Goal: Task Accomplishment & Management: Complete application form

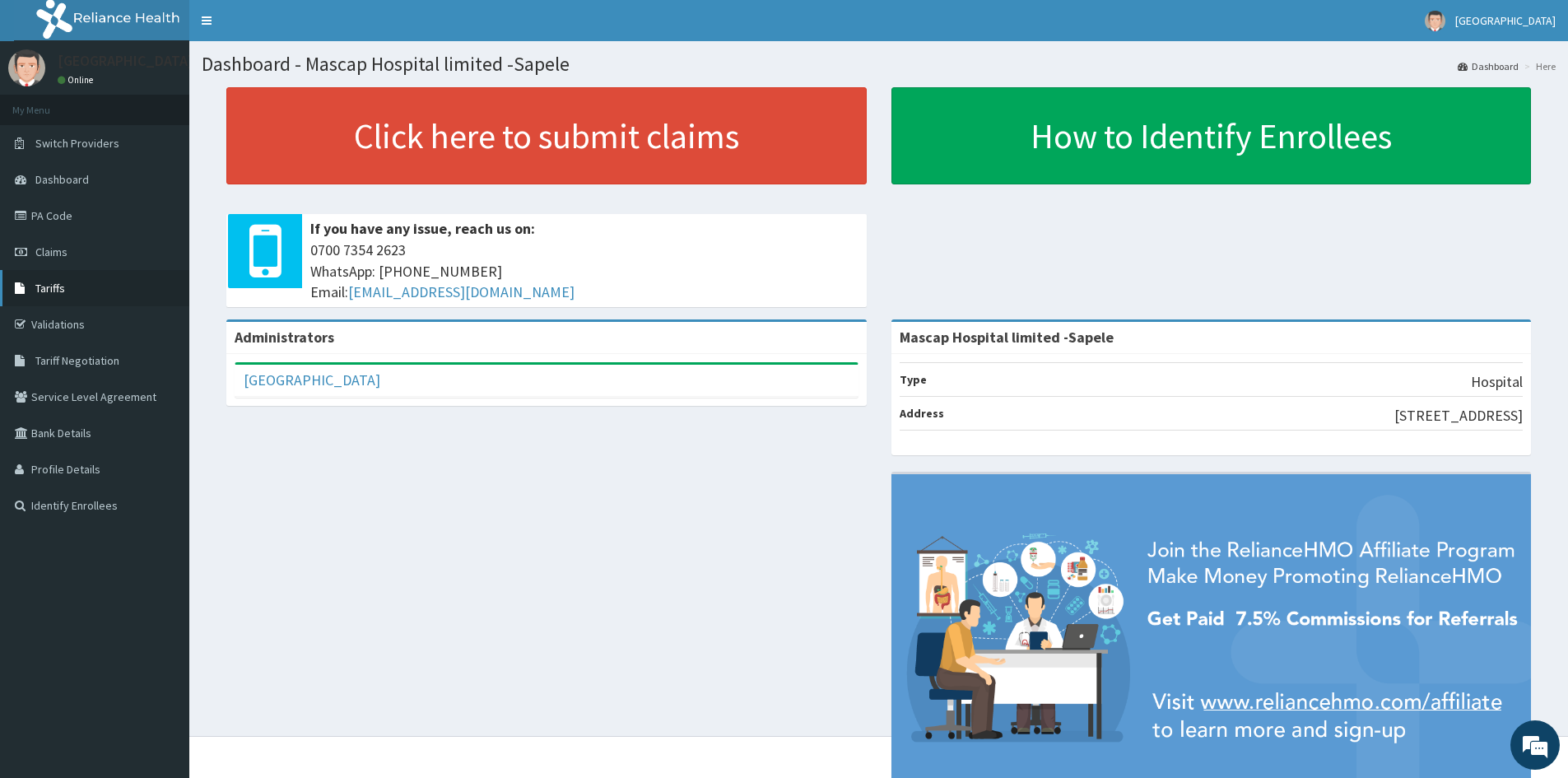
click at [56, 285] on span "Tariffs" at bounding box center [50, 288] width 30 height 15
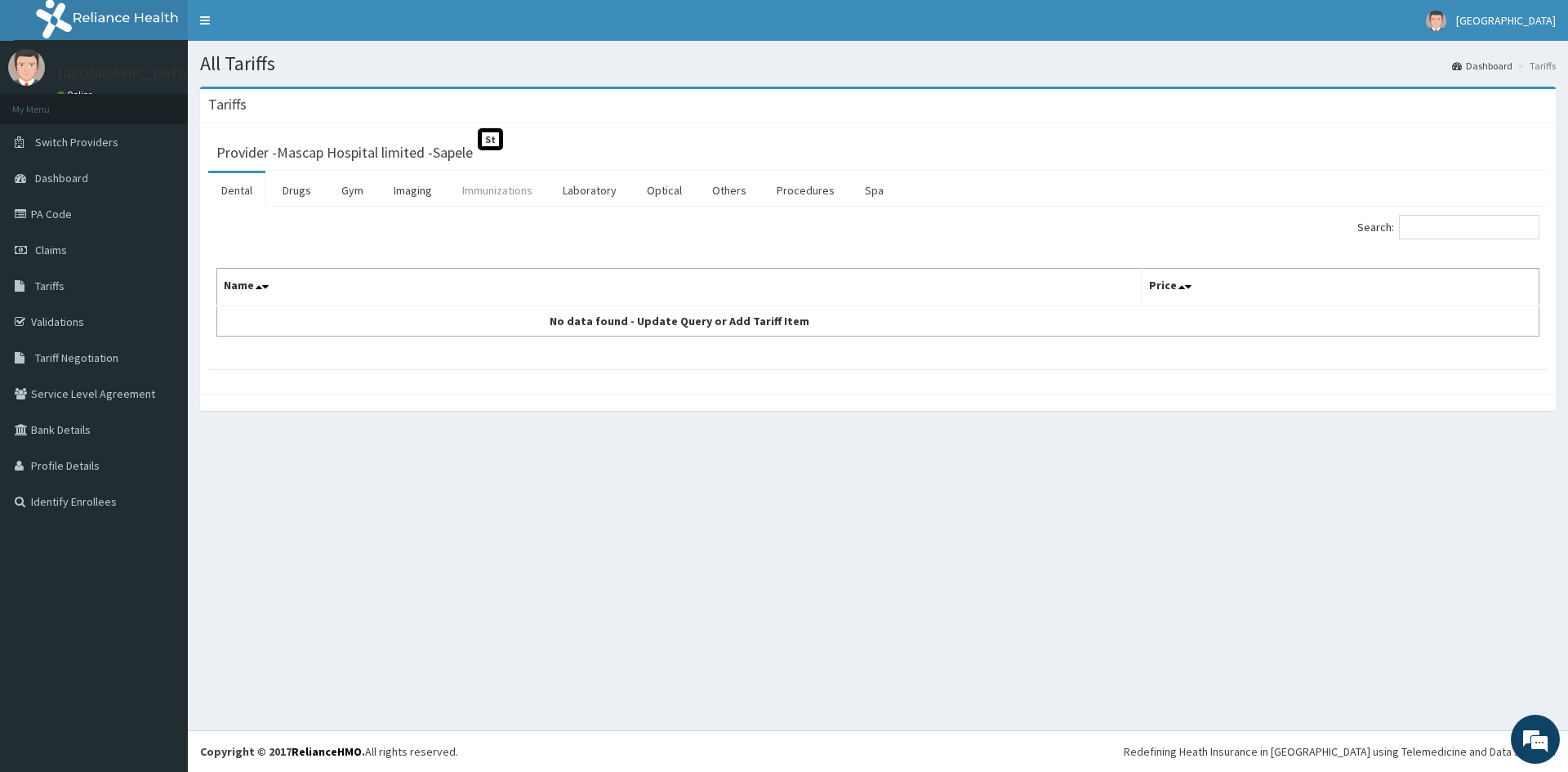
click at [470, 193] on link "Immunizations" at bounding box center [497, 190] width 96 height 34
click at [605, 193] on link "Laboratory" at bounding box center [589, 190] width 80 height 34
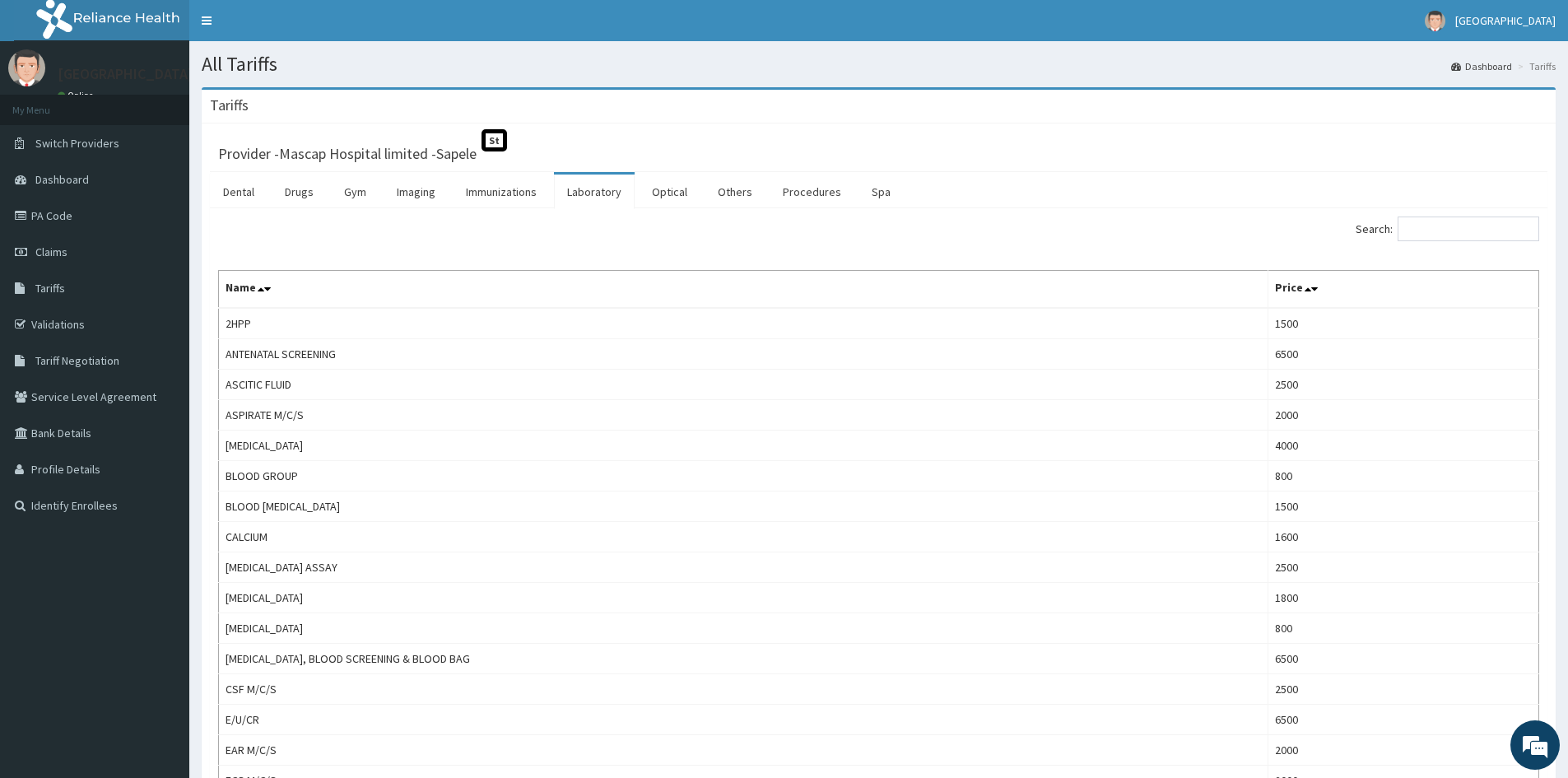
click at [1449, 225] on input "Search:" at bounding box center [1467, 228] width 141 height 25
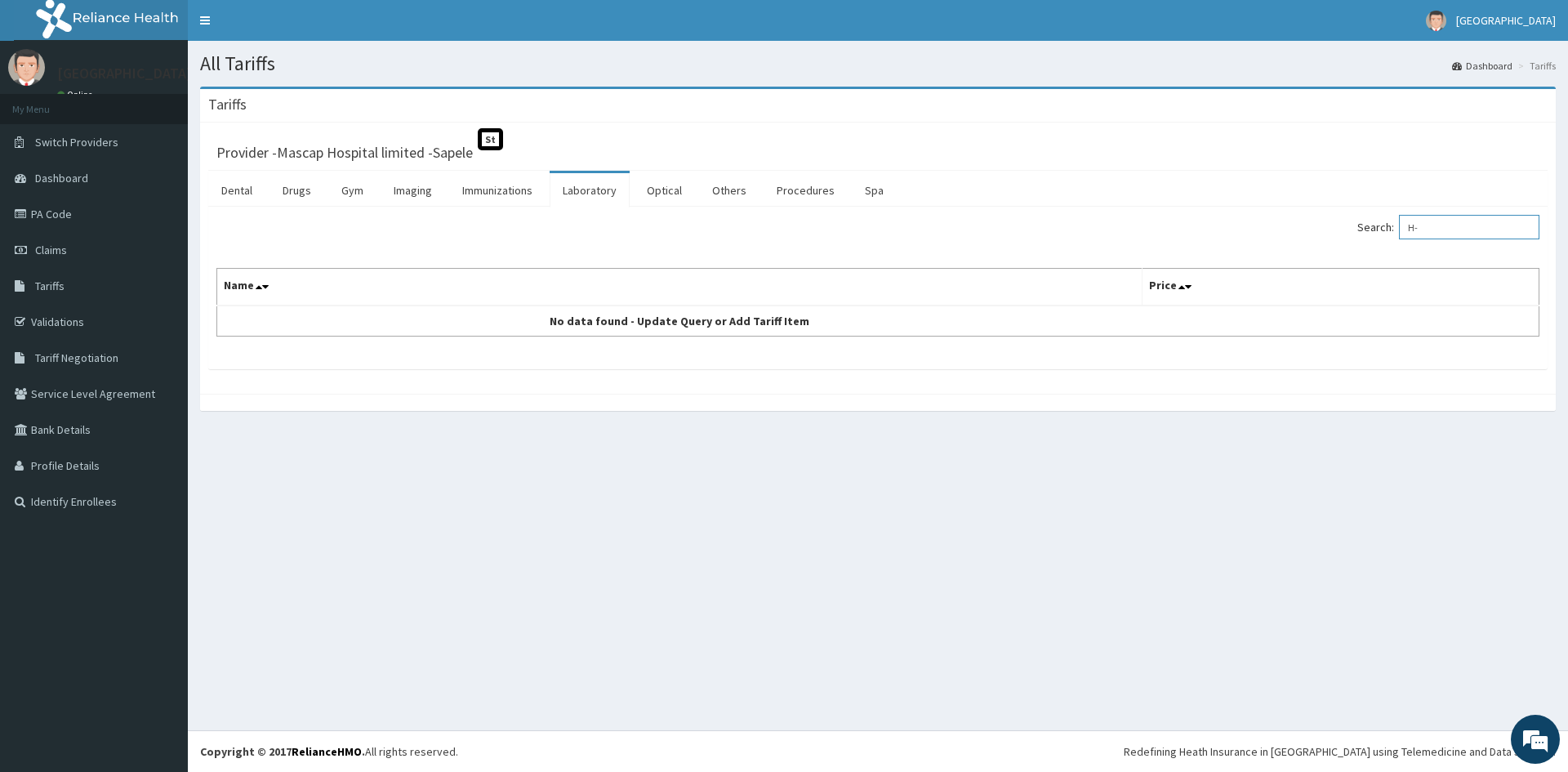
type input "H"
type input "PYLORI"
click at [42, 212] on link "PA Code" at bounding box center [93, 214] width 188 height 36
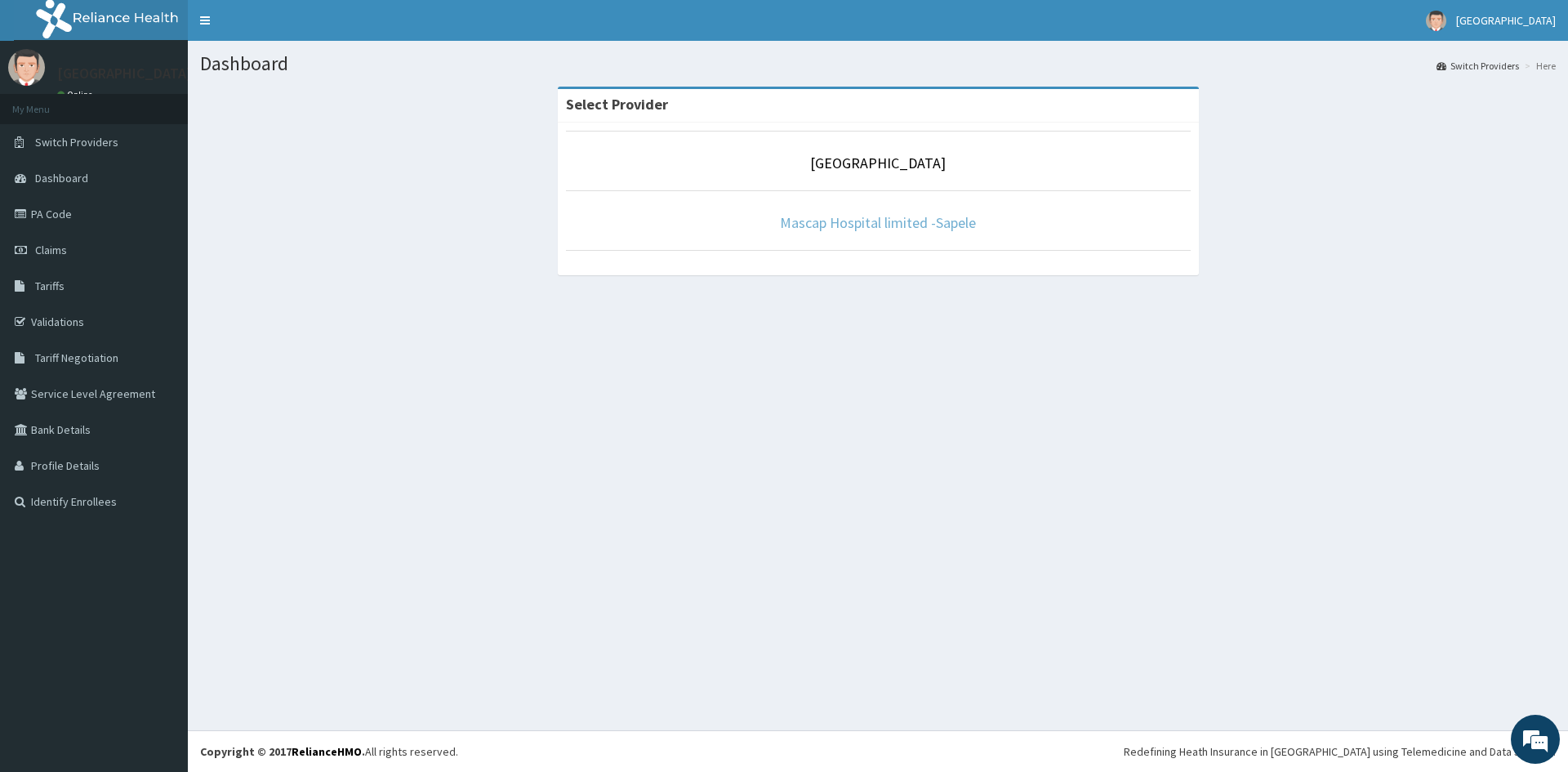
click at [859, 220] on link "Mascap Hospital limited -Sapele" at bounding box center [878, 223] width 196 height 18
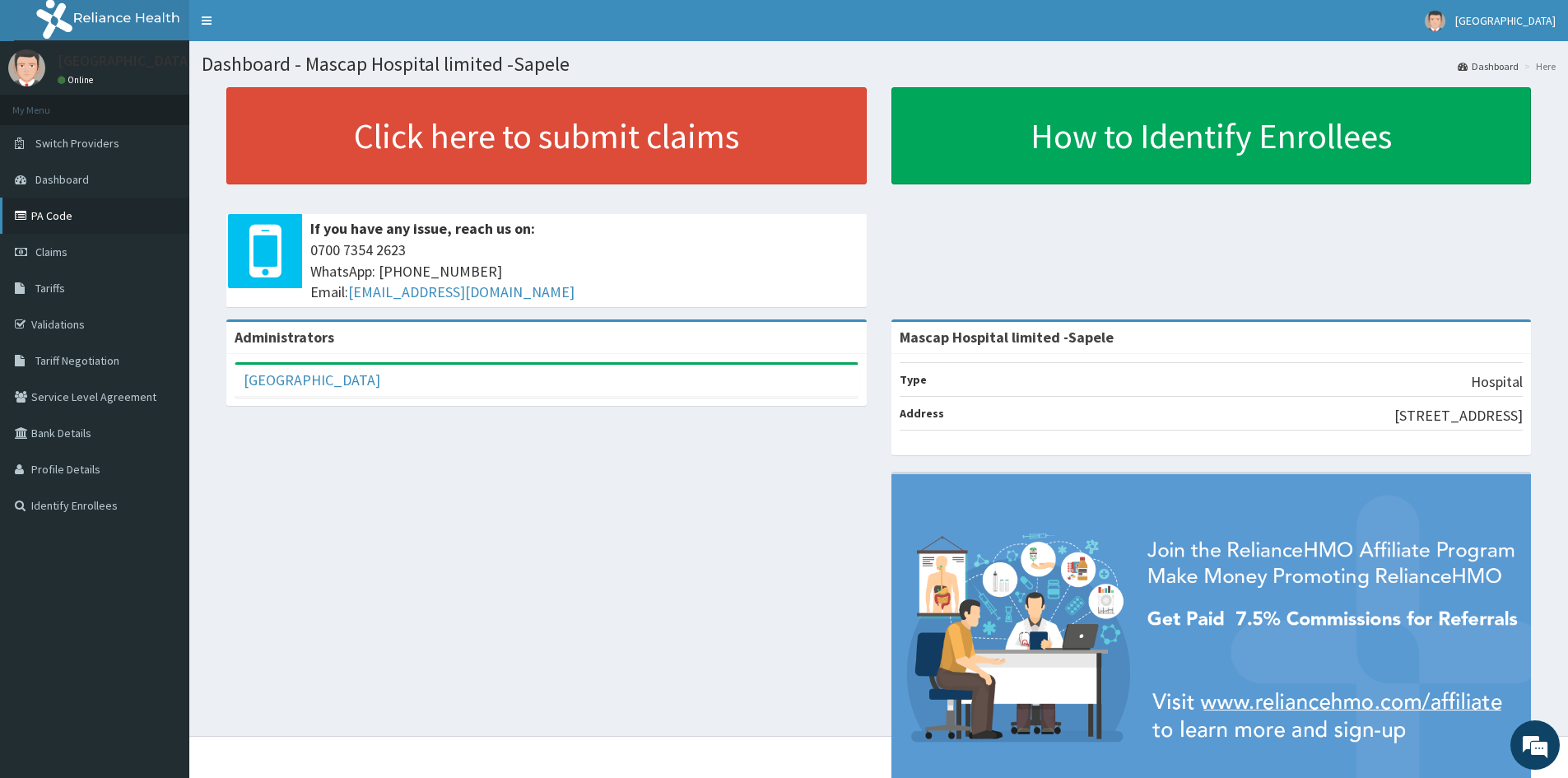
click at [51, 213] on link "PA Code" at bounding box center [94, 215] width 189 height 36
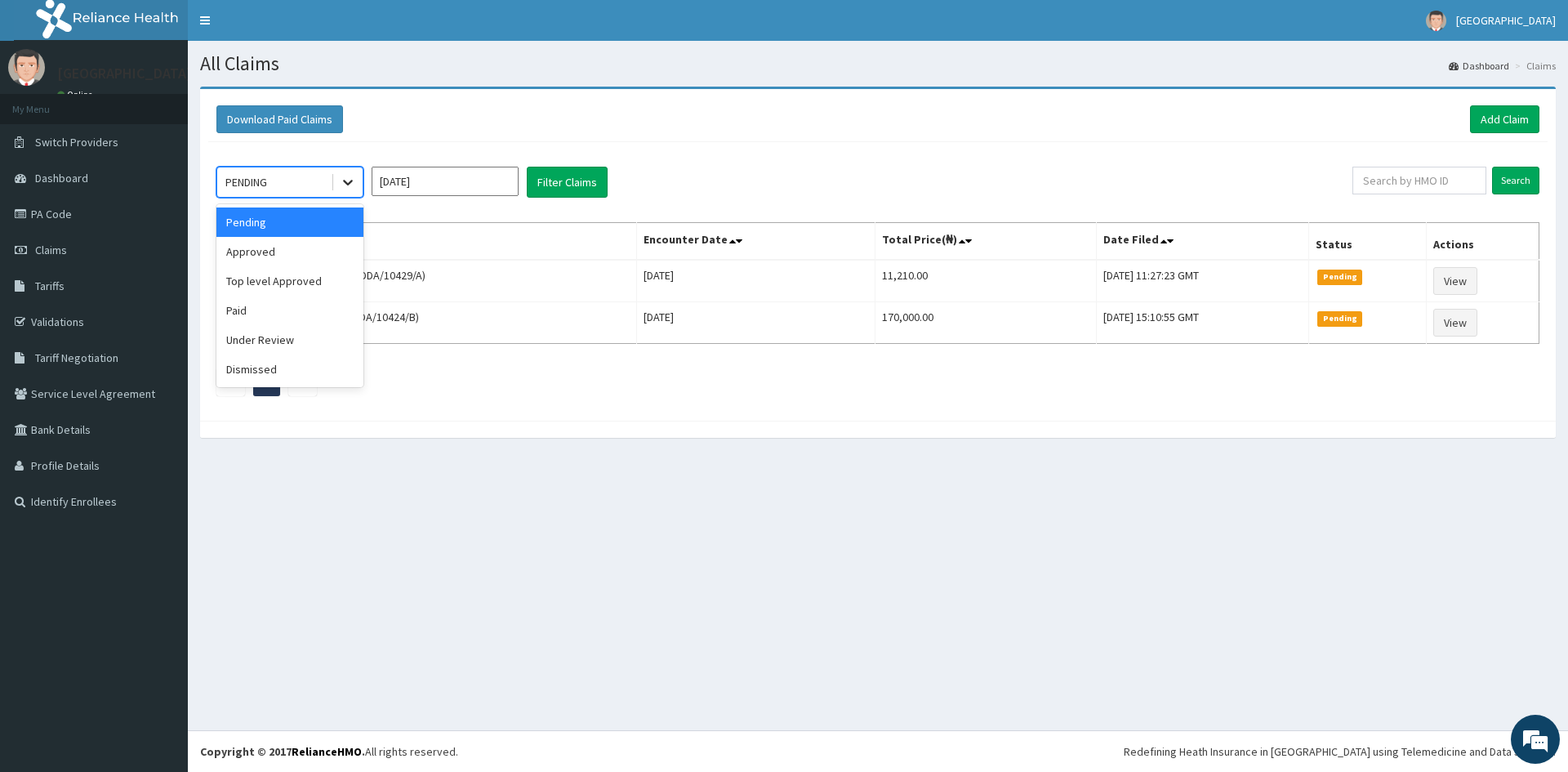
click at [346, 180] on icon at bounding box center [348, 182] width 16 height 17
click at [274, 336] on div "Under Review" at bounding box center [290, 340] width 147 height 29
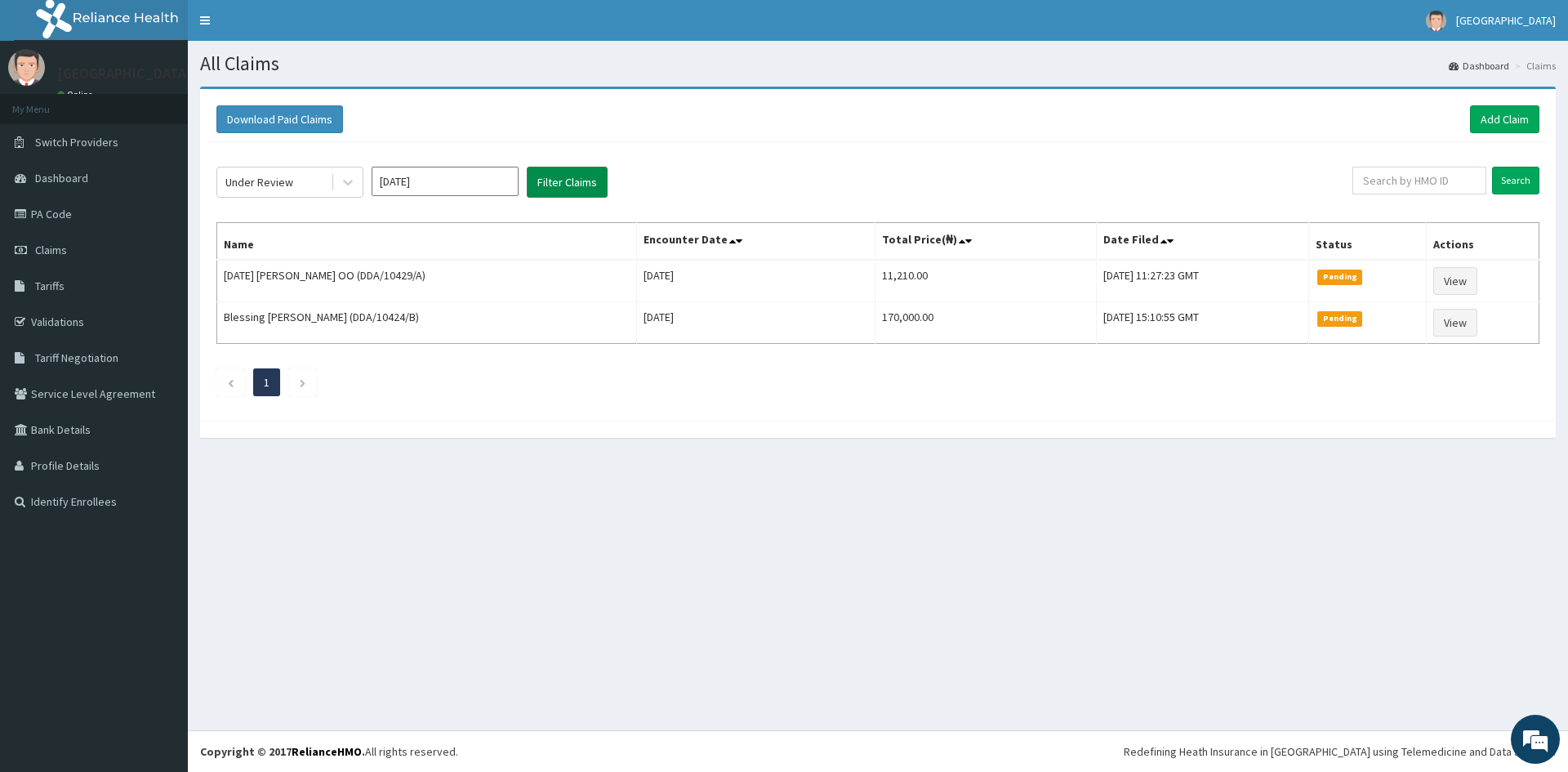
click at [580, 184] on button "Filter Claims" at bounding box center [567, 182] width 81 height 31
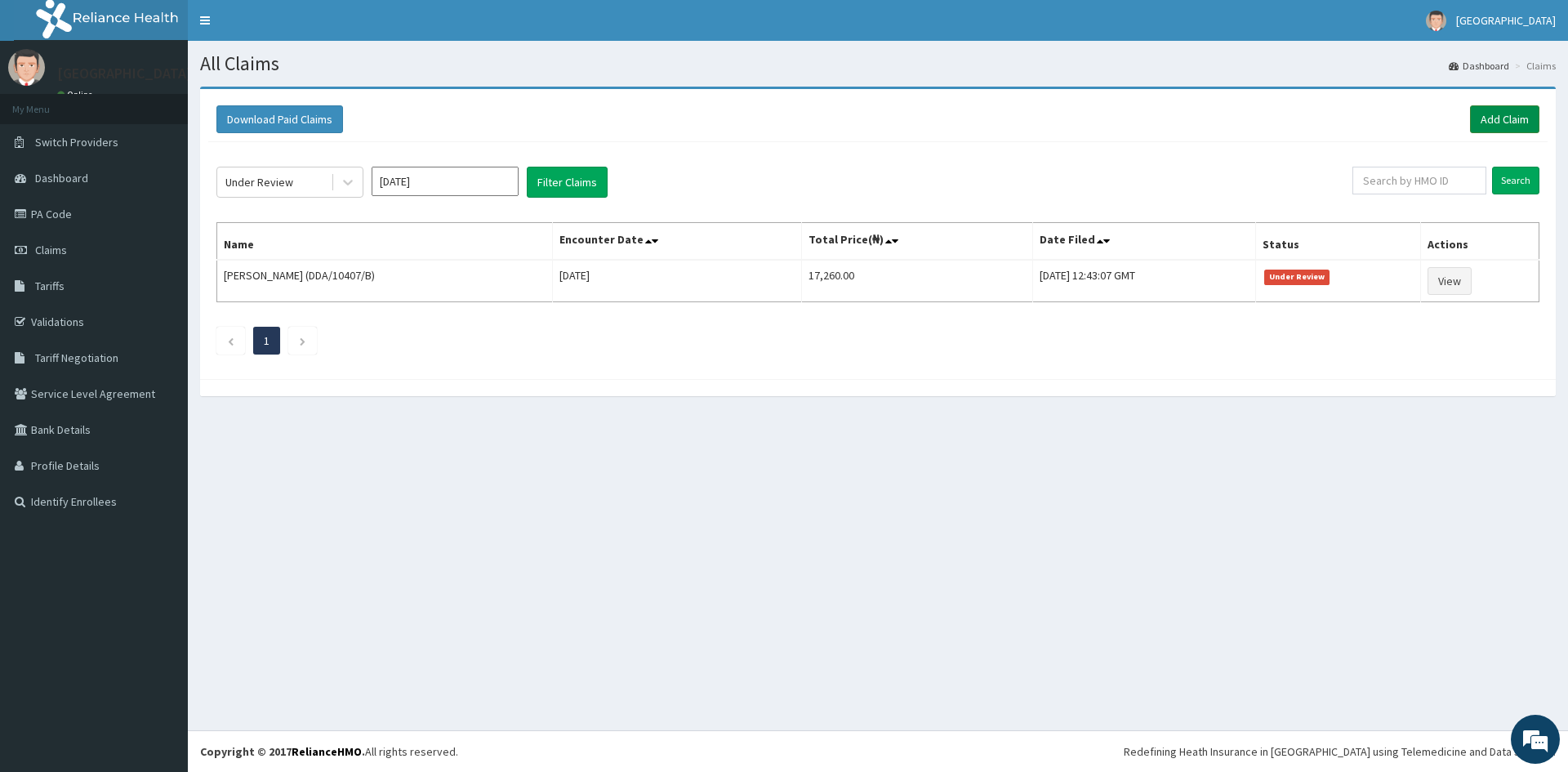
click at [1508, 114] on link "Add Claim" at bounding box center [1505, 119] width 70 height 28
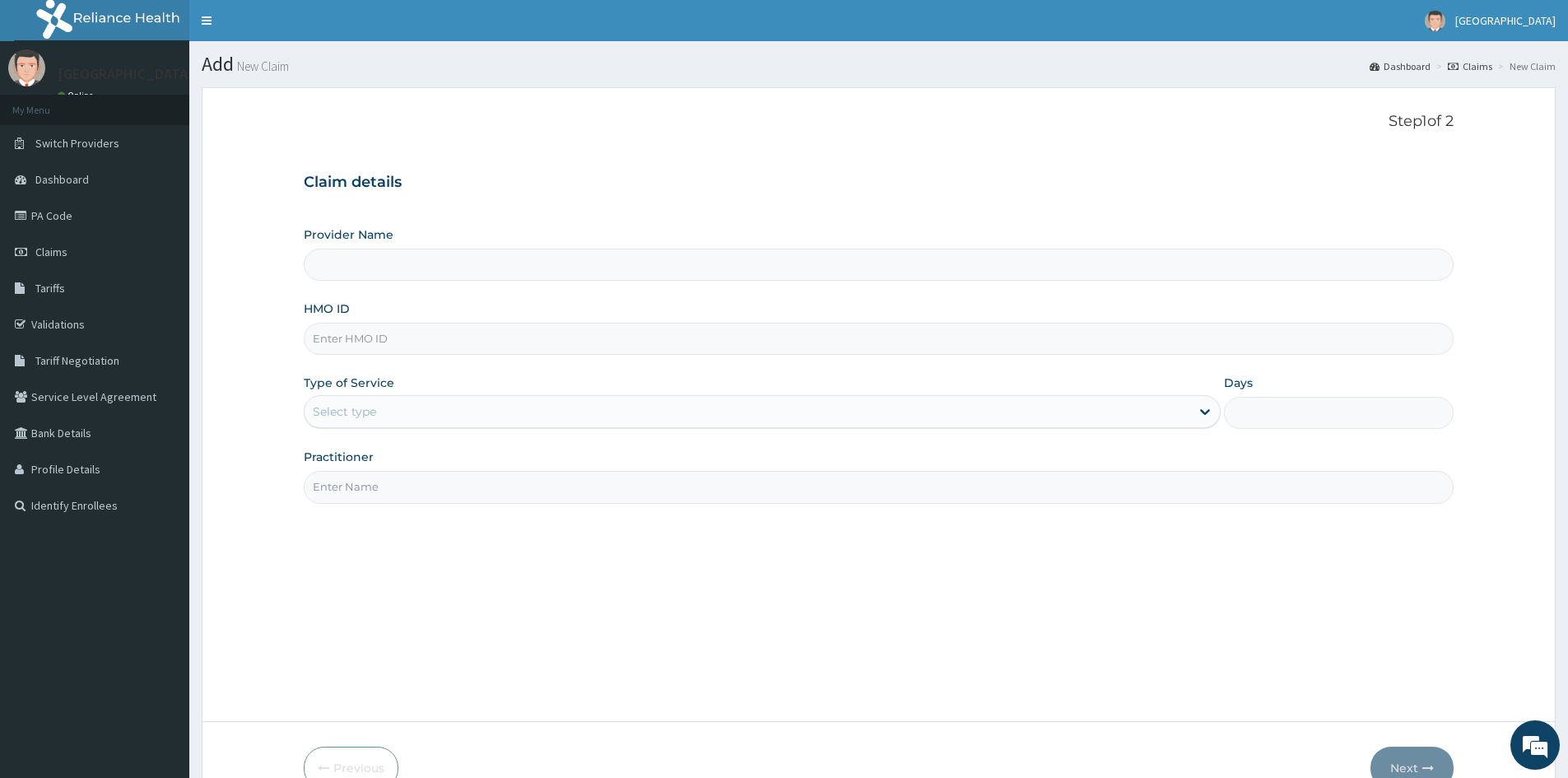
type input "Mascap Hospital limited -Sapele"
click at [46, 291] on span "Tariffs" at bounding box center [50, 288] width 30 height 15
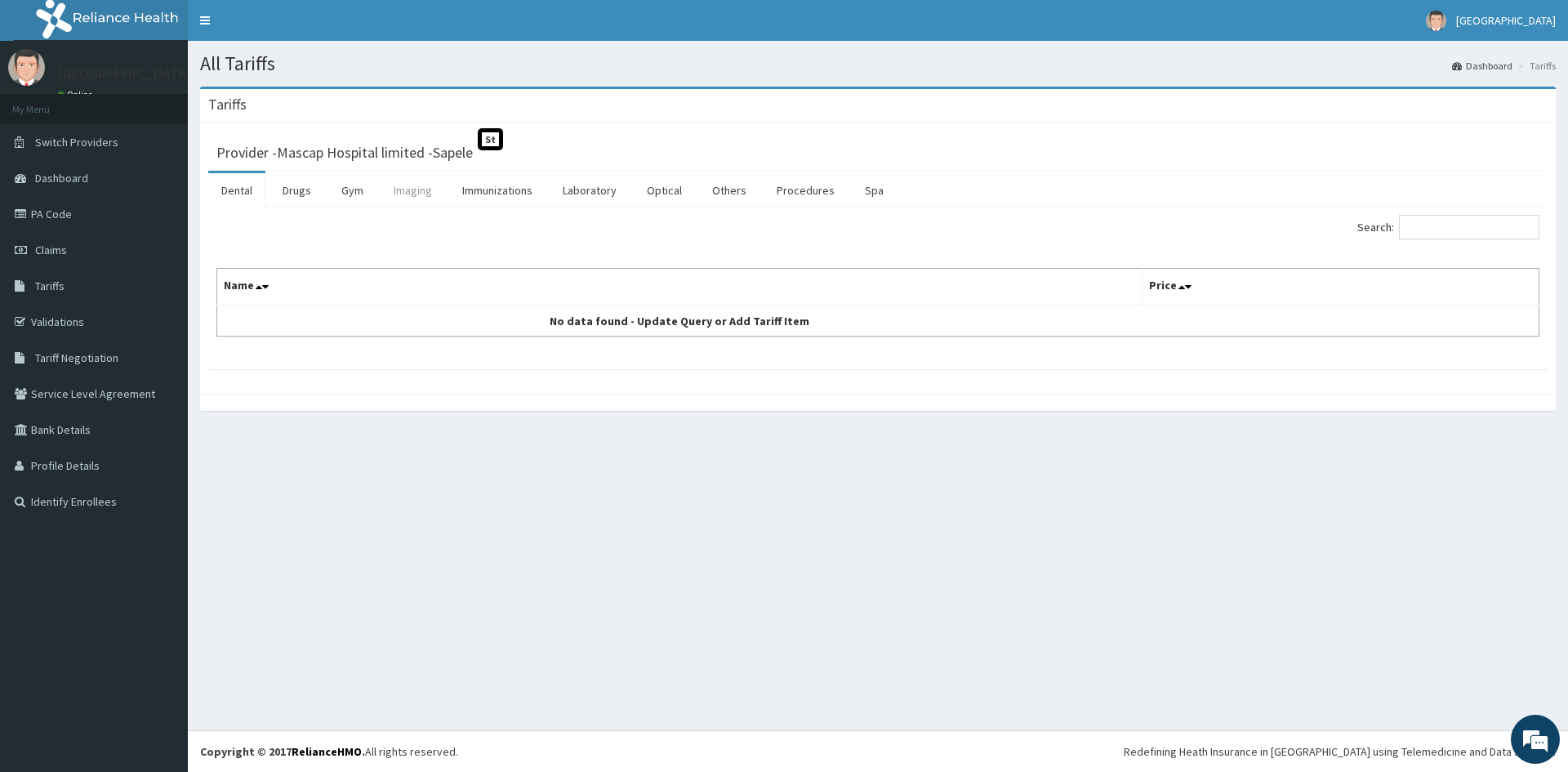
click at [409, 193] on link "Imaging" at bounding box center [412, 190] width 64 height 34
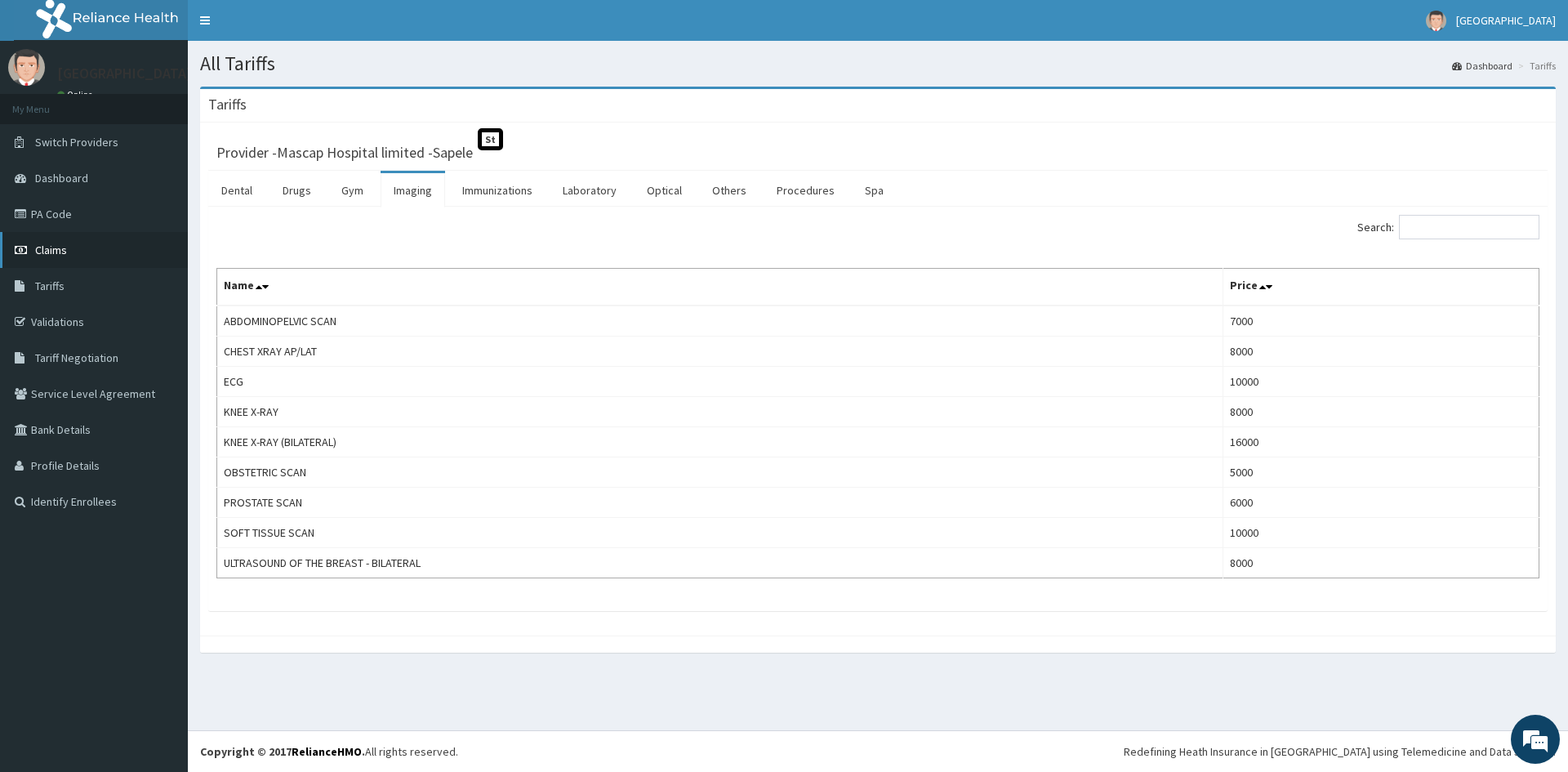
click at [48, 257] on span "Claims" at bounding box center [50, 250] width 32 height 15
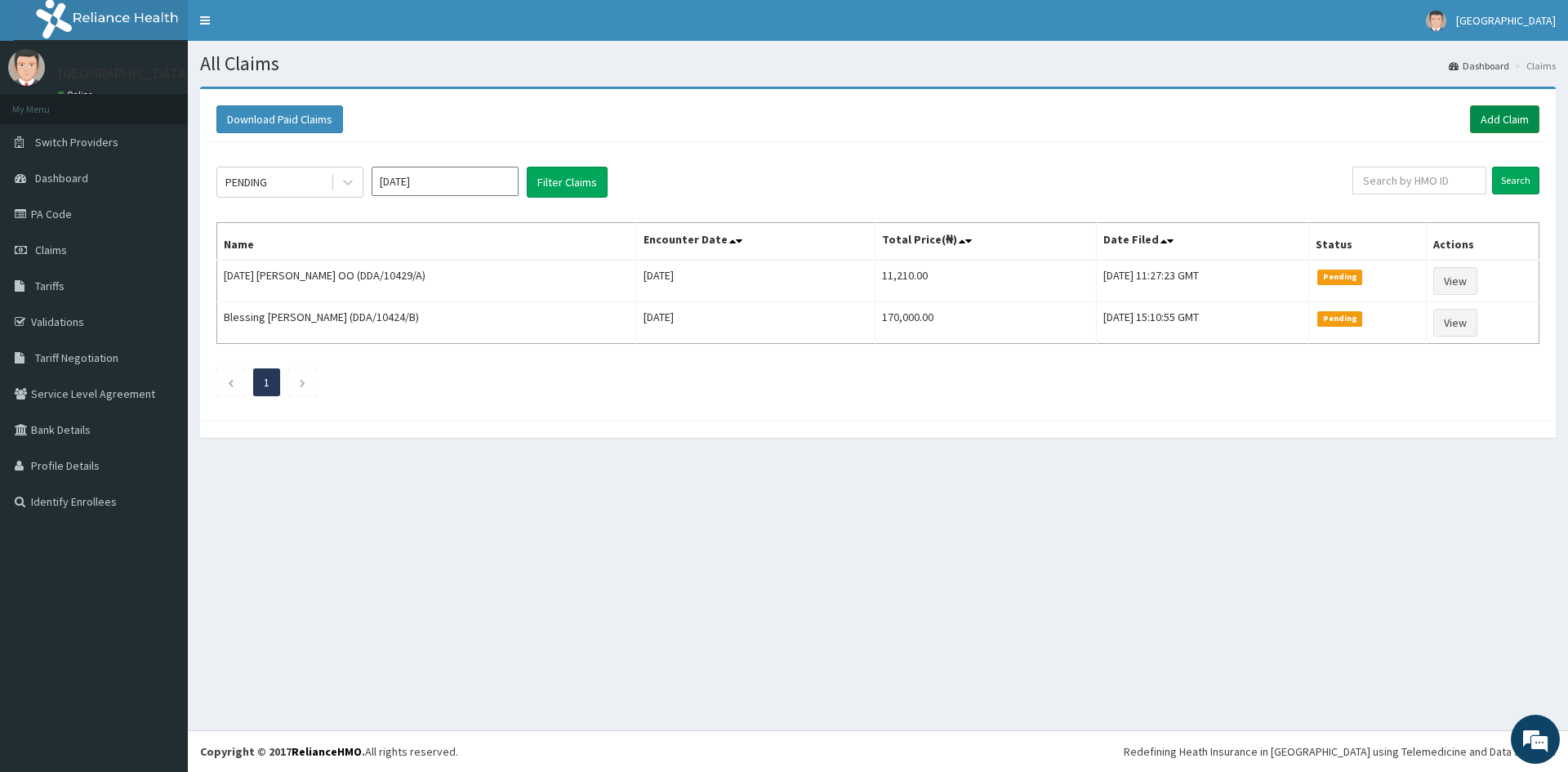
click at [1489, 124] on link "Add Claim" at bounding box center [1505, 119] width 70 height 28
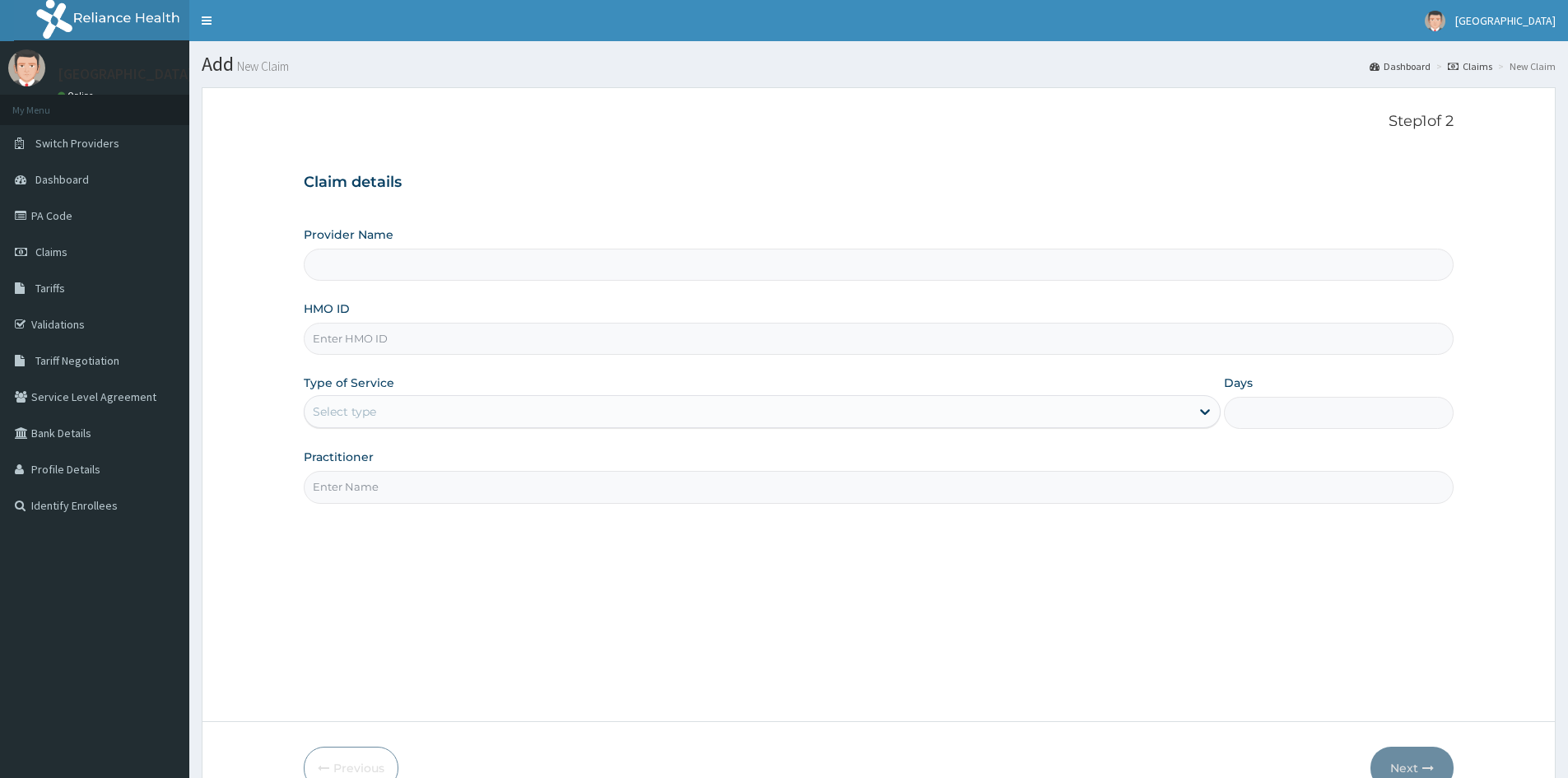
click at [356, 334] on input "HMO ID" at bounding box center [878, 338] width 1150 height 32
type input "Mascap Hospital limited -Sapele"
type input "DDA/10487/F"
click at [356, 414] on div "Select type" at bounding box center [344, 412] width 64 height 17
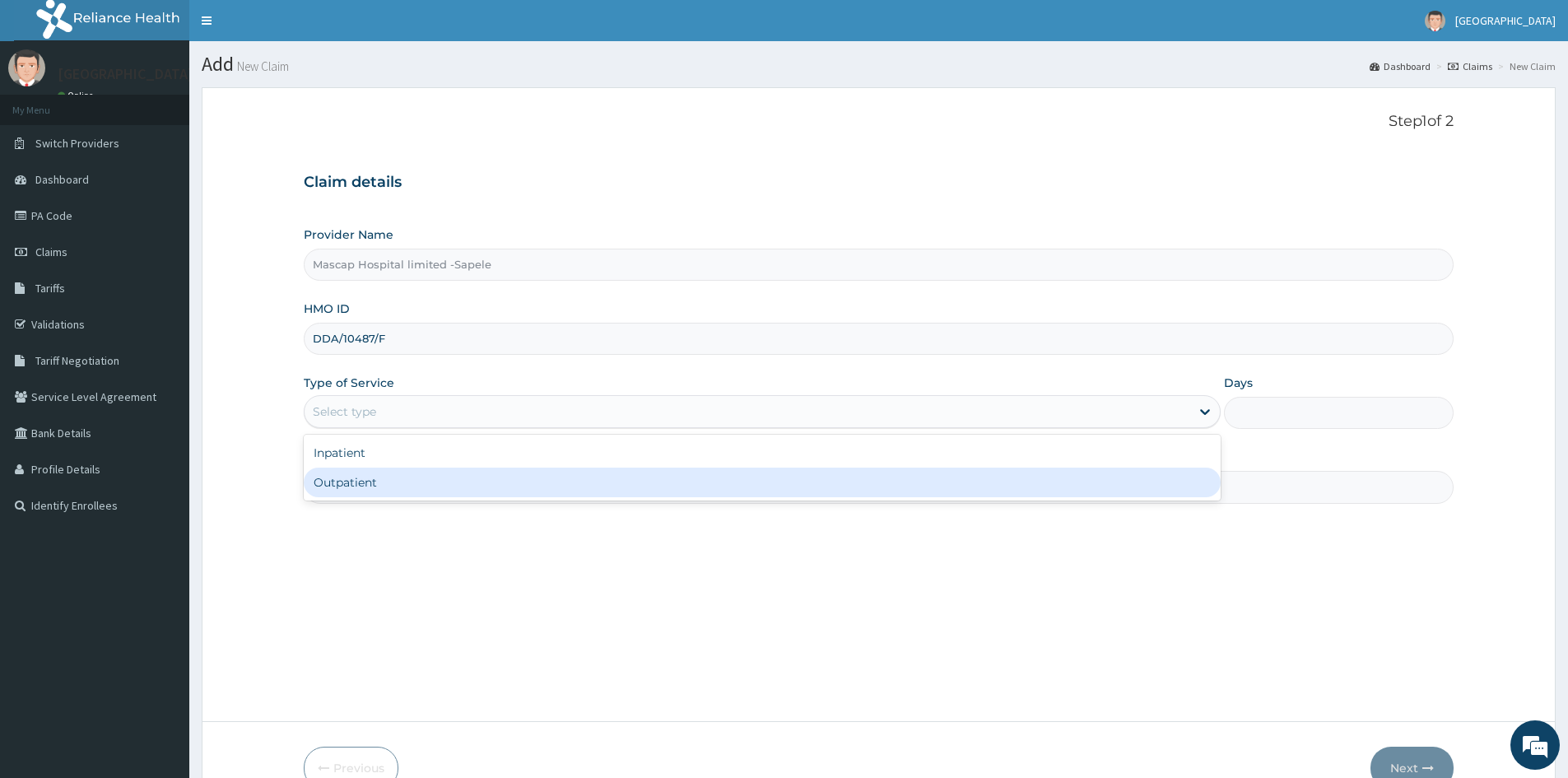
click at [356, 489] on div "Outpatient" at bounding box center [762, 482] width 917 height 30
type input "1"
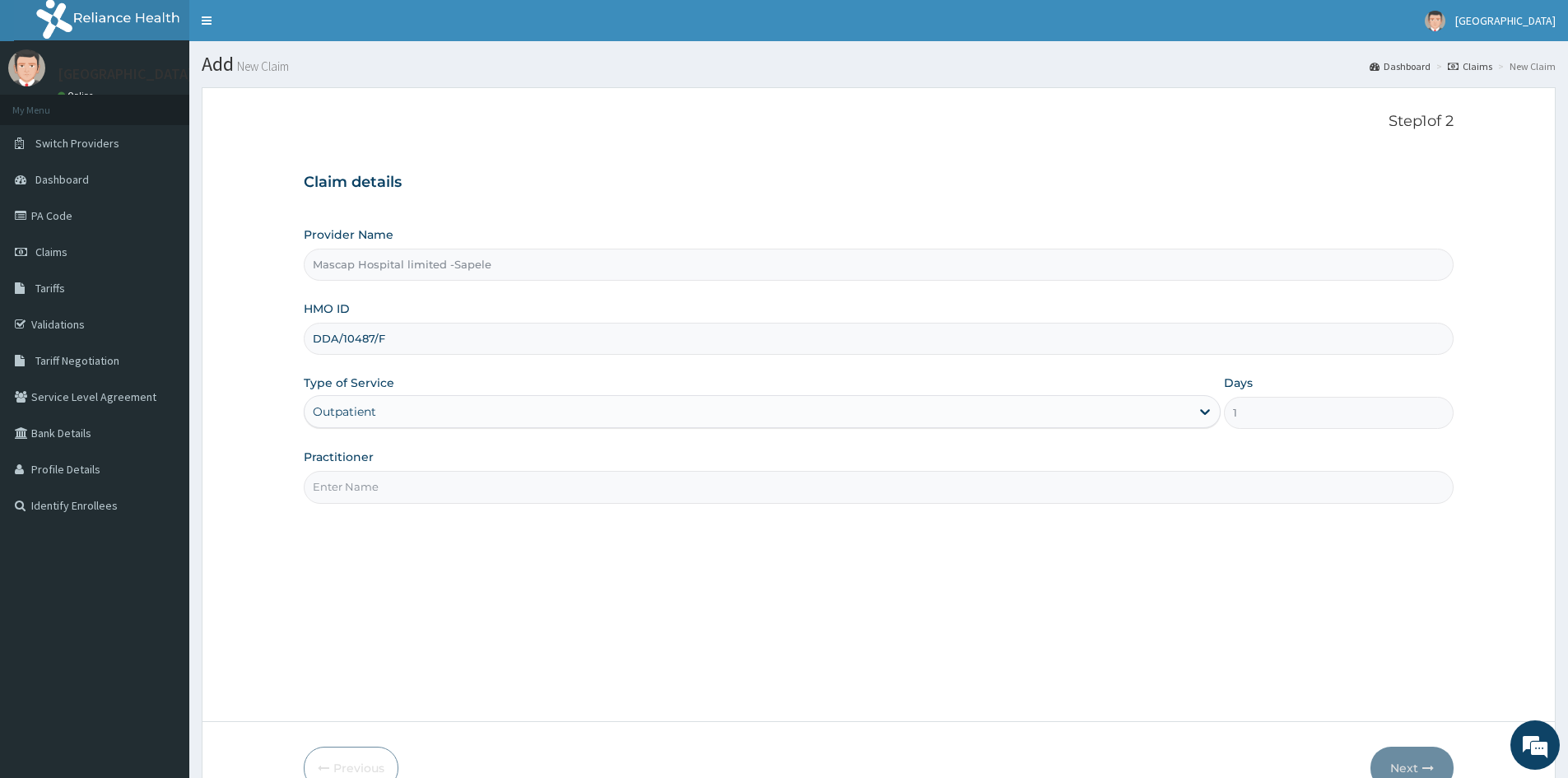
click at [357, 476] on input "Practitioner" at bounding box center [878, 487] width 1150 height 32
type input "DR UCHE"
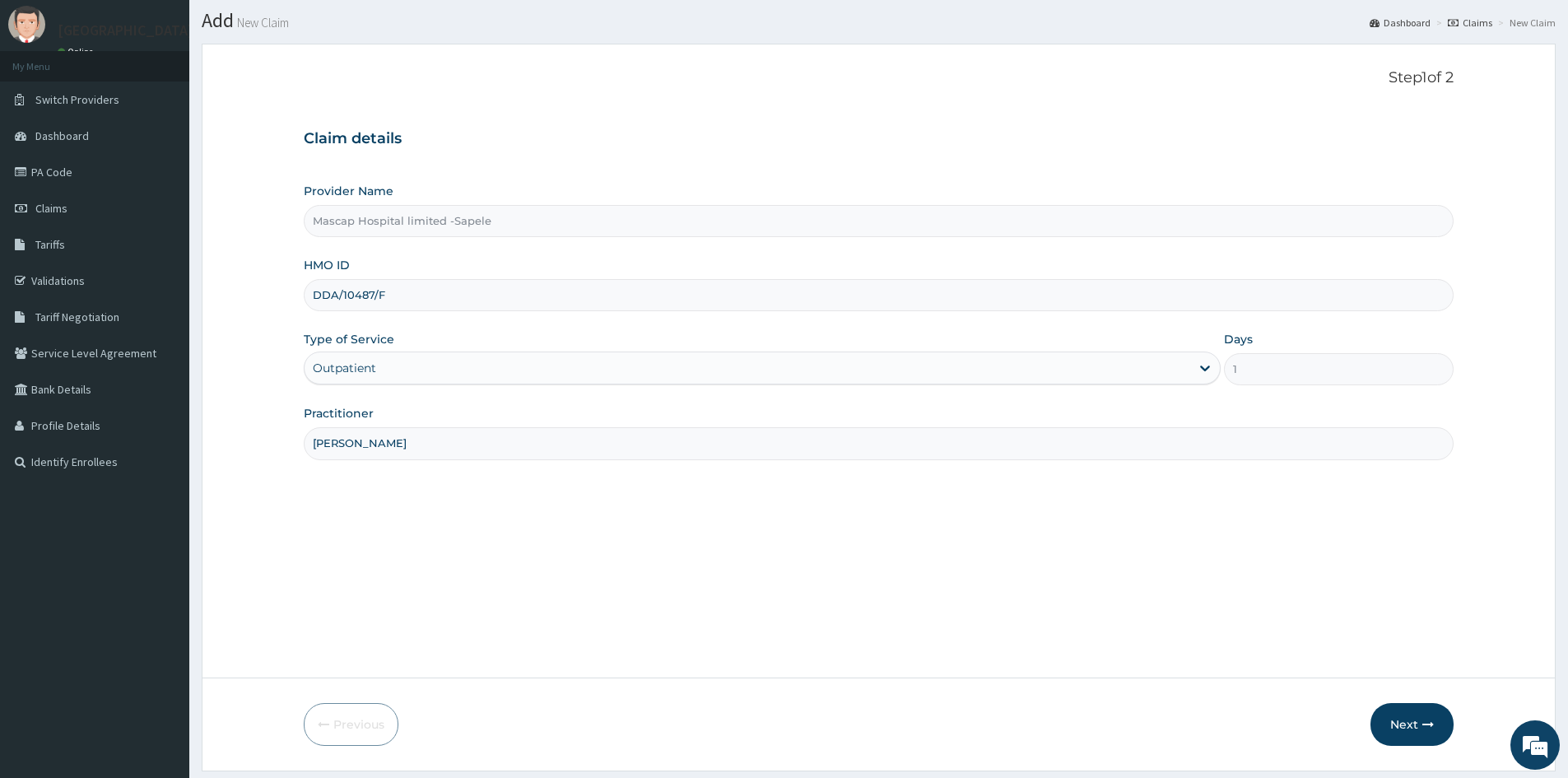
scroll to position [82, 0]
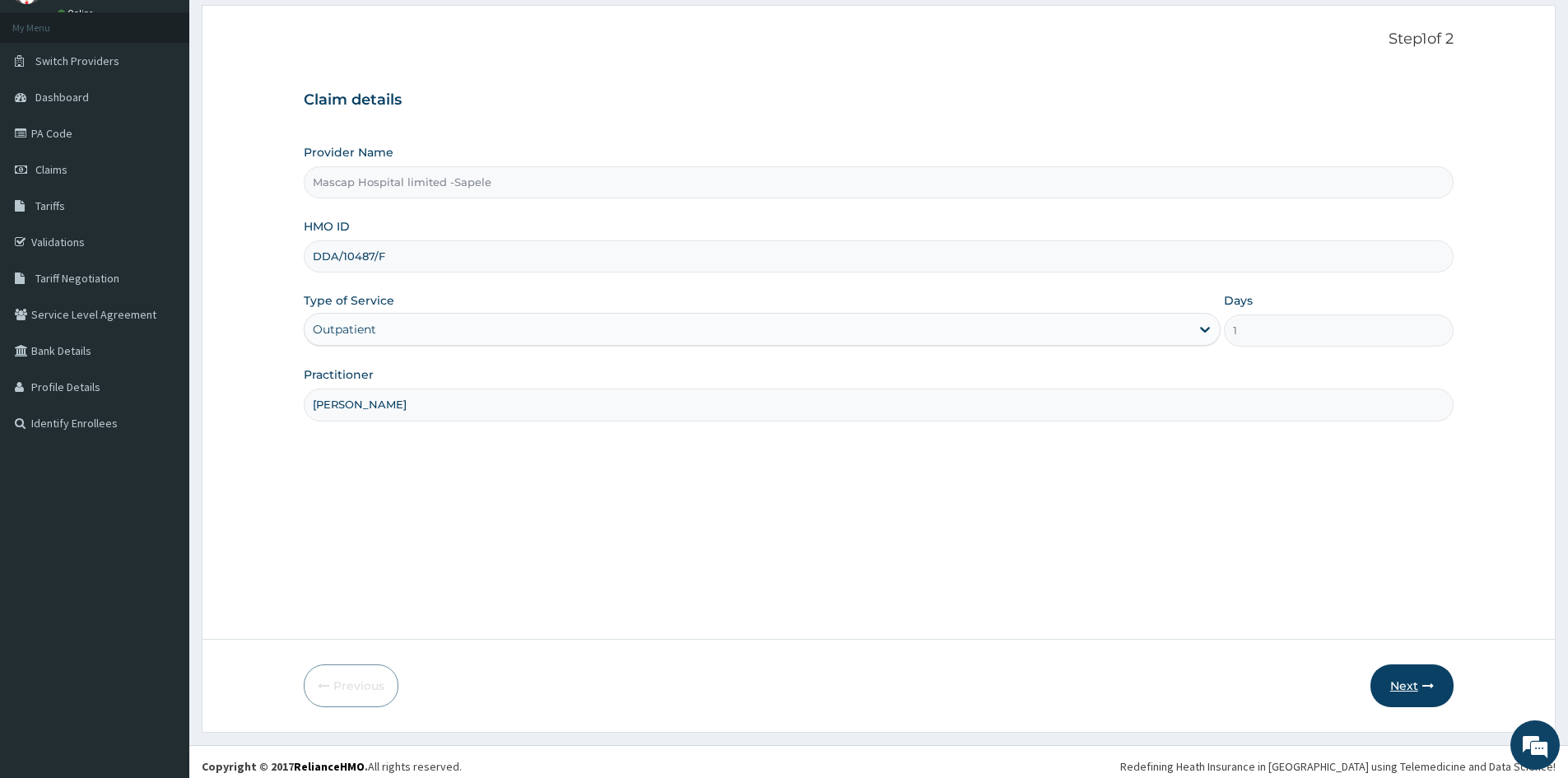
click at [1415, 687] on button "Next" at bounding box center [1412, 686] width 83 height 43
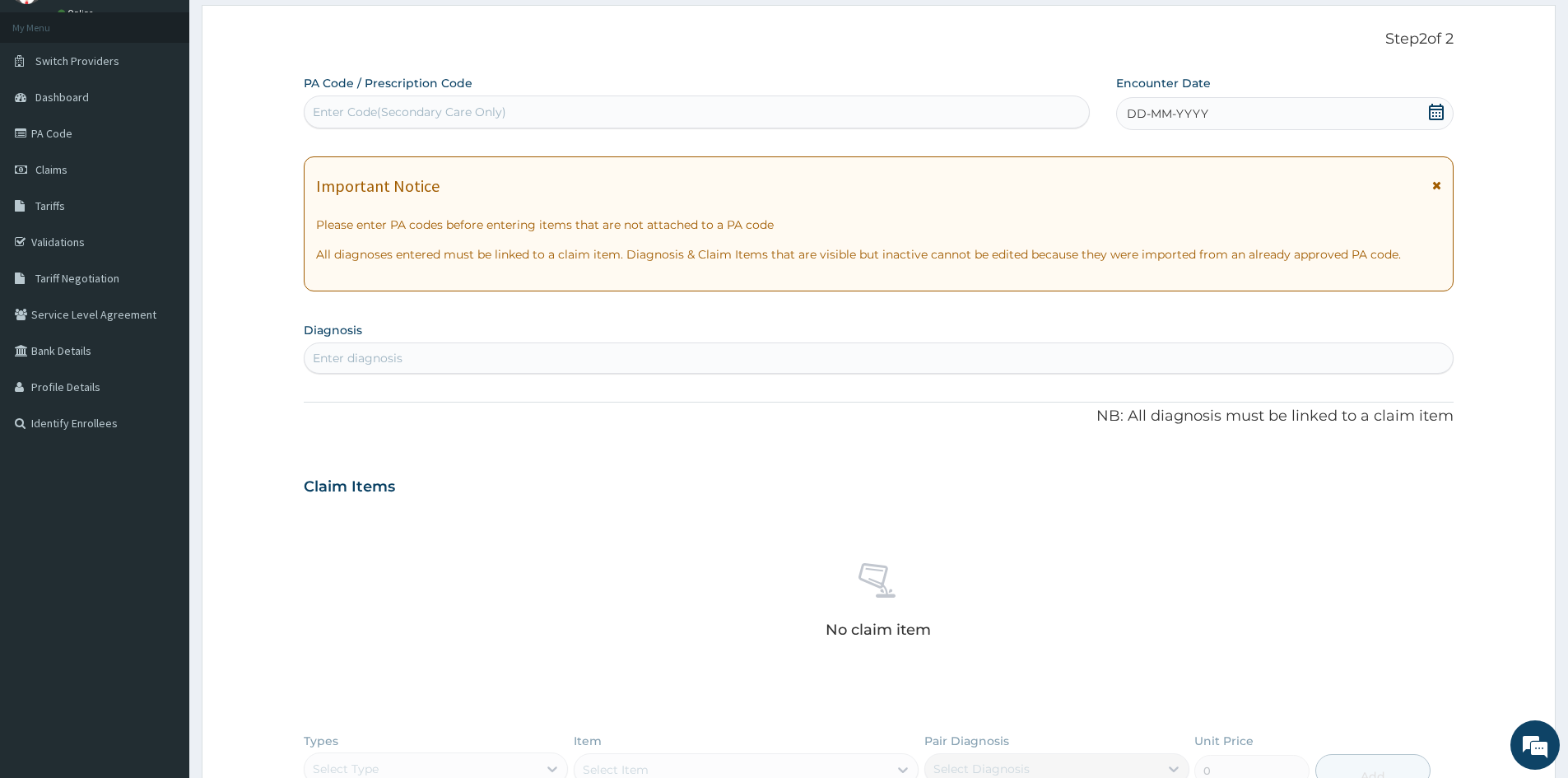
click at [1140, 110] on span "DD-MM-YYYY" at bounding box center [1167, 114] width 81 height 17
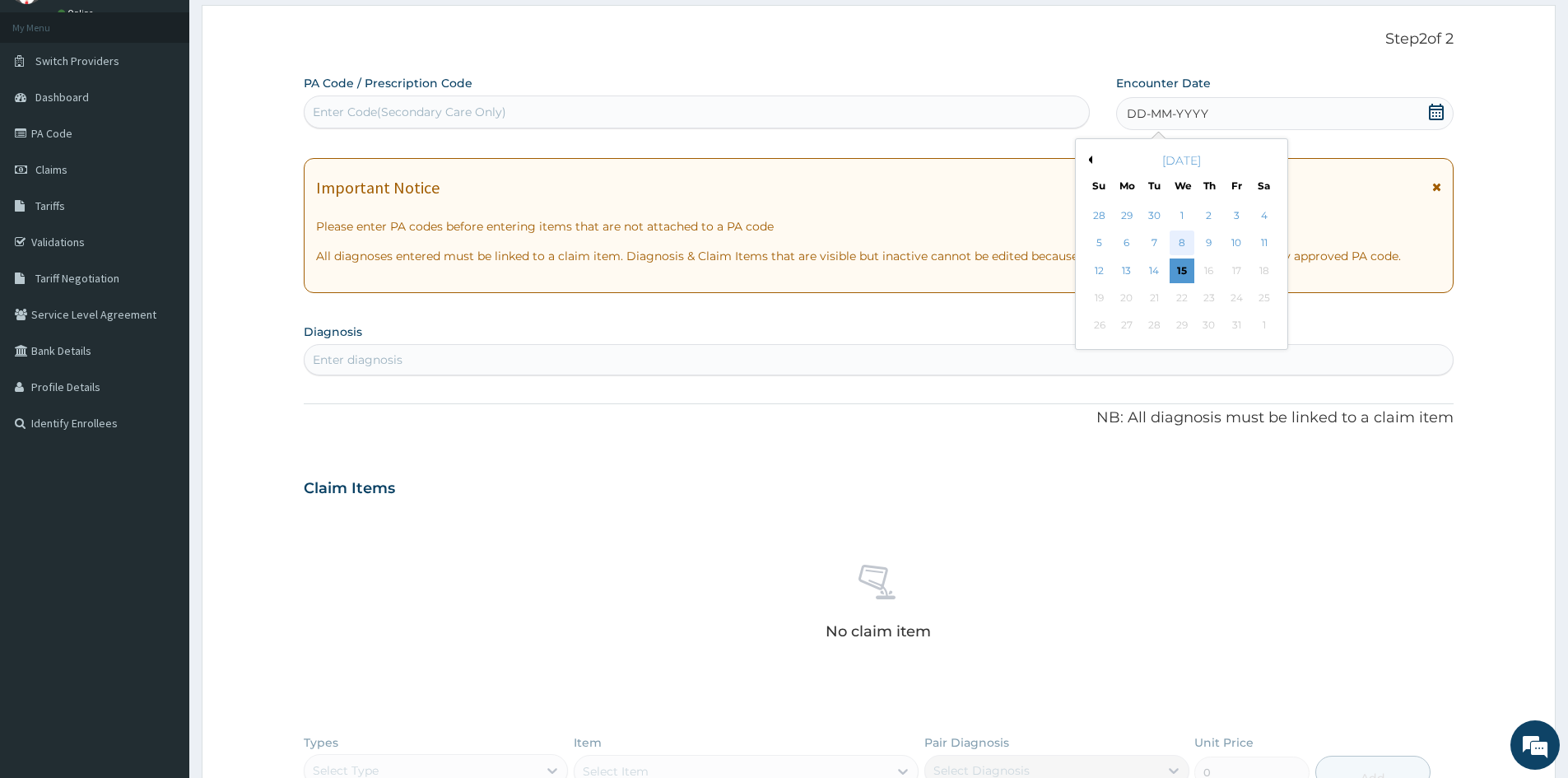
click at [1174, 237] on div "8" at bounding box center [1181, 243] width 25 height 25
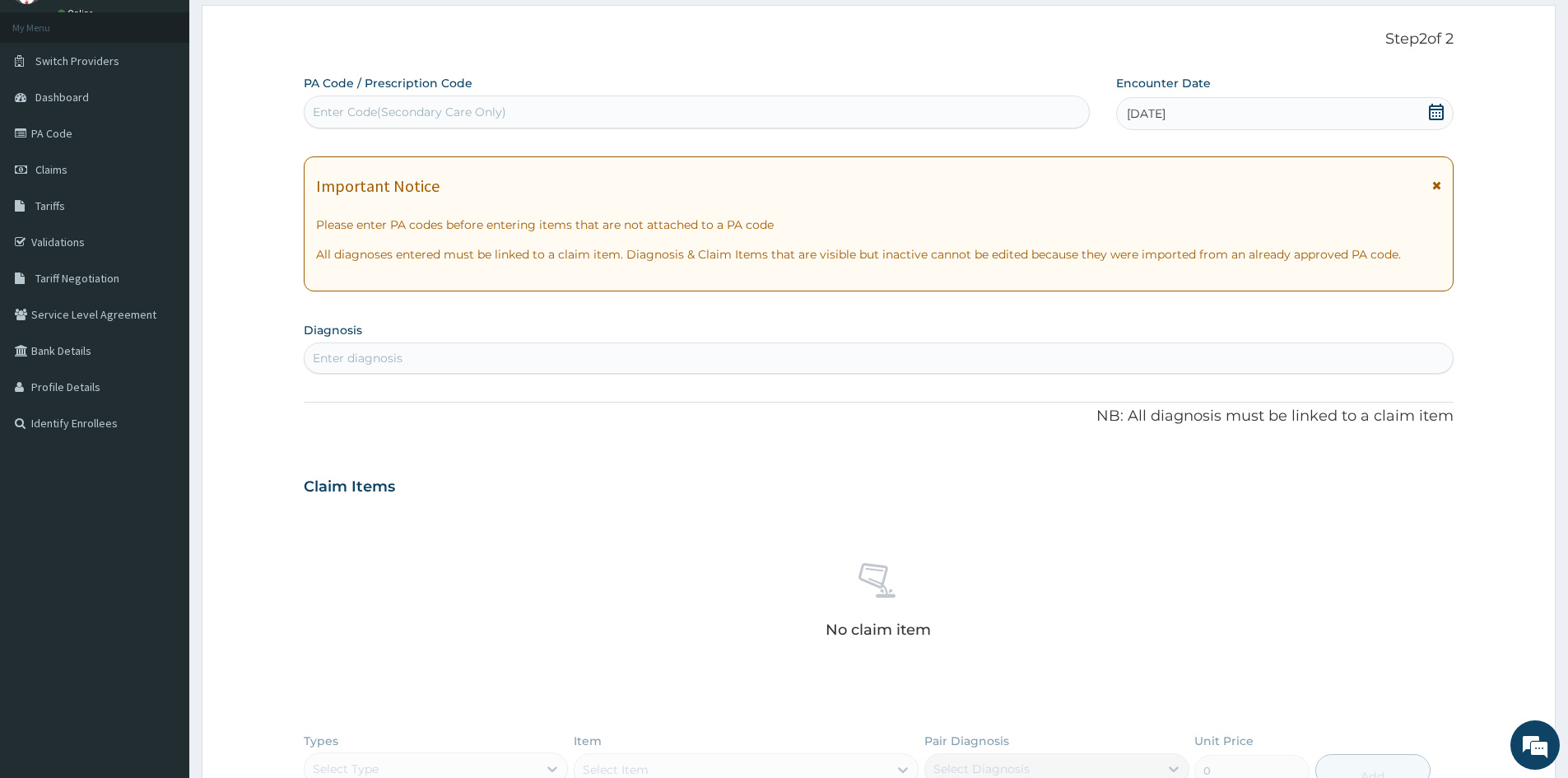
click at [356, 359] on div "Enter diagnosis" at bounding box center [357, 359] width 90 height 17
type input "MALARIA"
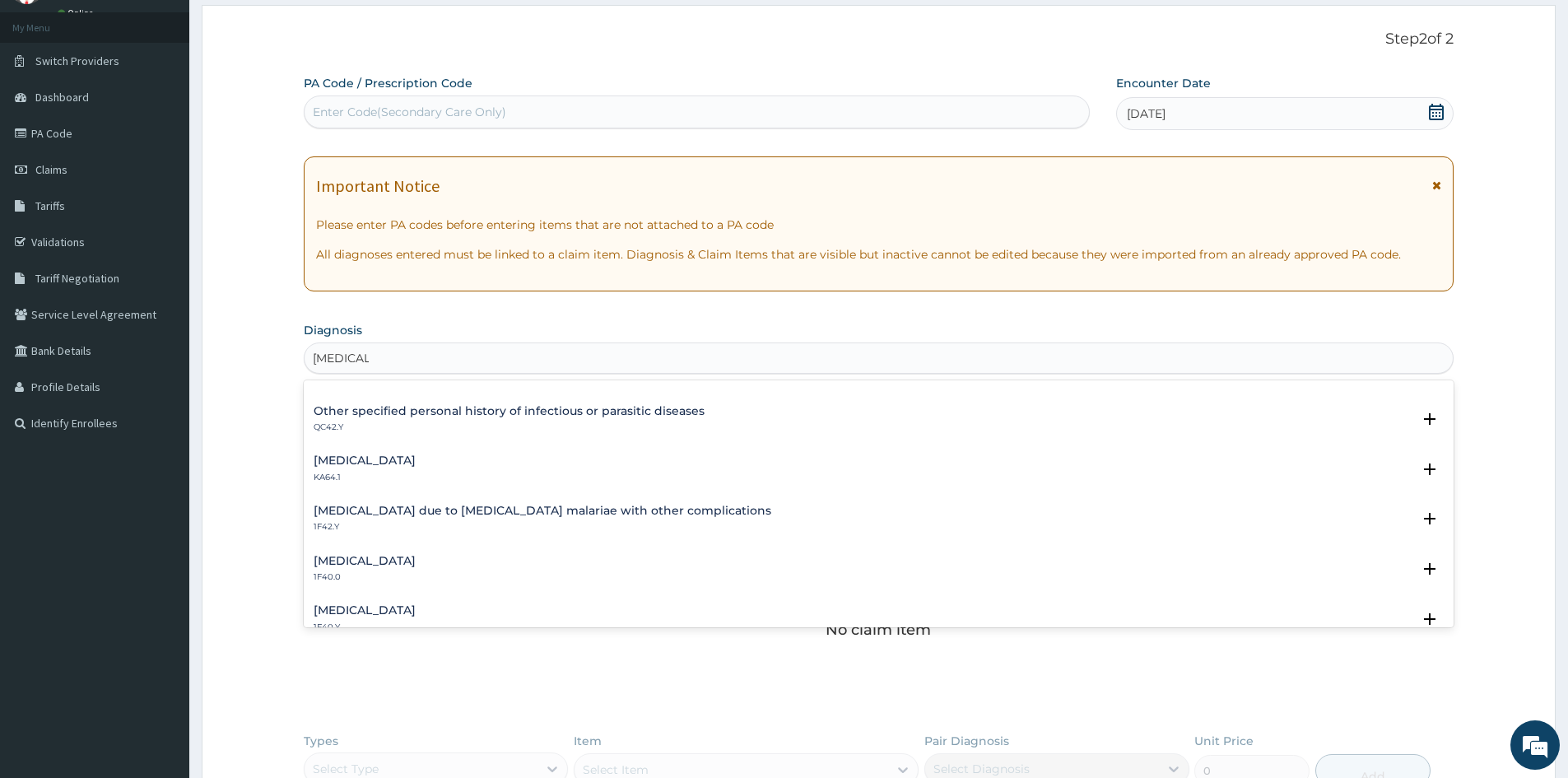
scroll to position [412, 0]
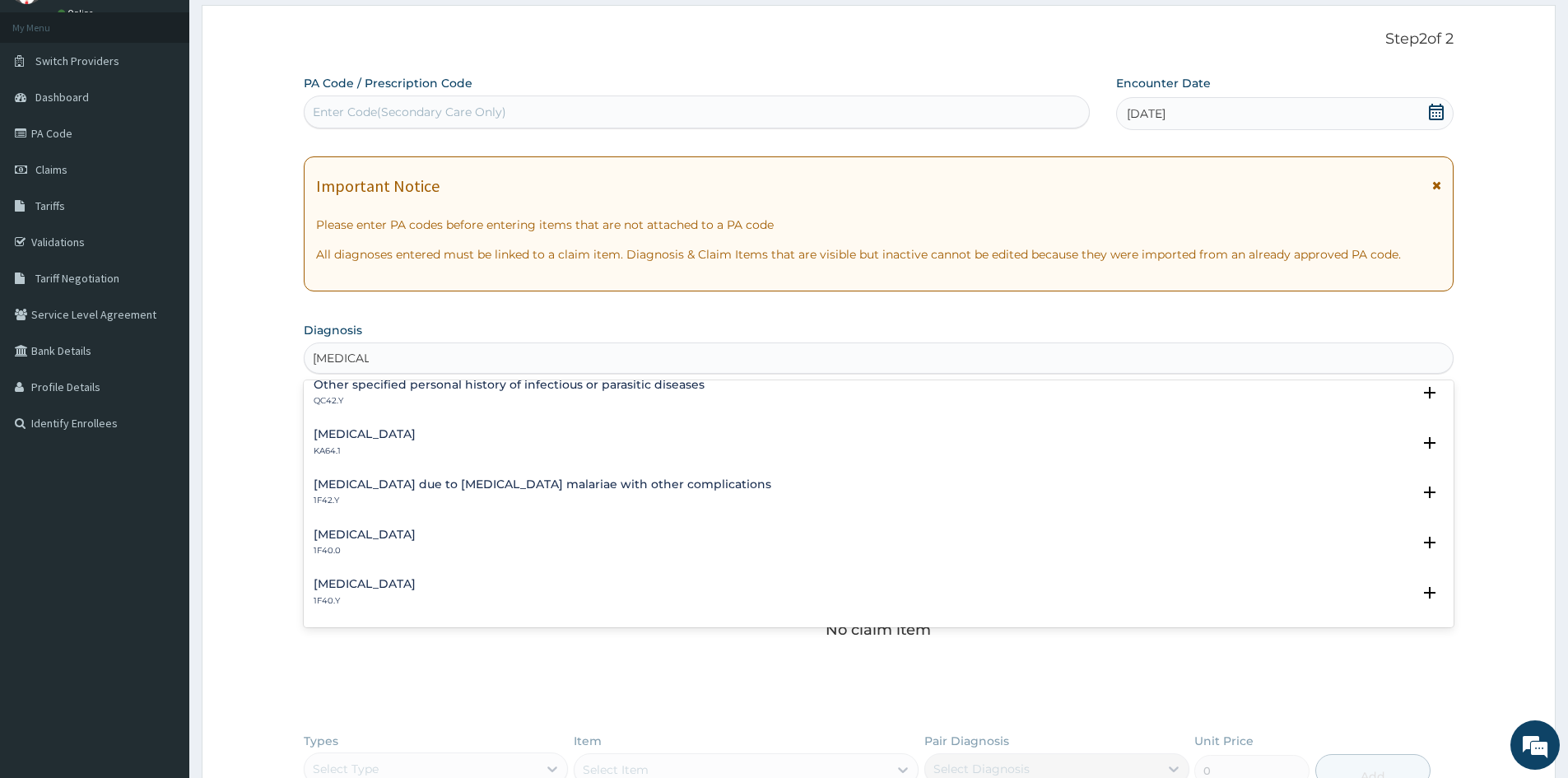
click at [416, 579] on h4 "Other severe and complicated Plasmodium falciparum malaria" at bounding box center [365, 584] width 103 height 12
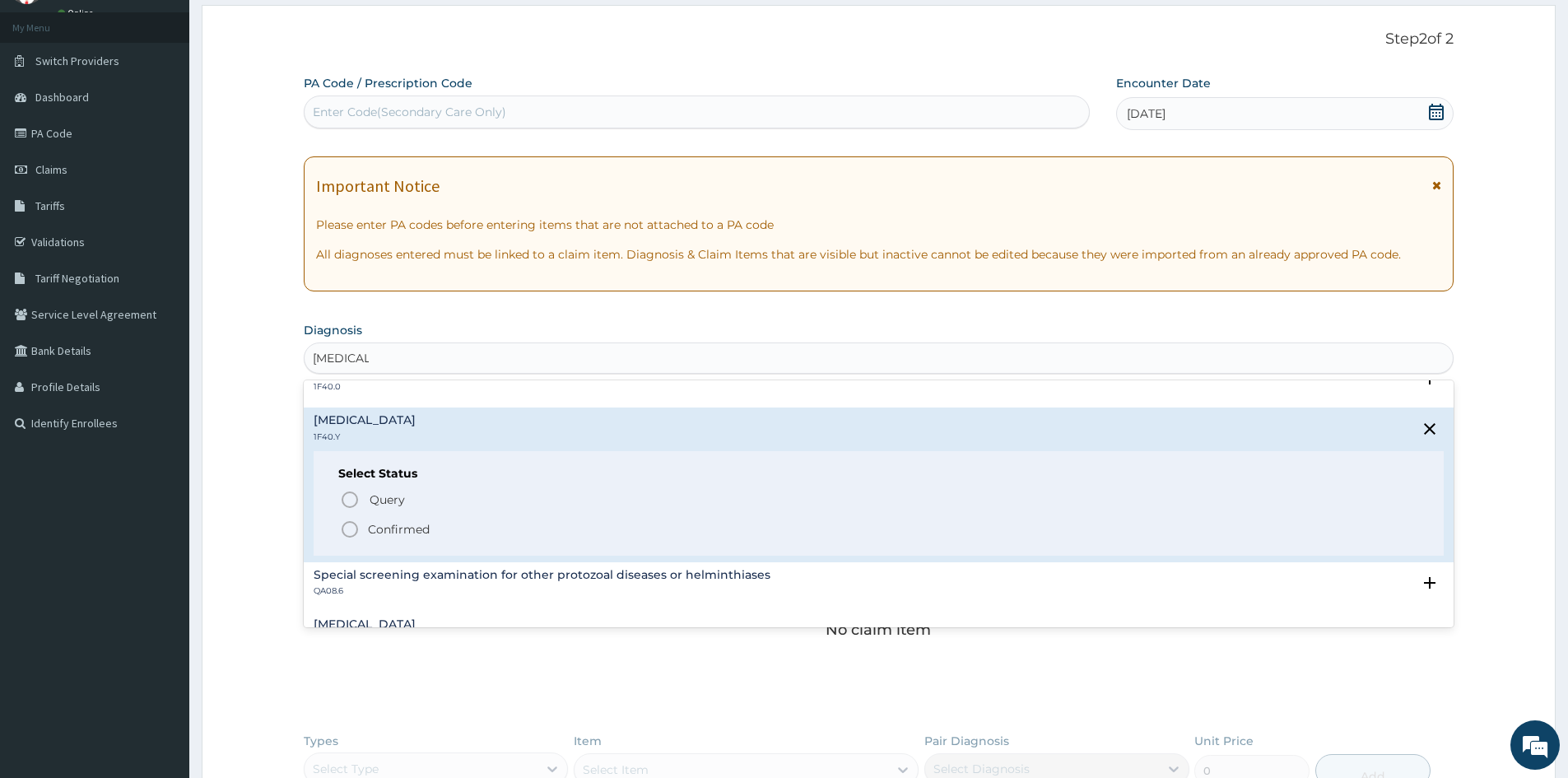
scroll to position [577, 0]
click at [347, 529] on icon "status option filled" at bounding box center [349, 528] width 19 height 19
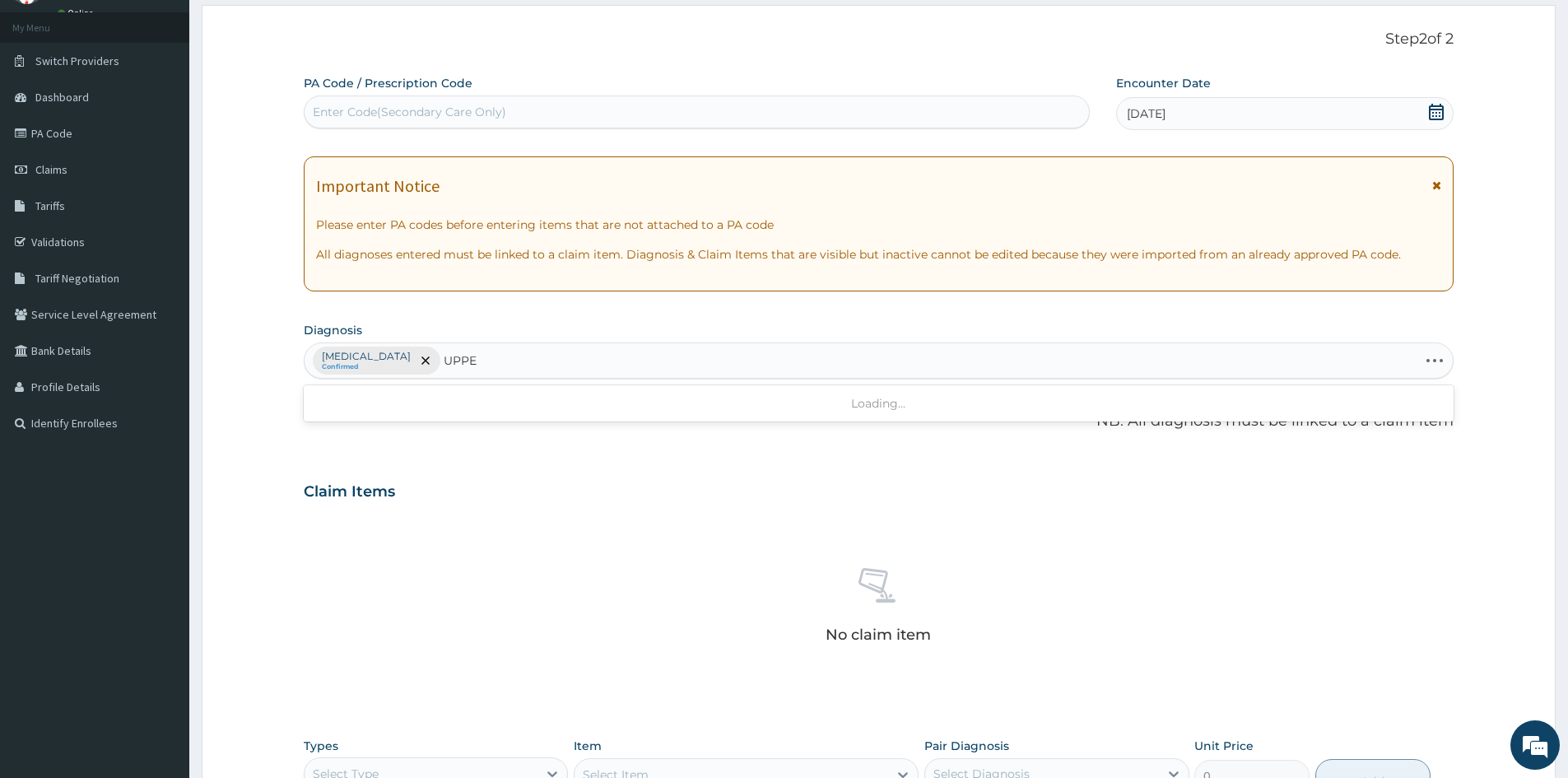
type input "UPPER"
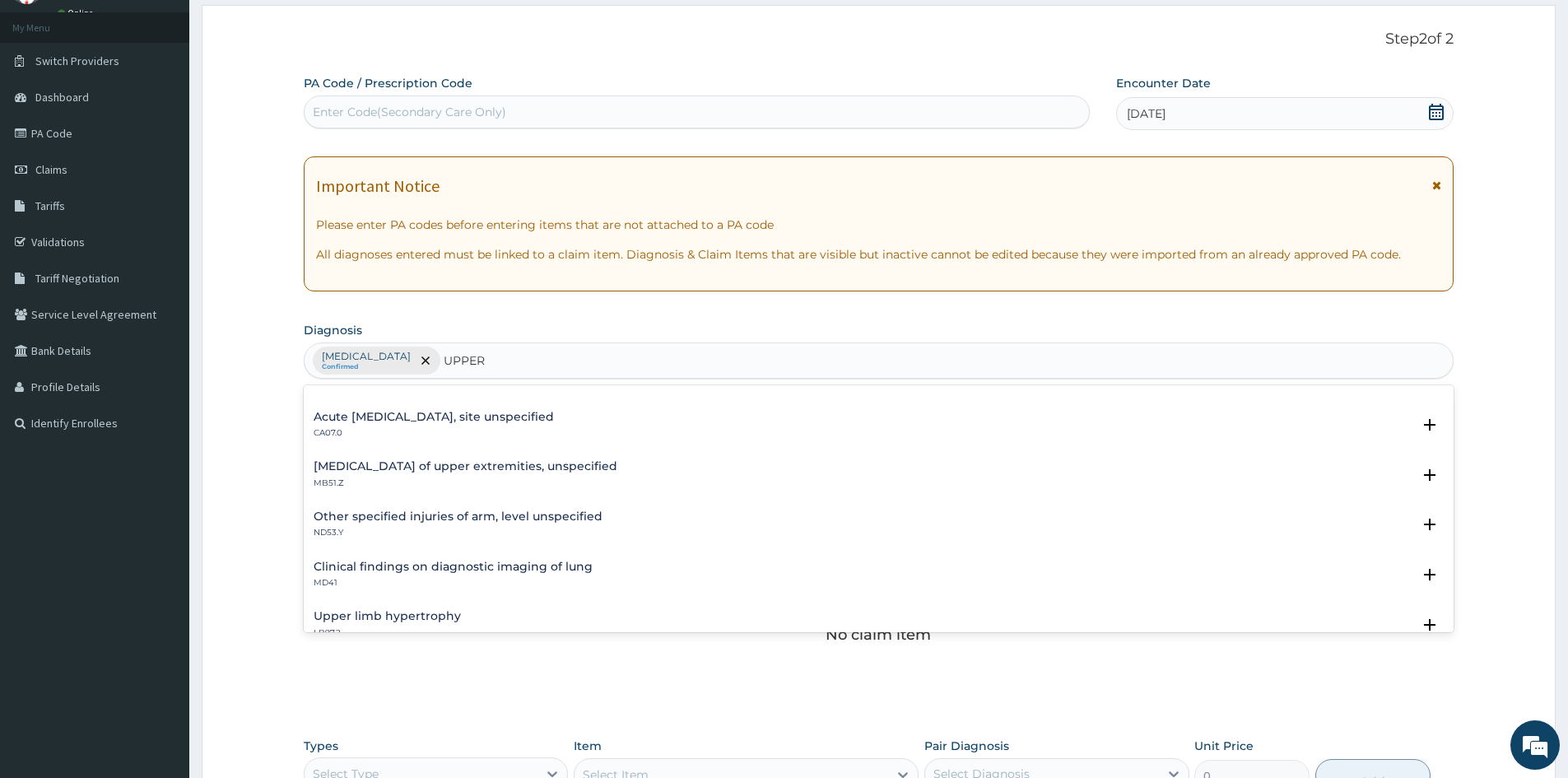
scroll to position [0, 0]
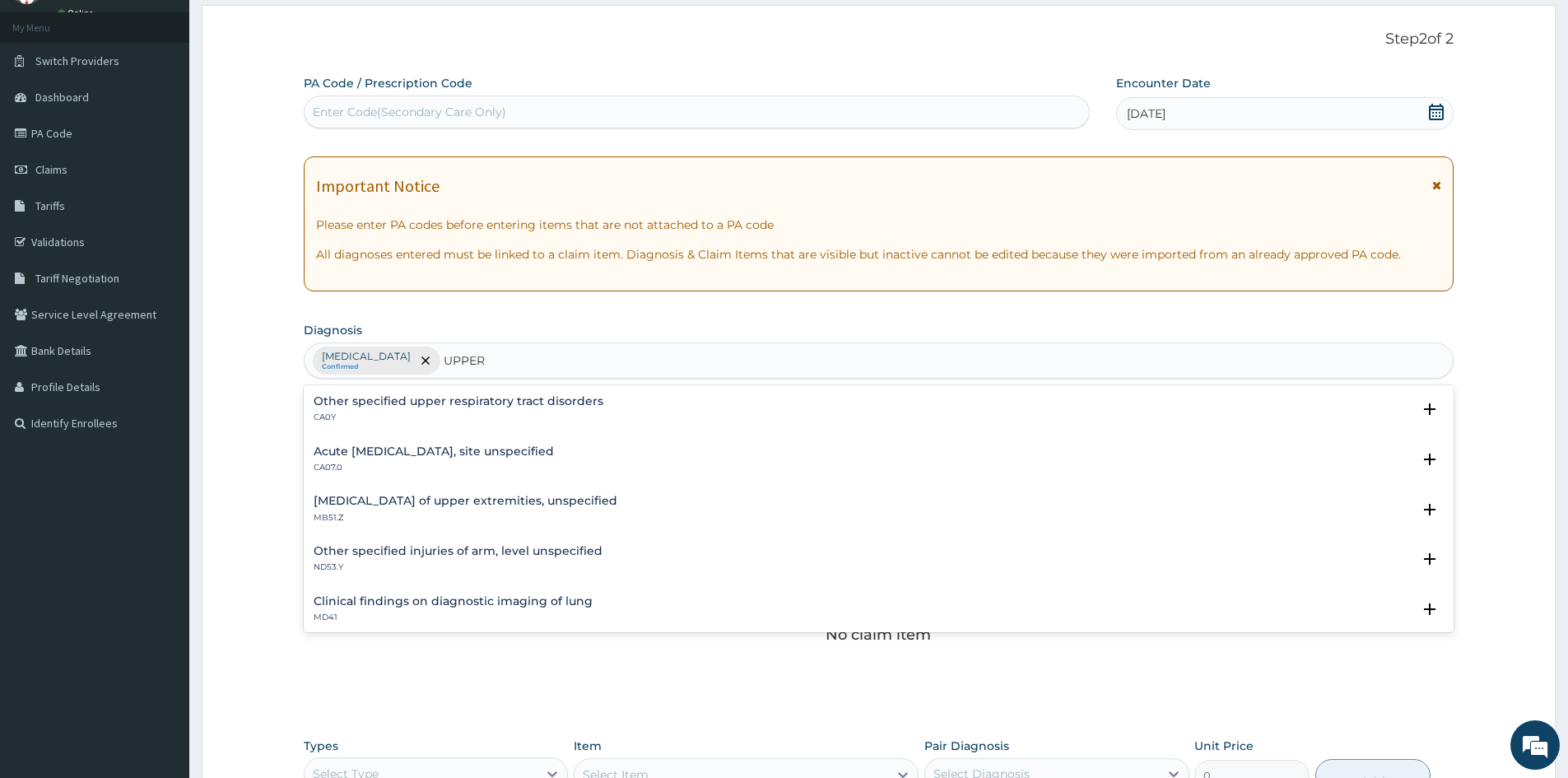
click at [433, 447] on h4 "Acute upper respiratory infection, site unspecified" at bounding box center [434, 451] width 240 height 12
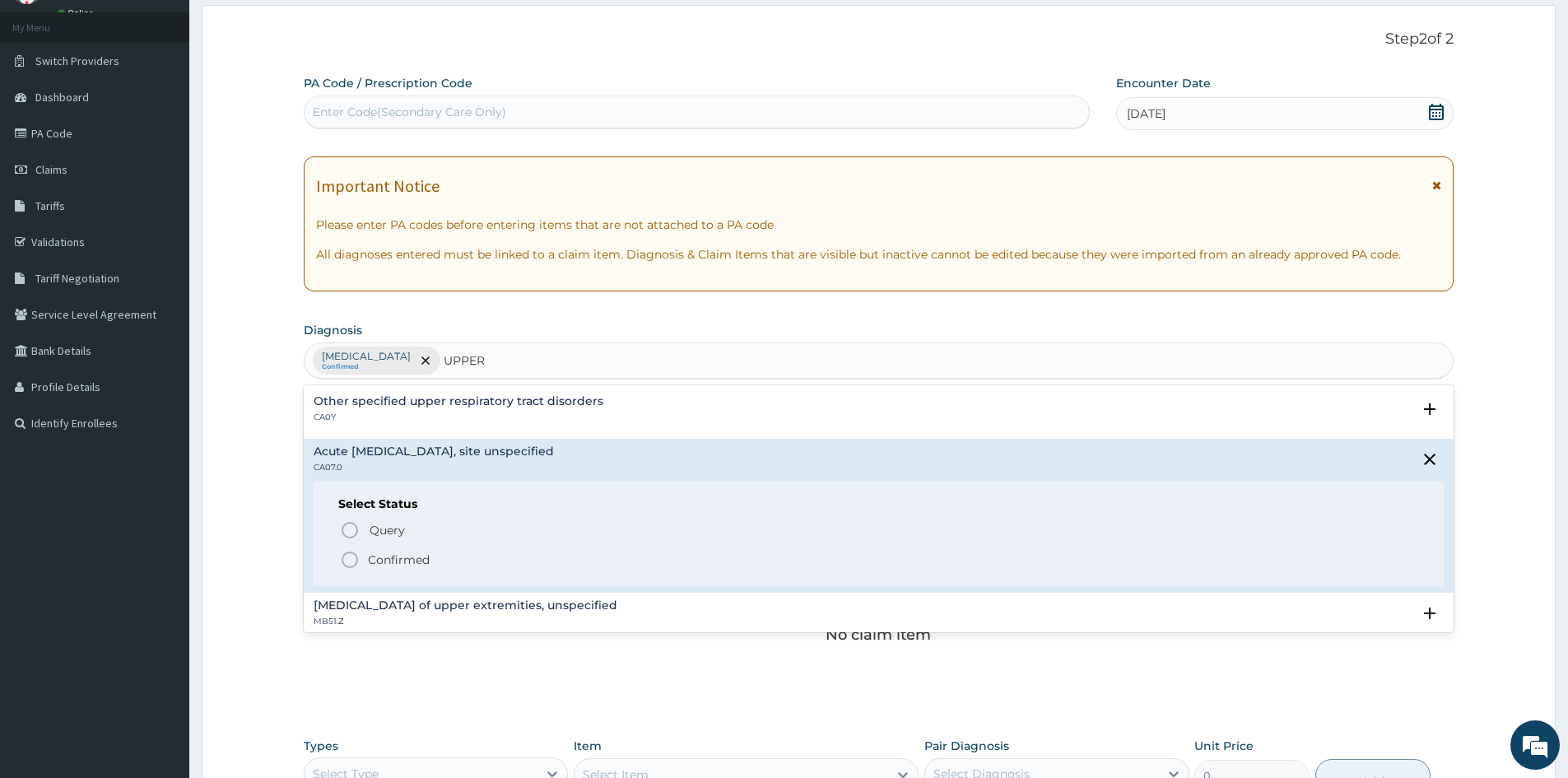
click at [348, 555] on icon "status option filled" at bounding box center [349, 559] width 19 height 19
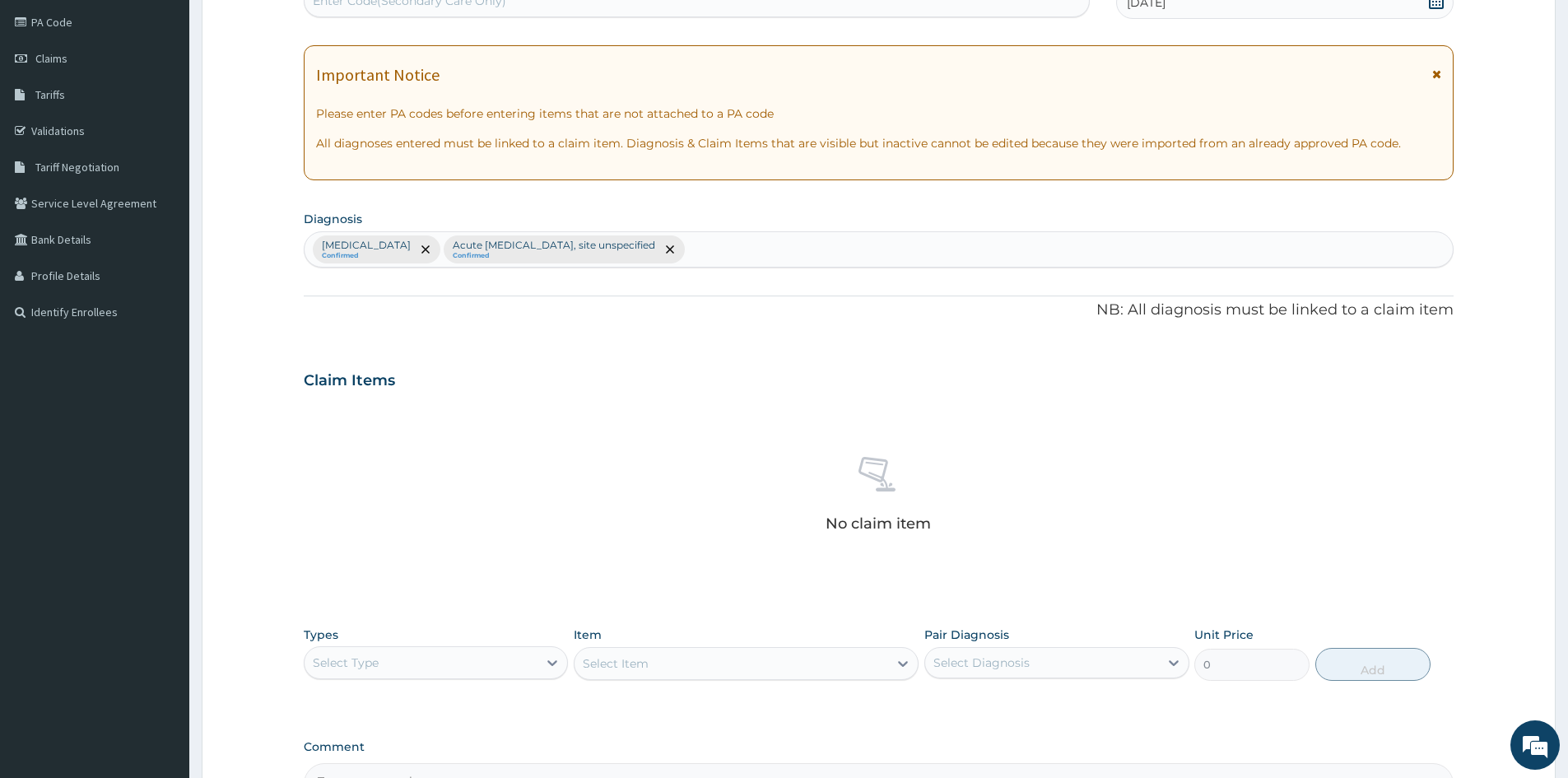
scroll to position [393, 0]
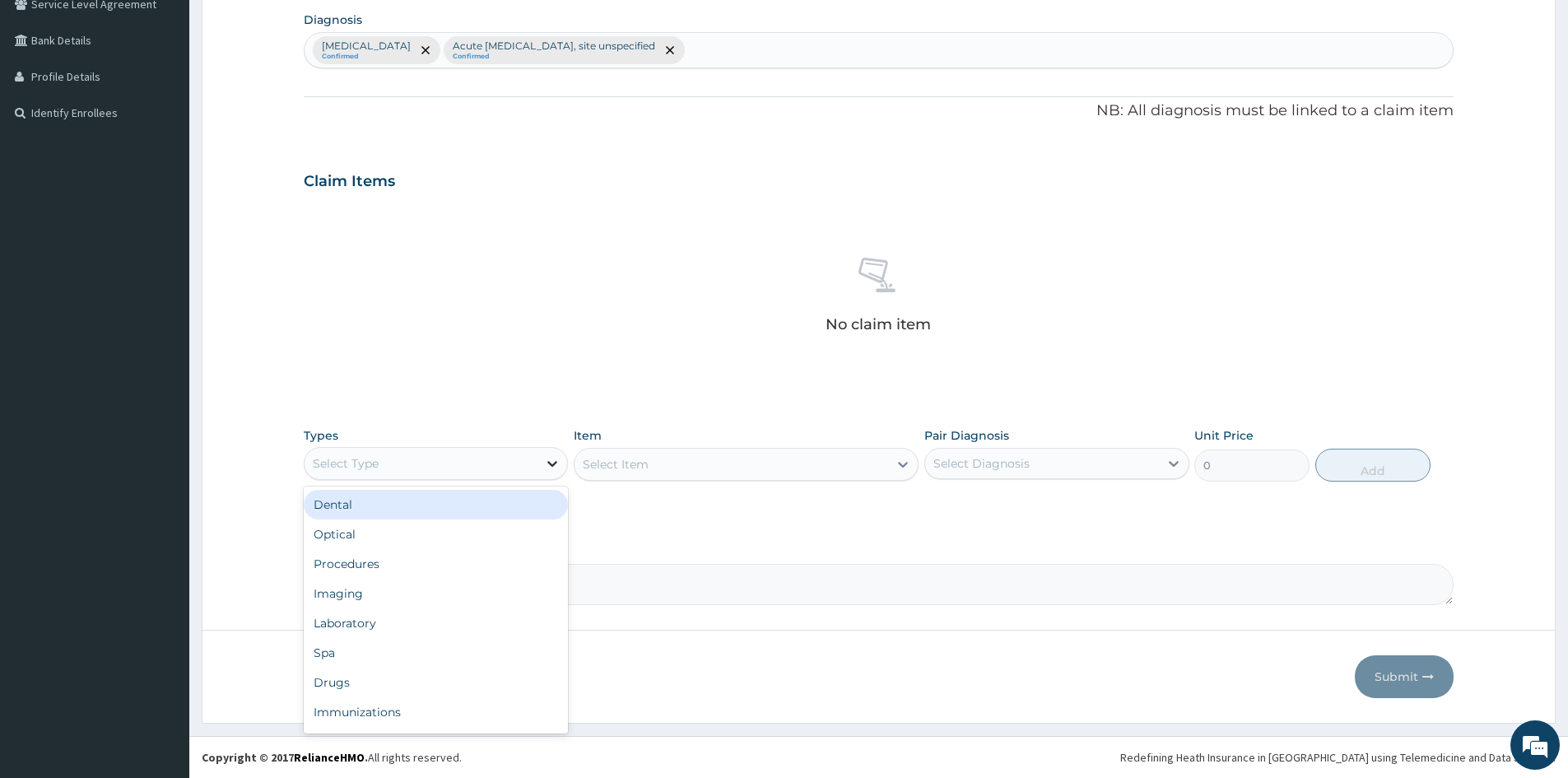
click at [549, 458] on icon at bounding box center [552, 464] width 17 height 17
click at [377, 560] on div "Procedures" at bounding box center [436, 564] width 264 height 30
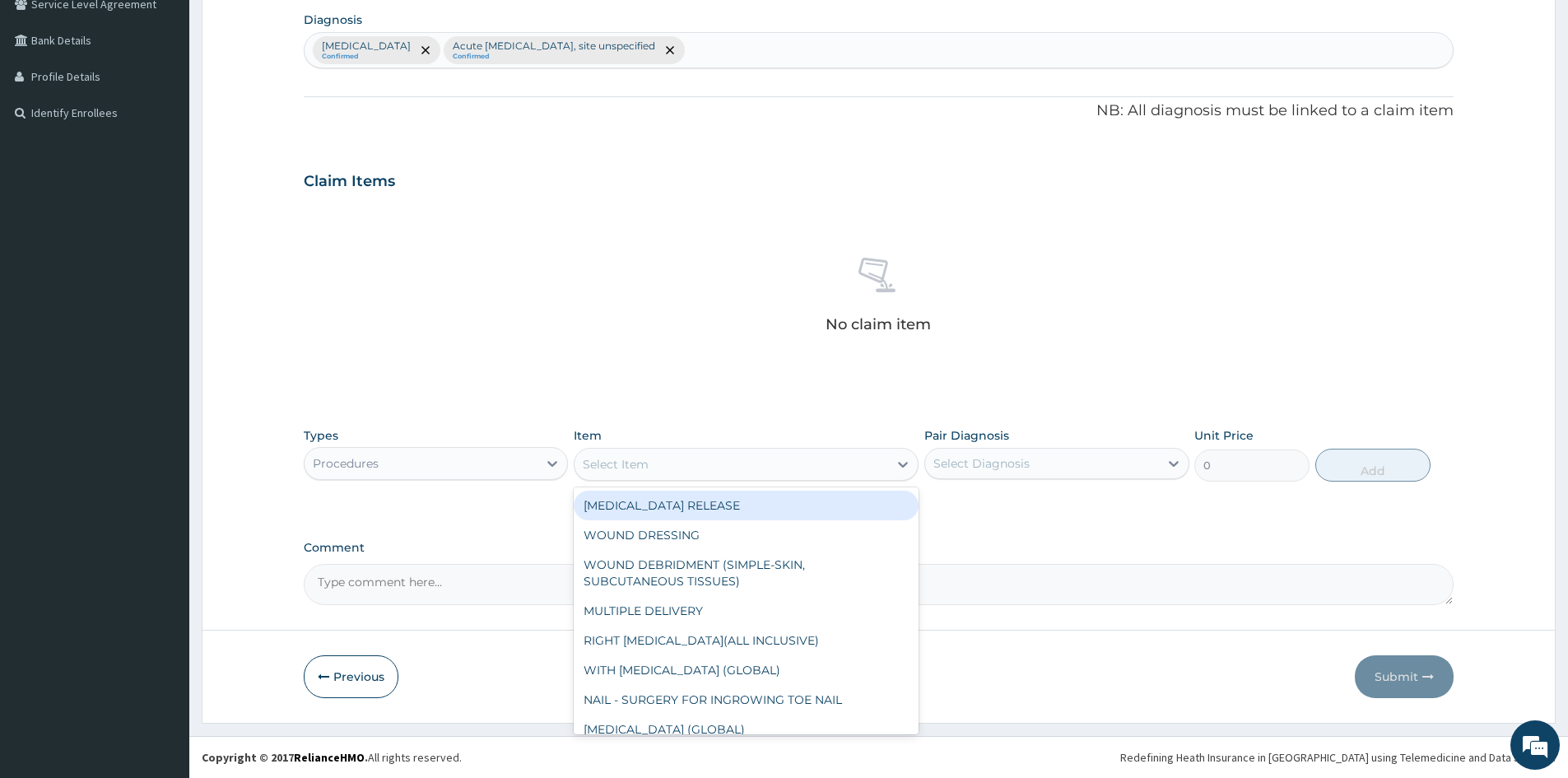
click at [754, 466] on div "Select Item" at bounding box center [731, 464] width 314 height 27
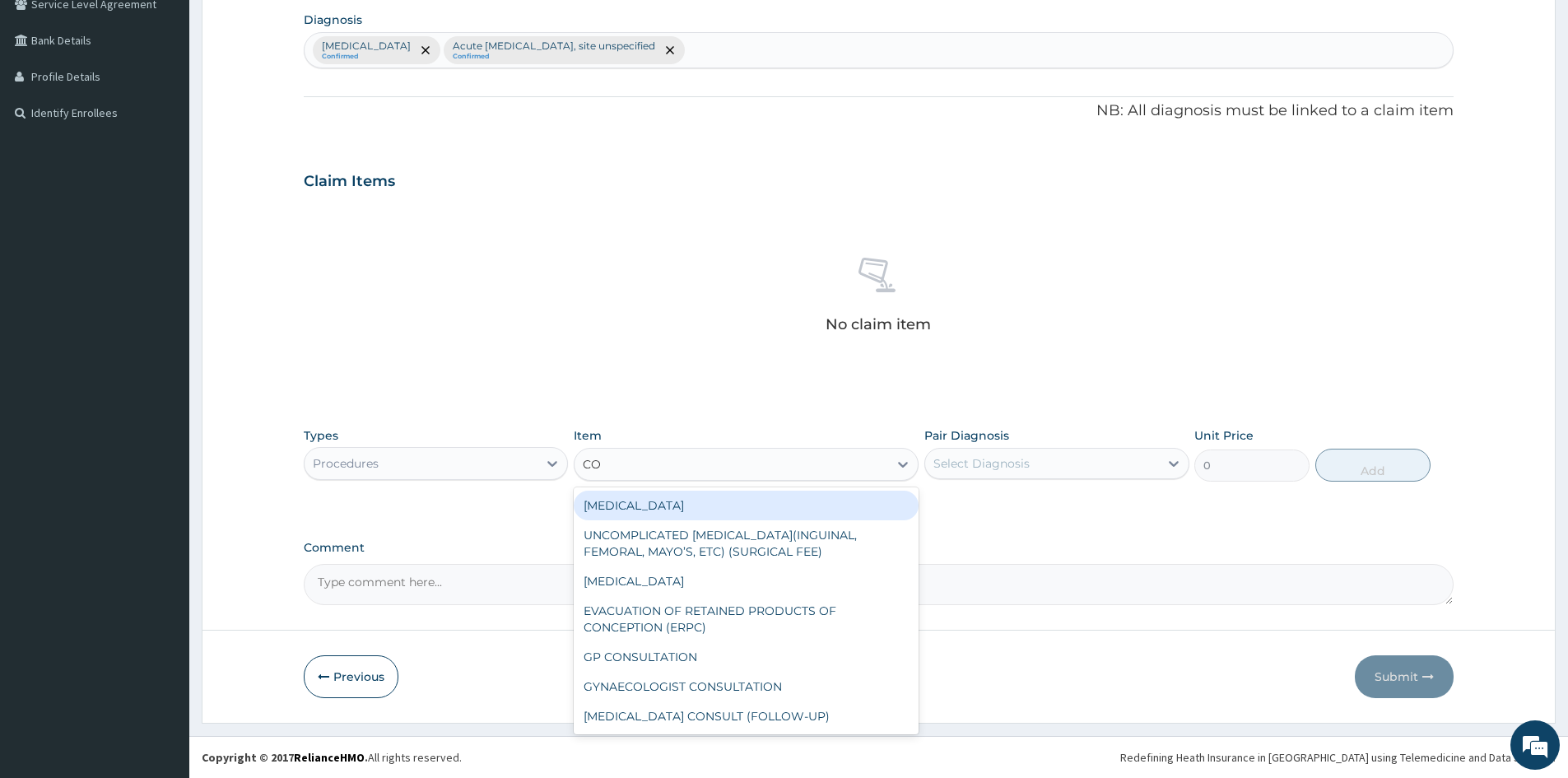
type input "CON"
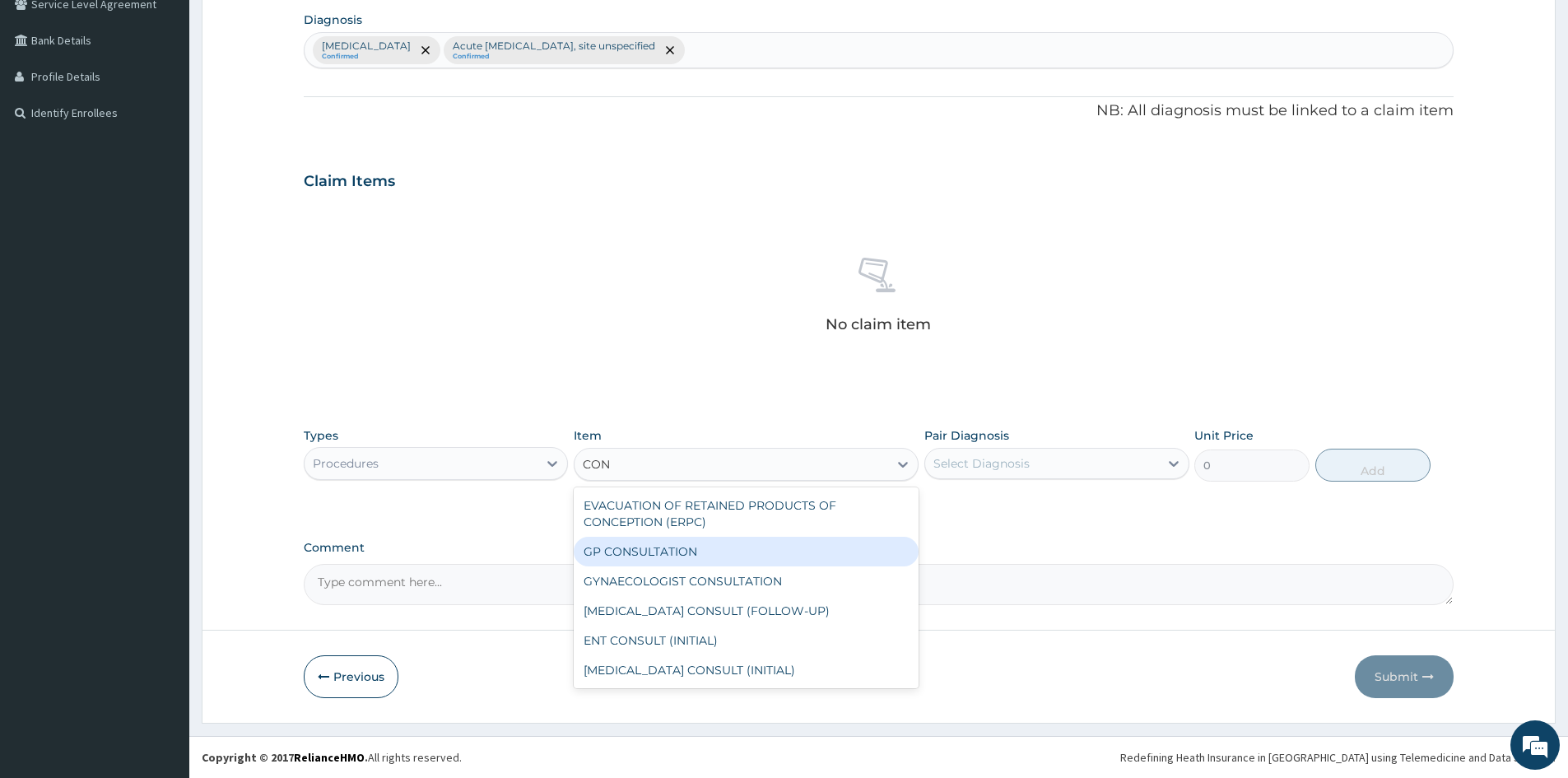
click at [618, 551] on div "GP CONSULTATION" at bounding box center [745, 552] width 344 height 30
type input "1500"
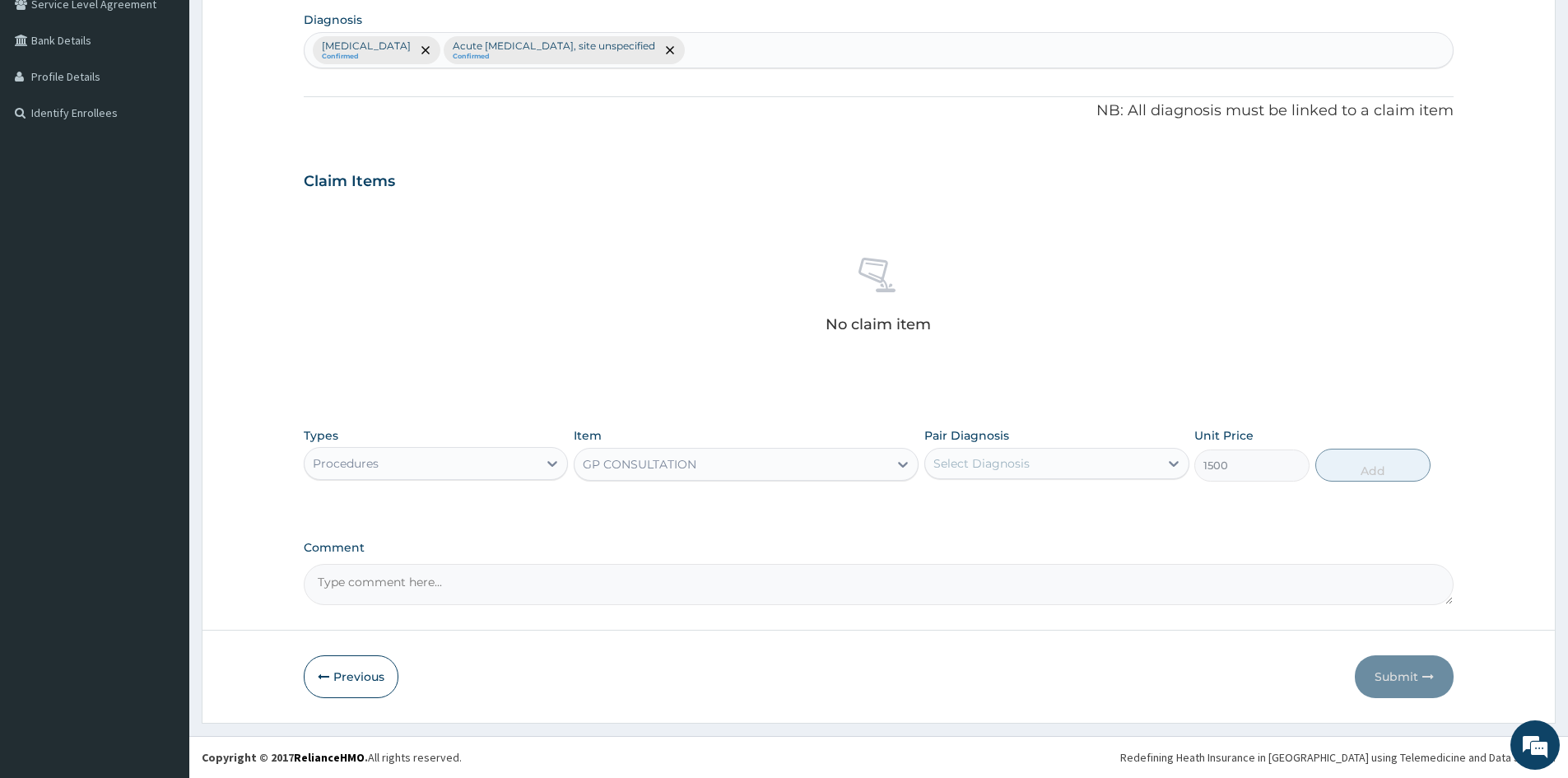
click at [1065, 459] on div "Select Diagnosis" at bounding box center [1042, 464] width 233 height 27
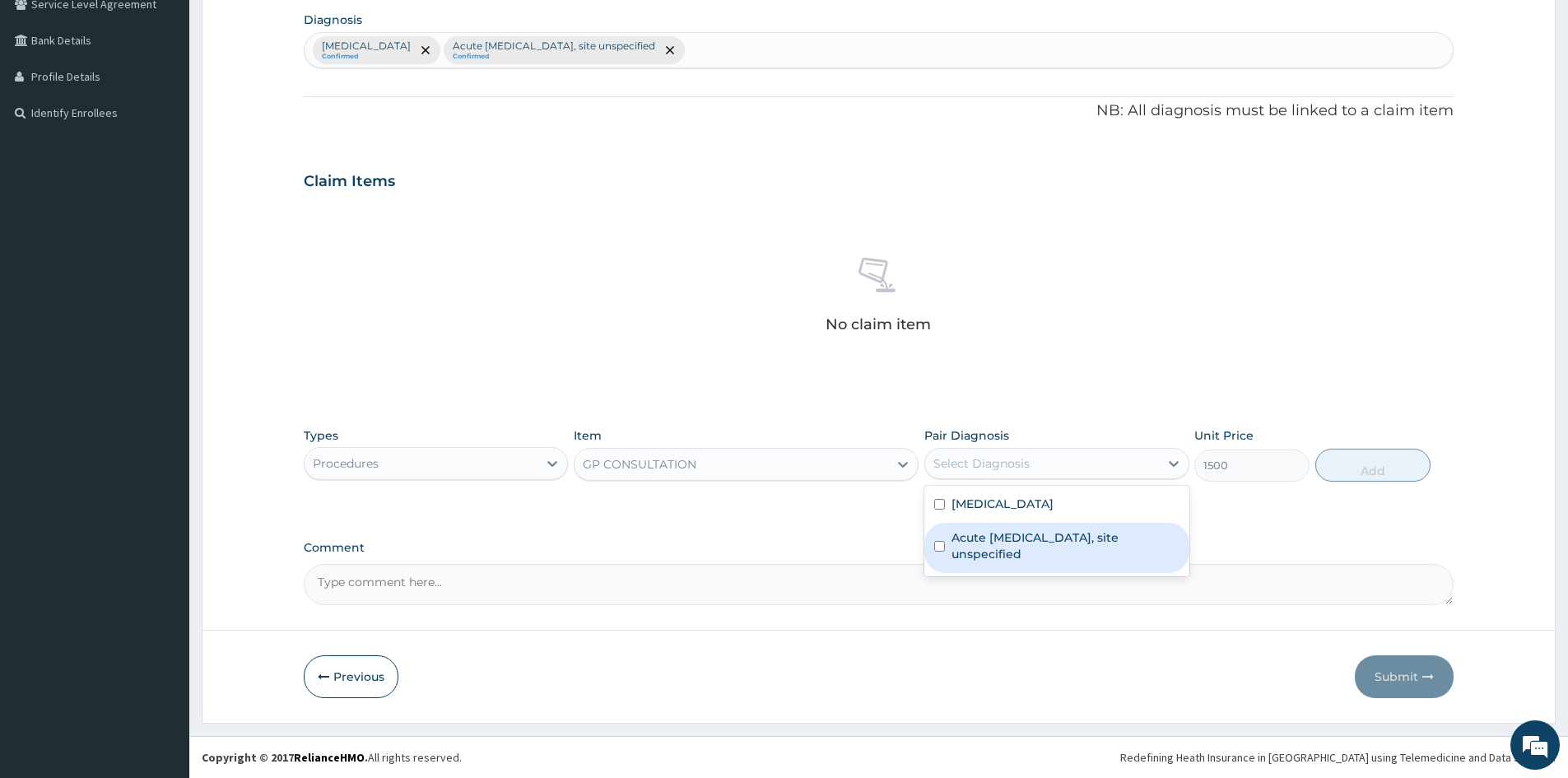
click at [937, 552] on input "checkbox" at bounding box center [940, 547] width 11 height 11
checkbox input "true"
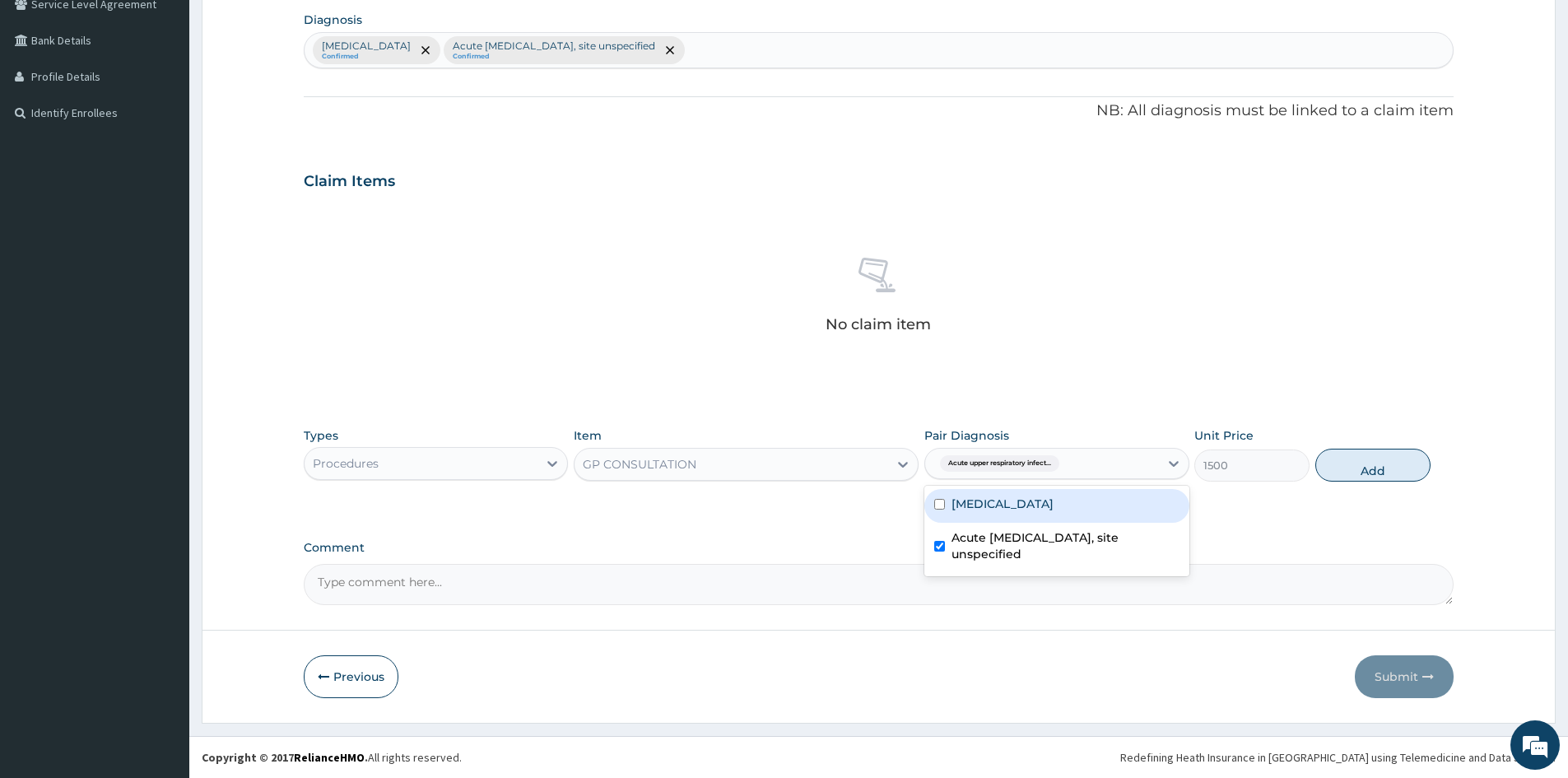
click at [936, 510] on input "checkbox" at bounding box center [940, 504] width 11 height 11
checkbox input "true"
click at [1378, 473] on button "Add" at bounding box center [1372, 466] width 115 height 33
type input "0"
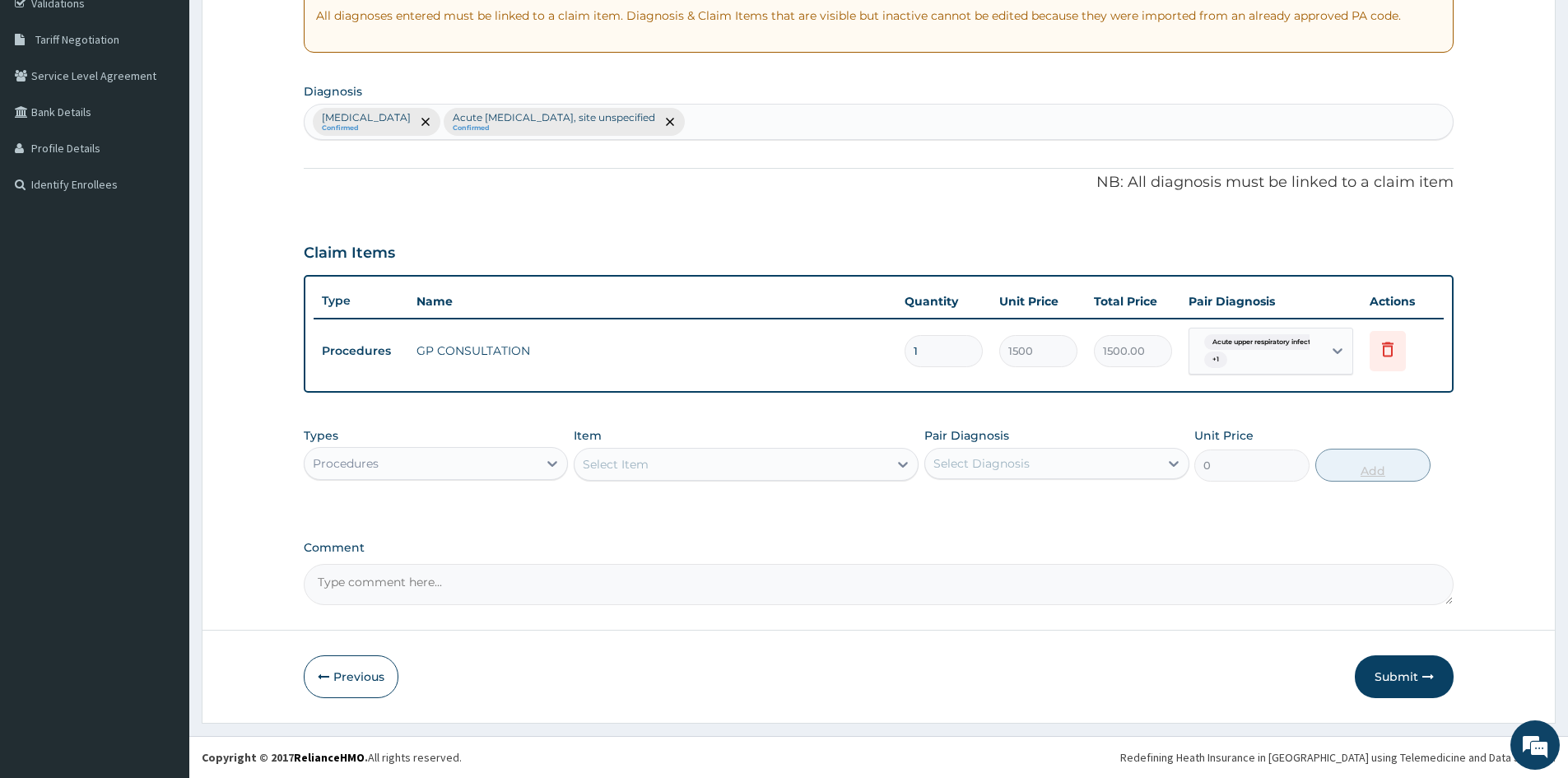
scroll to position [322, 0]
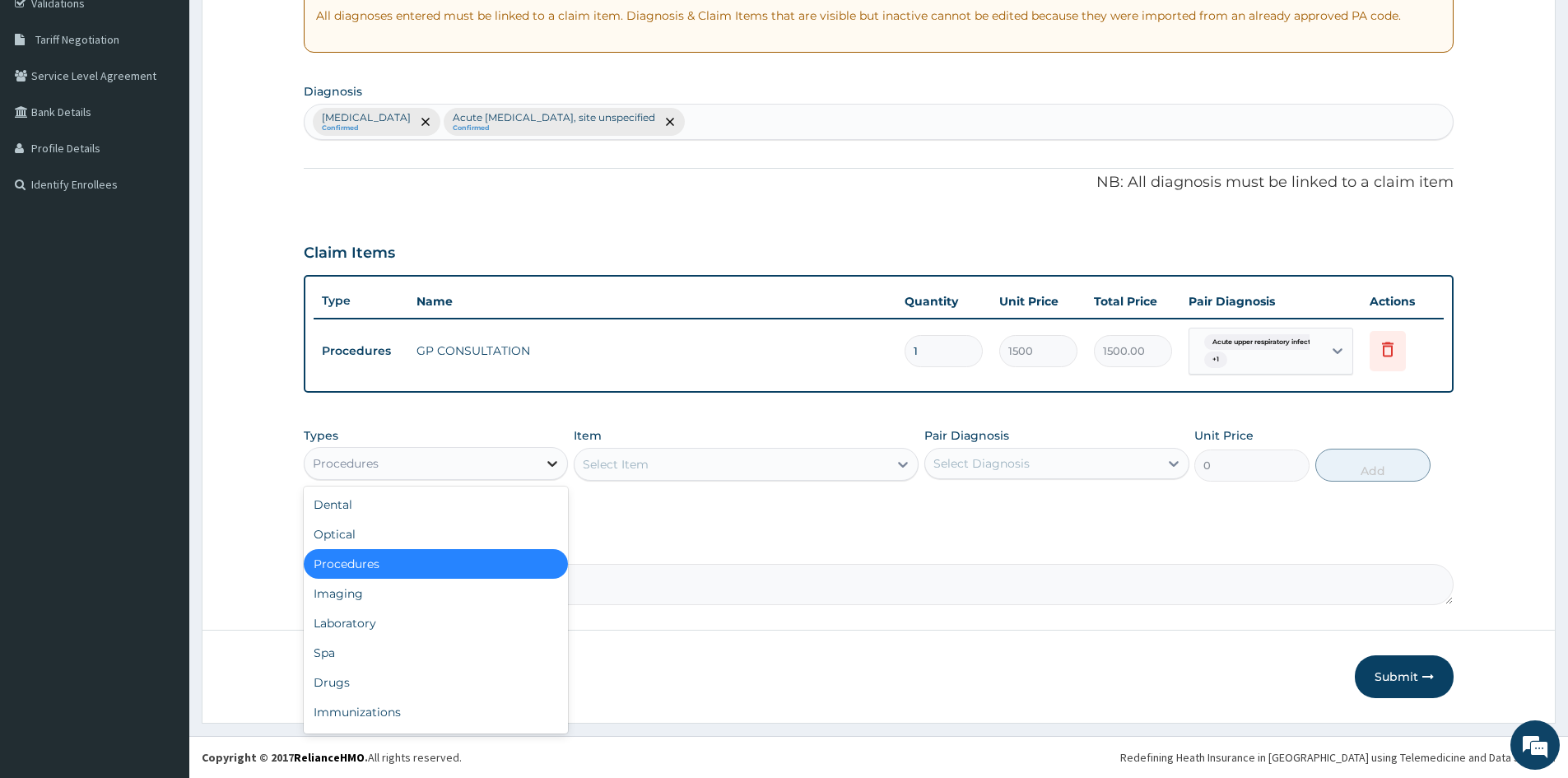
click at [547, 464] on icon at bounding box center [552, 464] width 17 height 17
click at [358, 622] on div "Laboratory" at bounding box center [436, 624] width 264 height 30
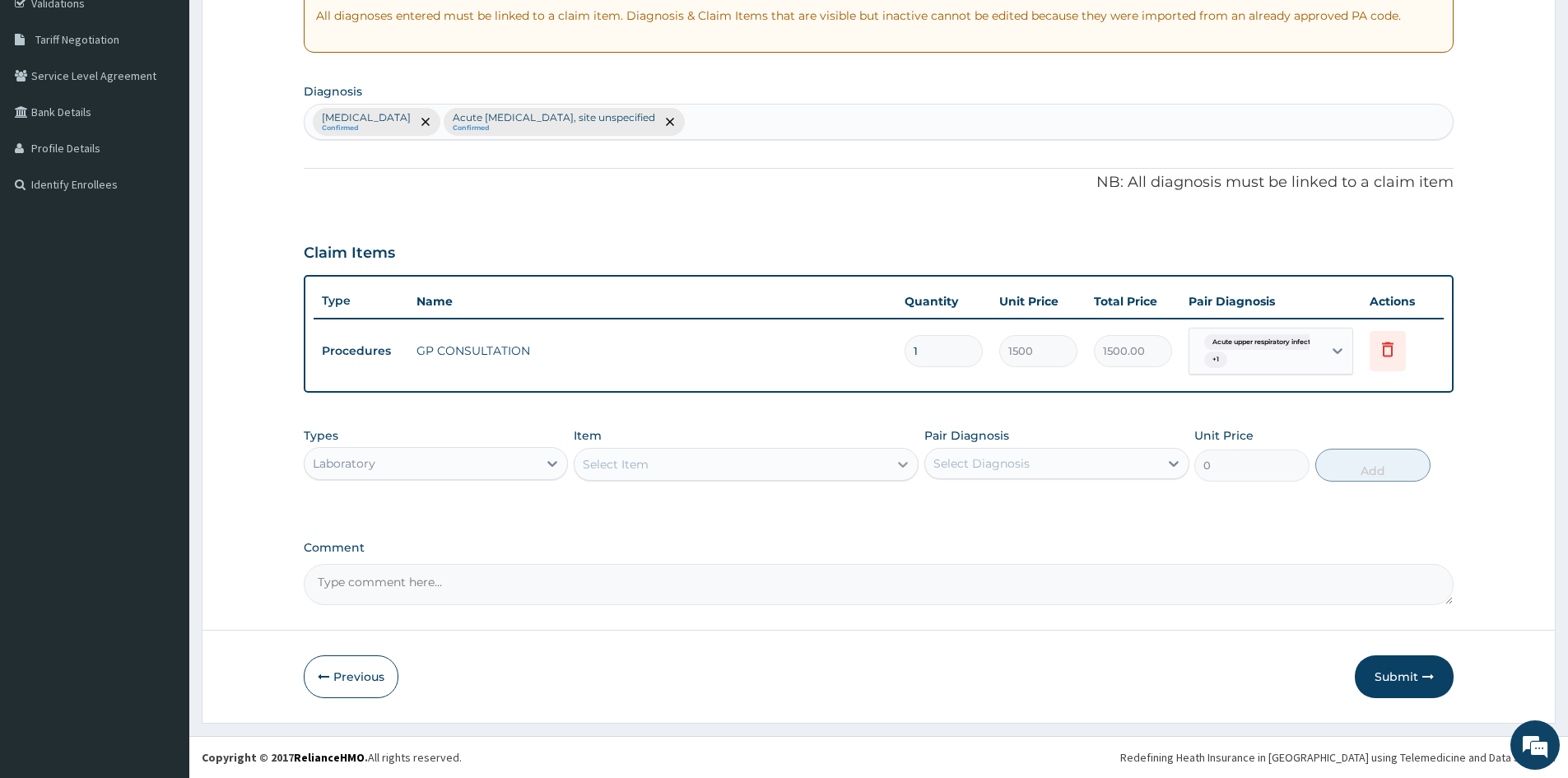
click at [889, 460] on div at bounding box center [903, 465] width 30 height 30
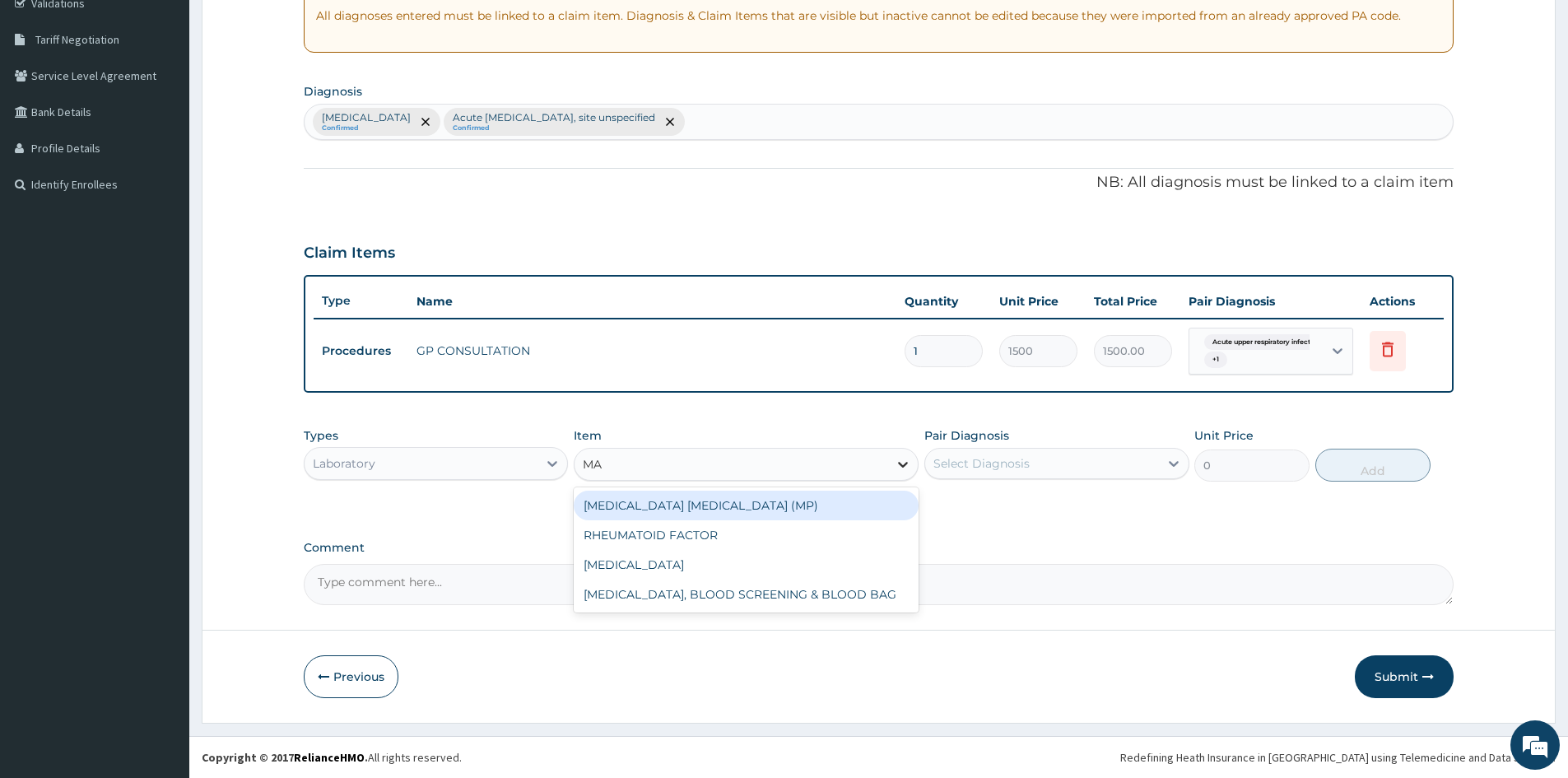
type input "MAL"
click at [649, 506] on div "MALARIA PARASITE (MP)" at bounding box center [745, 505] width 344 height 30
type input "800"
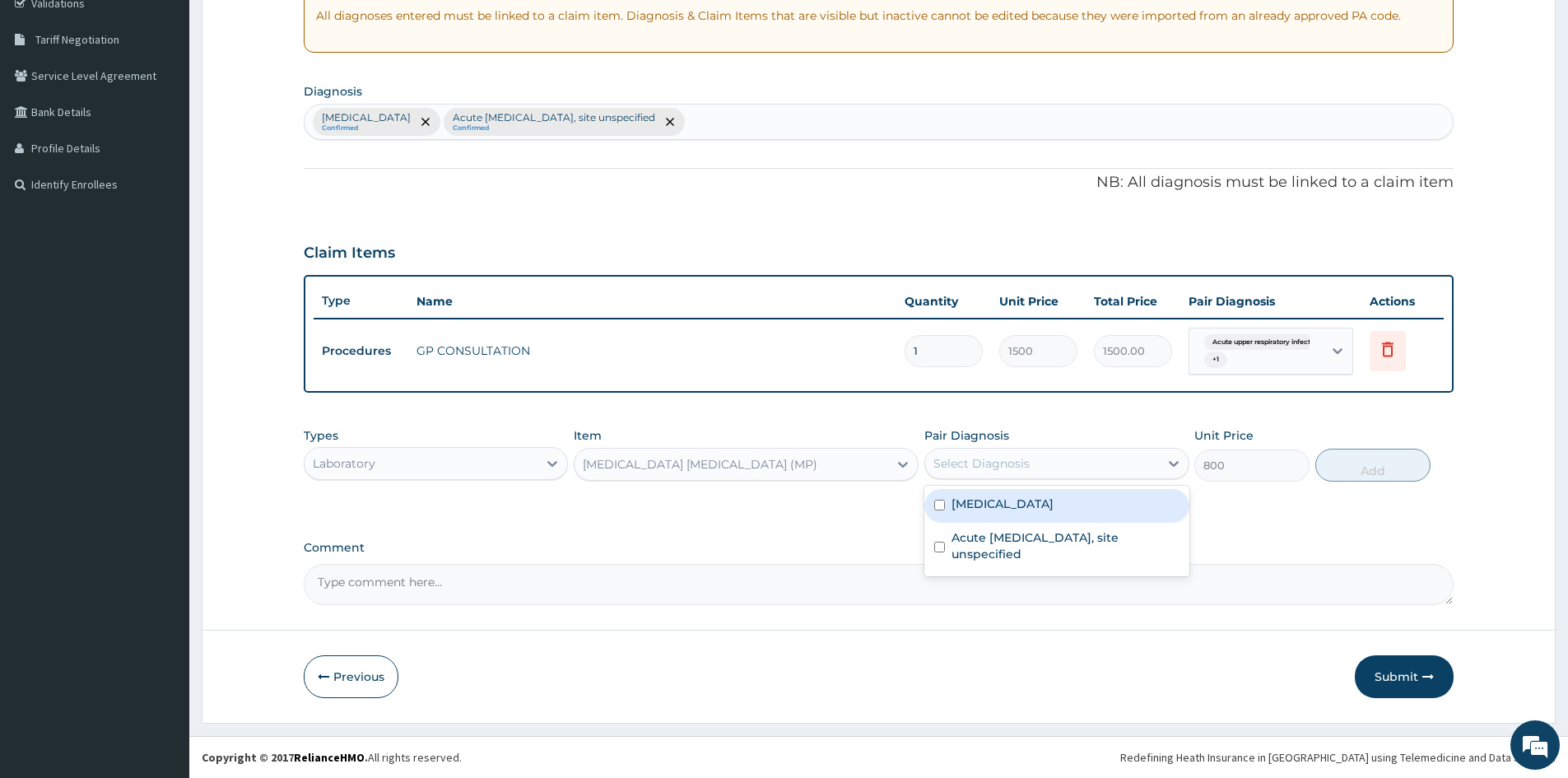
click at [987, 462] on div "Select Diagnosis" at bounding box center [982, 464] width 96 height 17
click at [942, 511] on input "checkbox" at bounding box center [940, 505] width 11 height 11
checkbox input "true"
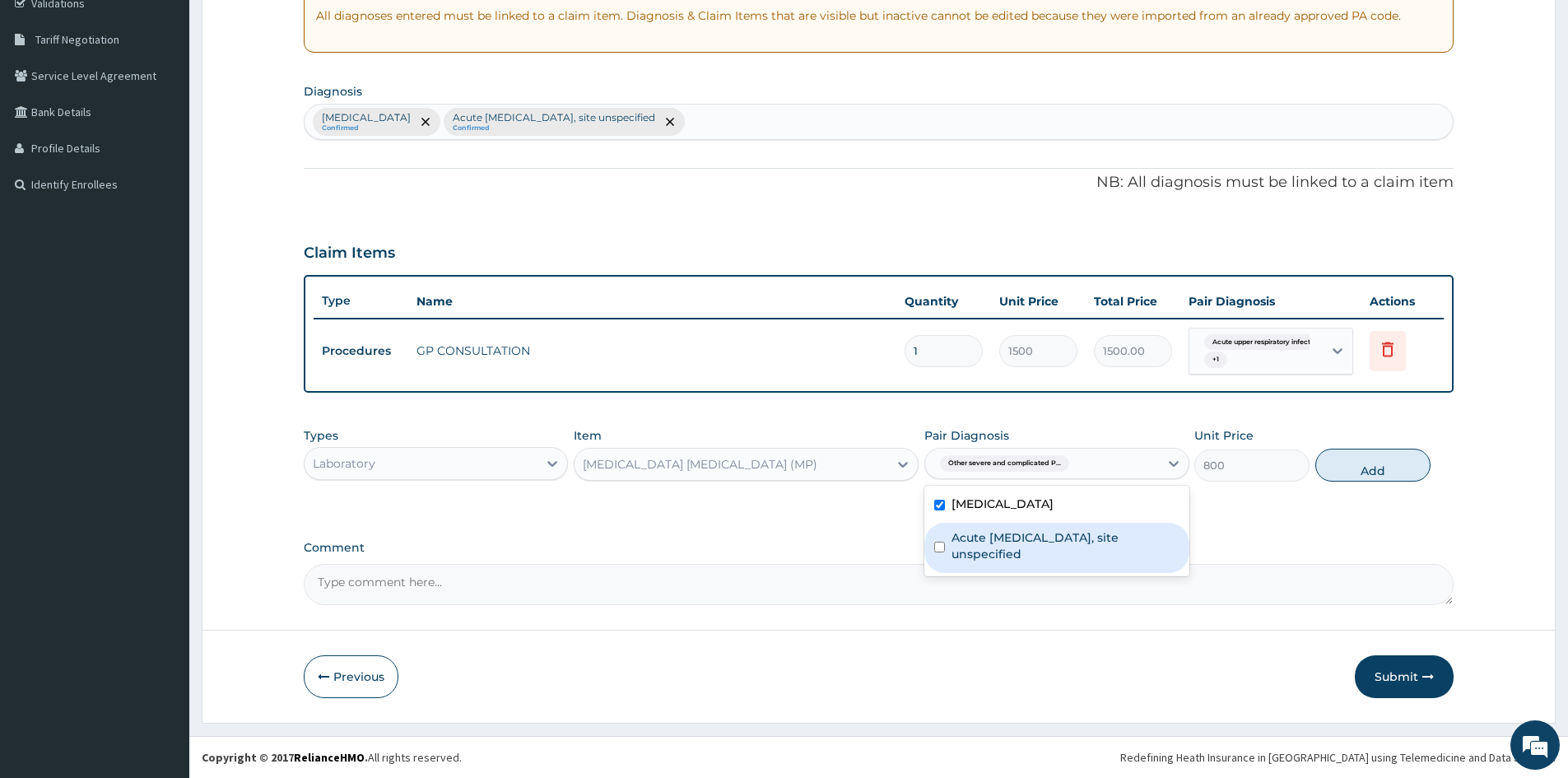
click at [941, 553] on input "checkbox" at bounding box center [940, 547] width 11 height 11
checkbox input "true"
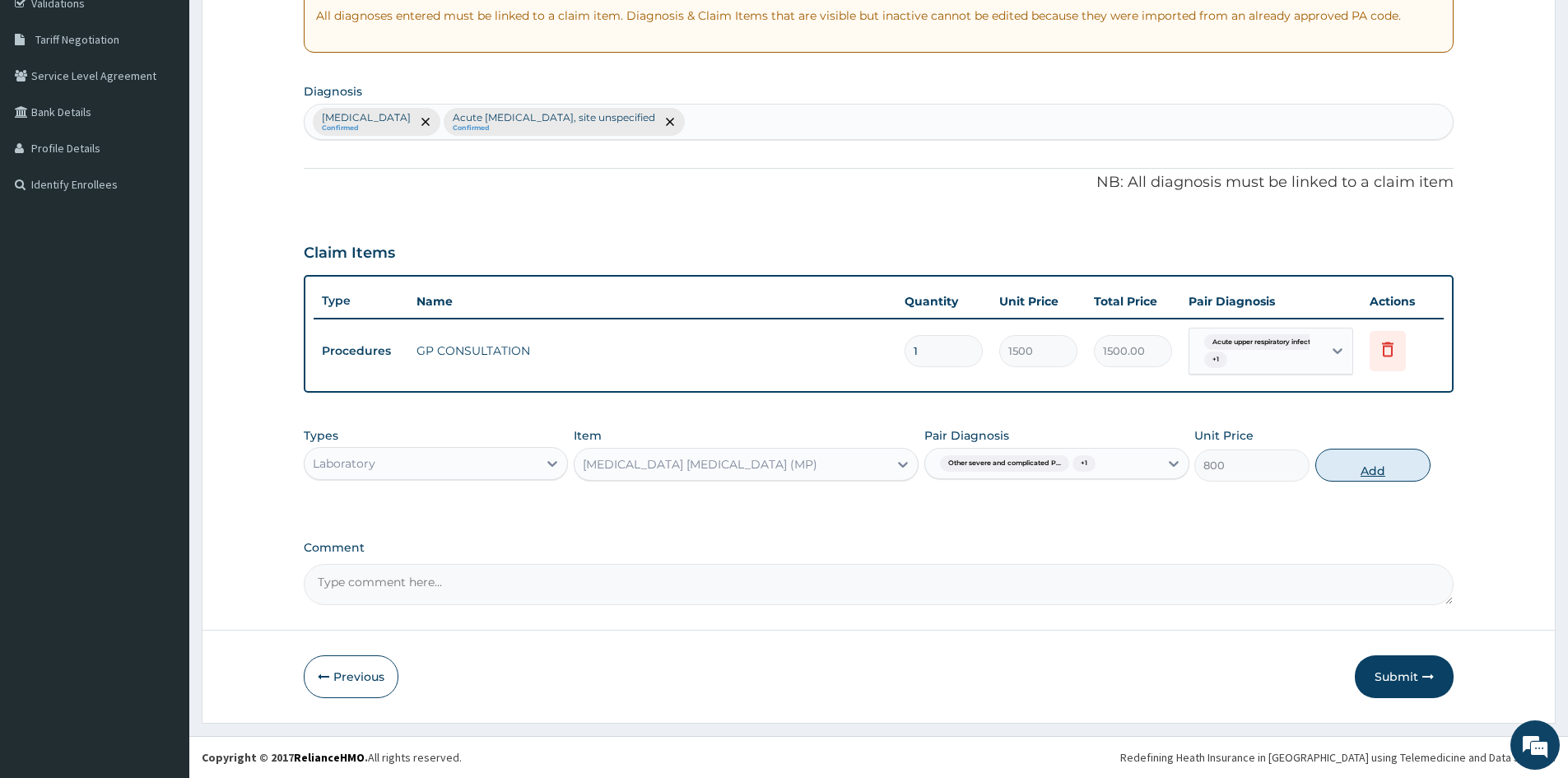
click at [1357, 465] on button "Add" at bounding box center [1372, 466] width 115 height 33
type input "0"
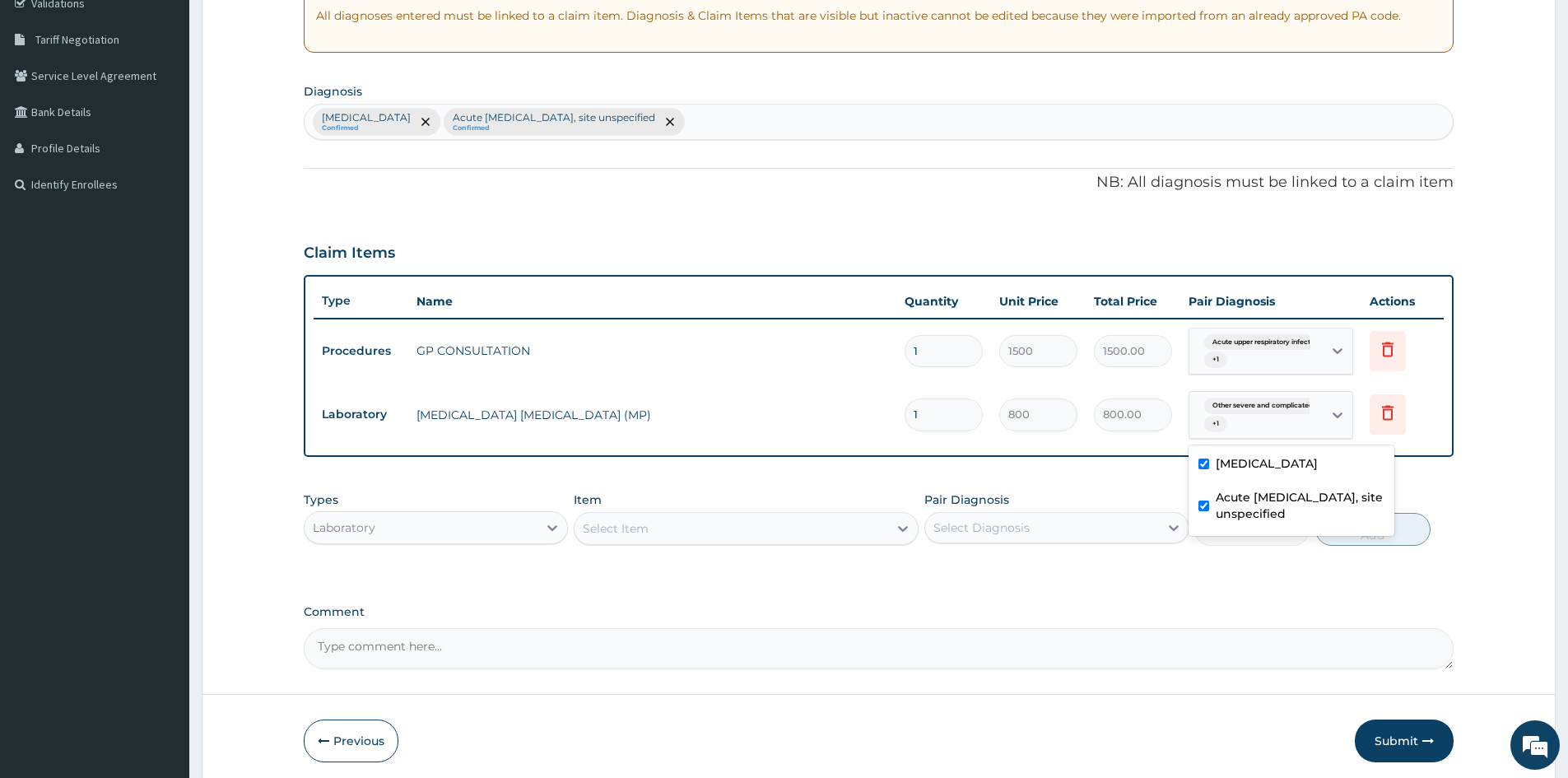
click at [1221, 412] on span "Other severe and complicated P..." at bounding box center [1269, 406] width 129 height 17
click at [1203, 511] on input "checkbox" at bounding box center [1204, 506] width 11 height 11
checkbox input "false"
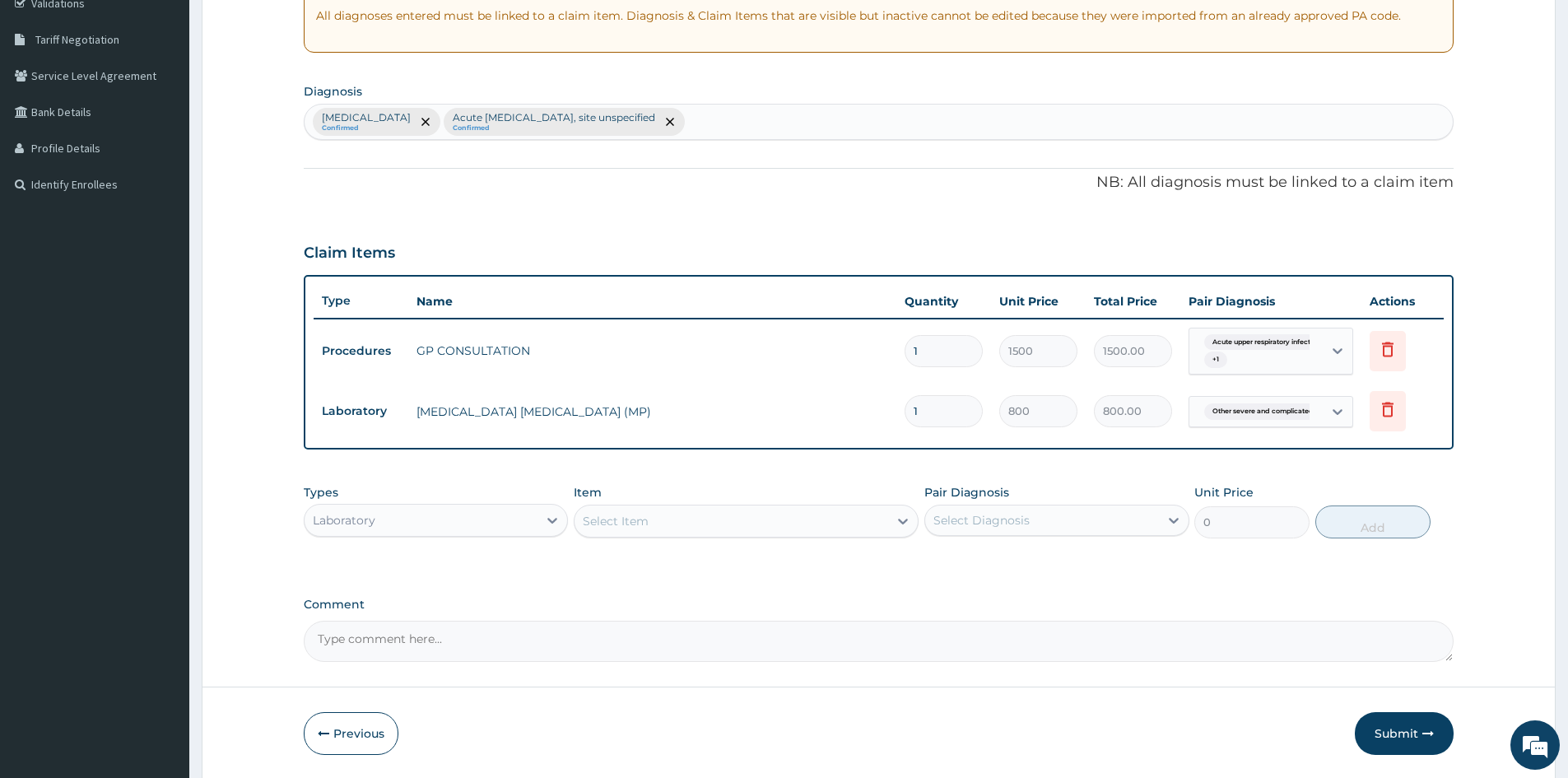
click at [523, 593] on div "PA Code / Prescription Code Enter Code(Secondary Care Only) Encounter Date 08-1…" at bounding box center [878, 249] width 1150 height 826
click at [550, 518] on icon at bounding box center [552, 520] width 17 height 17
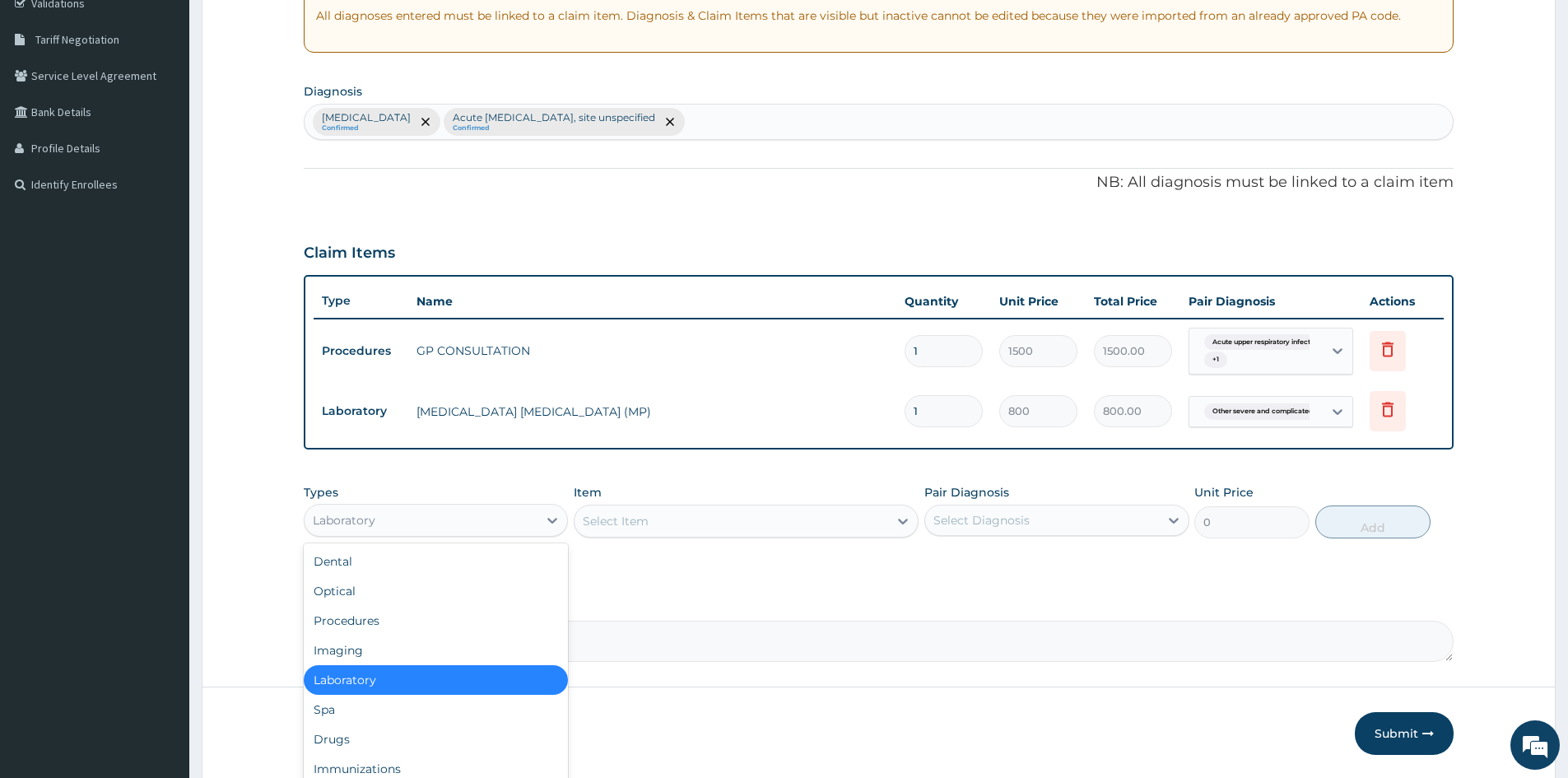
scroll to position [56, 0]
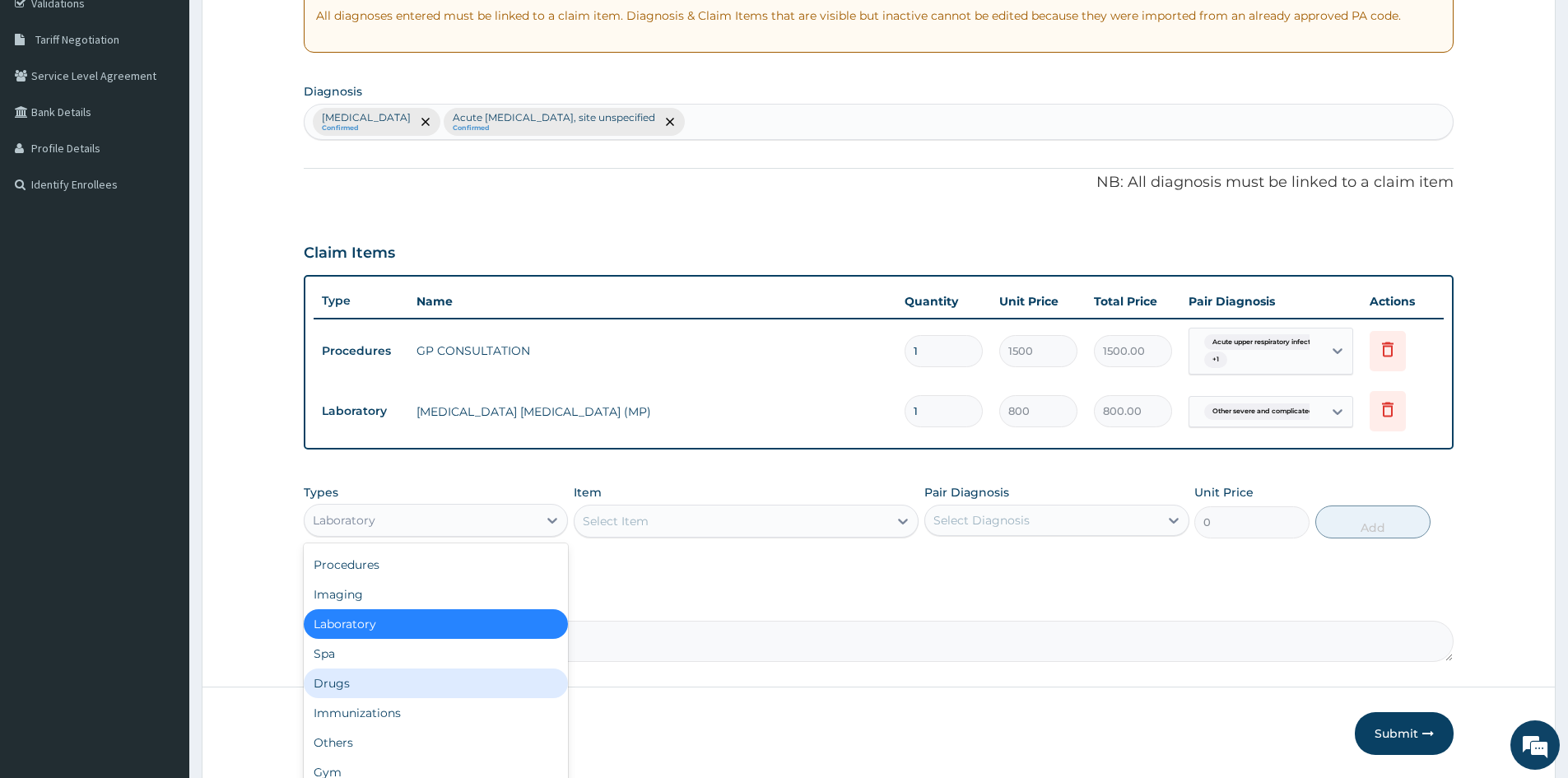
click at [324, 681] on div "Drugs" at bounding box center [436, 684] width 264 height 30
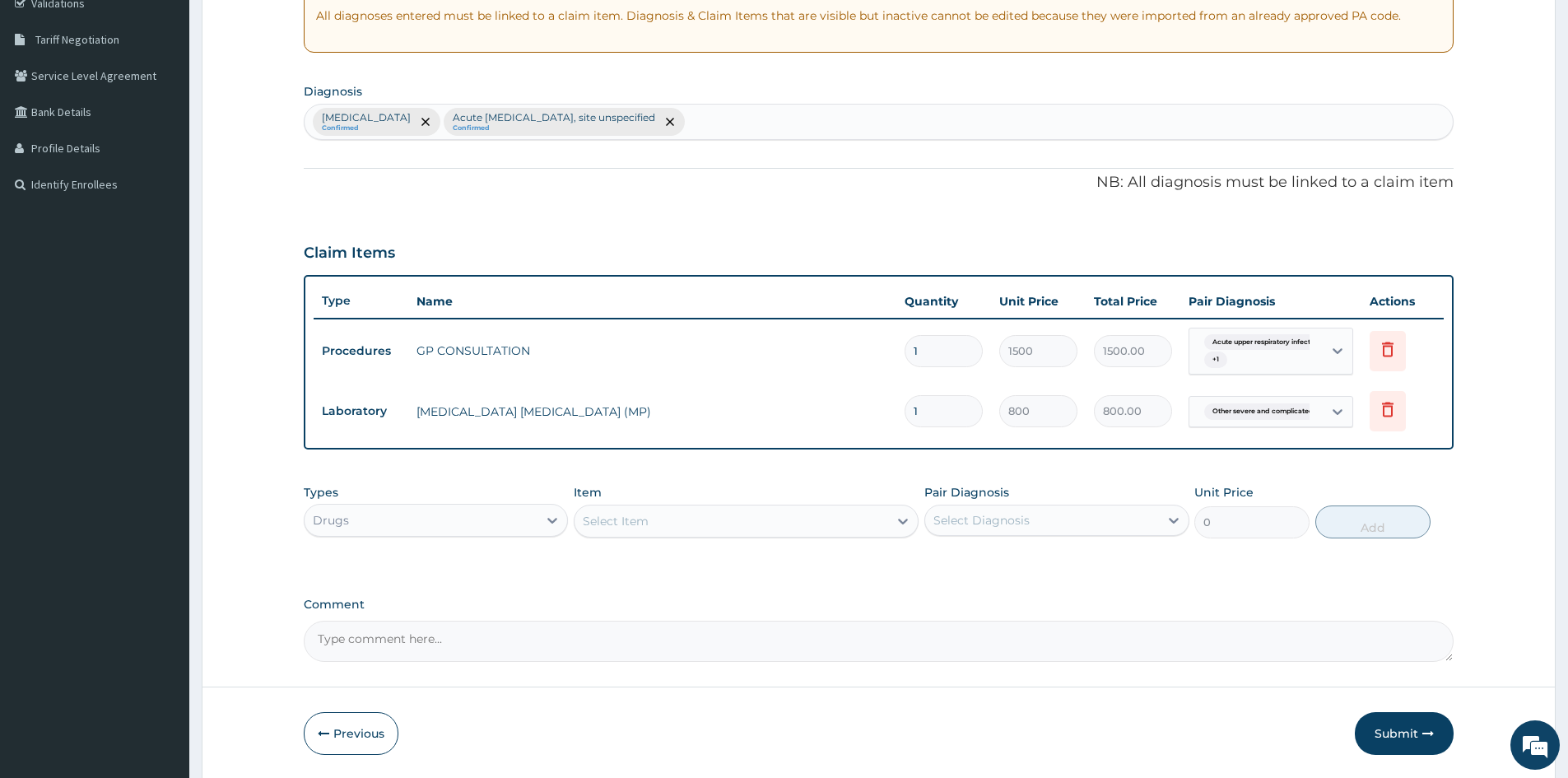
click at [718, 522] on div "Select Item" at bounding box center [731, 521] width 314 height 27
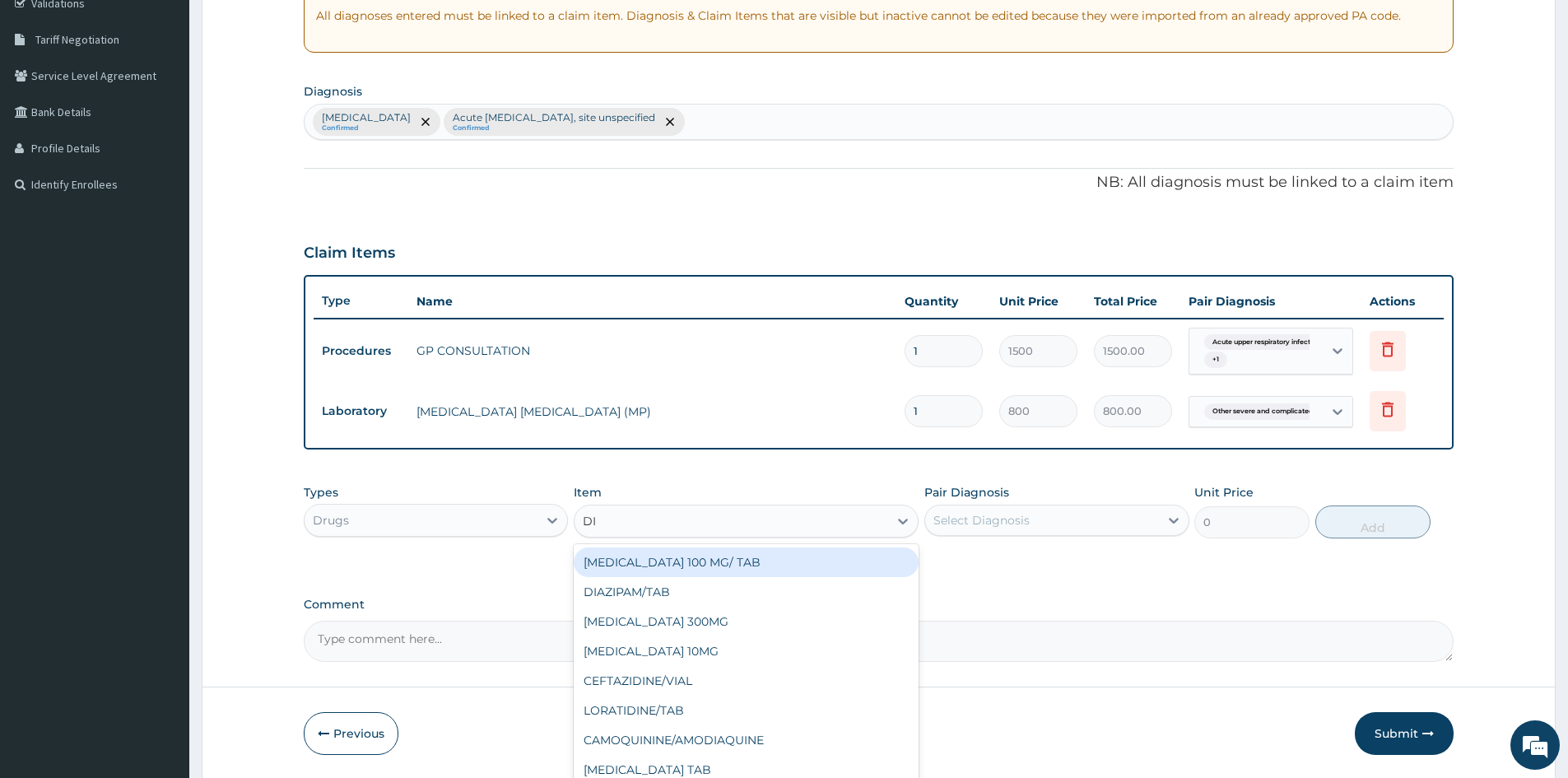
type input "DIC"
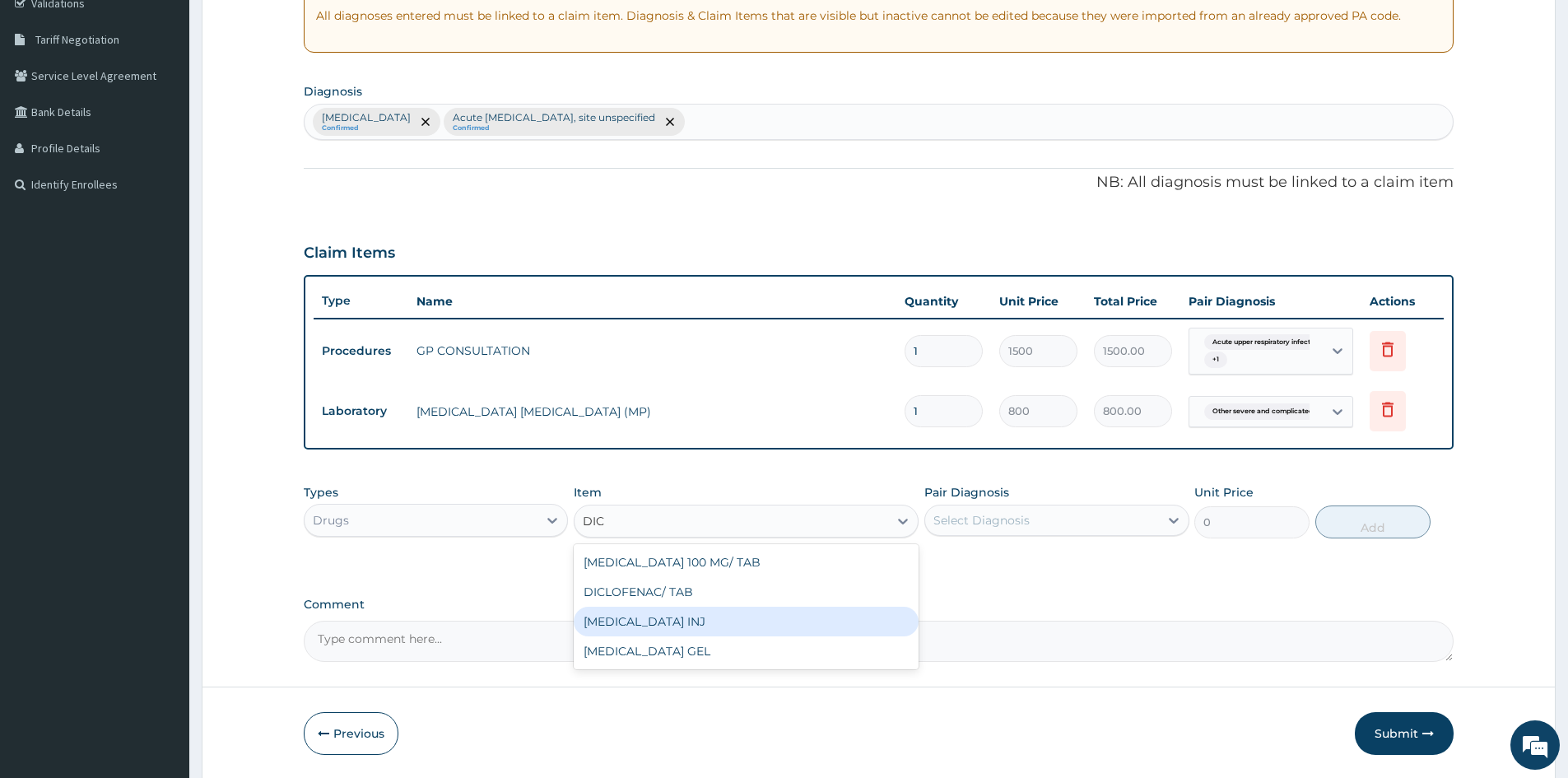
click at [649, 624] on div "DICLOFENAC INJ" at bounding box center [745, 622] width 344 height 30
type input "300"
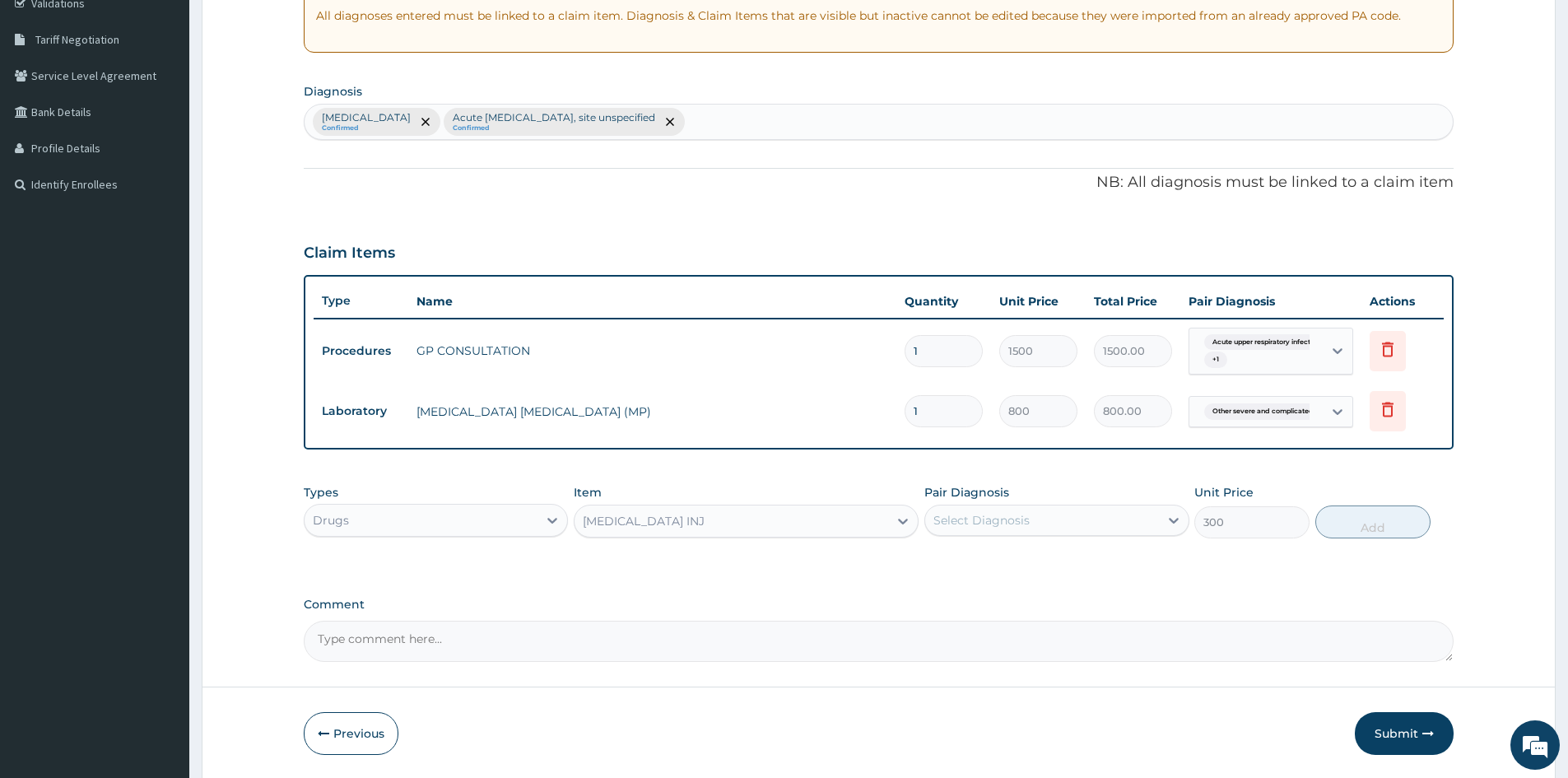
click at [1032, 519] on div "Select Diagnosis" at bounding box center [1042, 520] width 233 height 27
click at [942, 567] on input "checkbox" at bounding box center [940, 562] width 11 height 11
checkbox input "true"
click at [1366, 523] on button "Add" at bounding box center [1372, 522] width 115 height 33
type input "0"
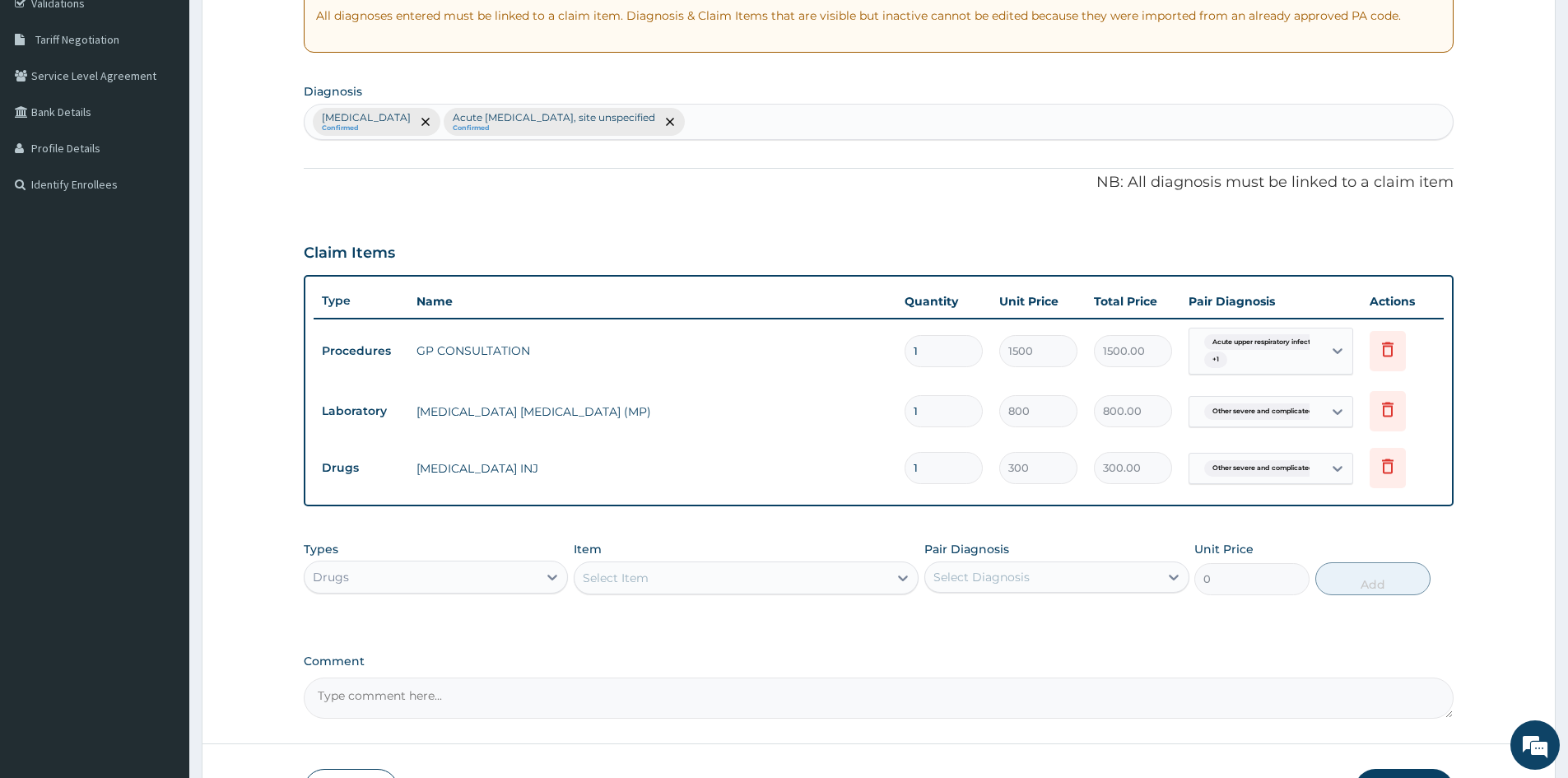
type input "0.00"
type input "2"
type input "600.00"
type input "2"
click at [671, 574] on div "Select Item" at bounding box center [731, 577] width 314 height 27
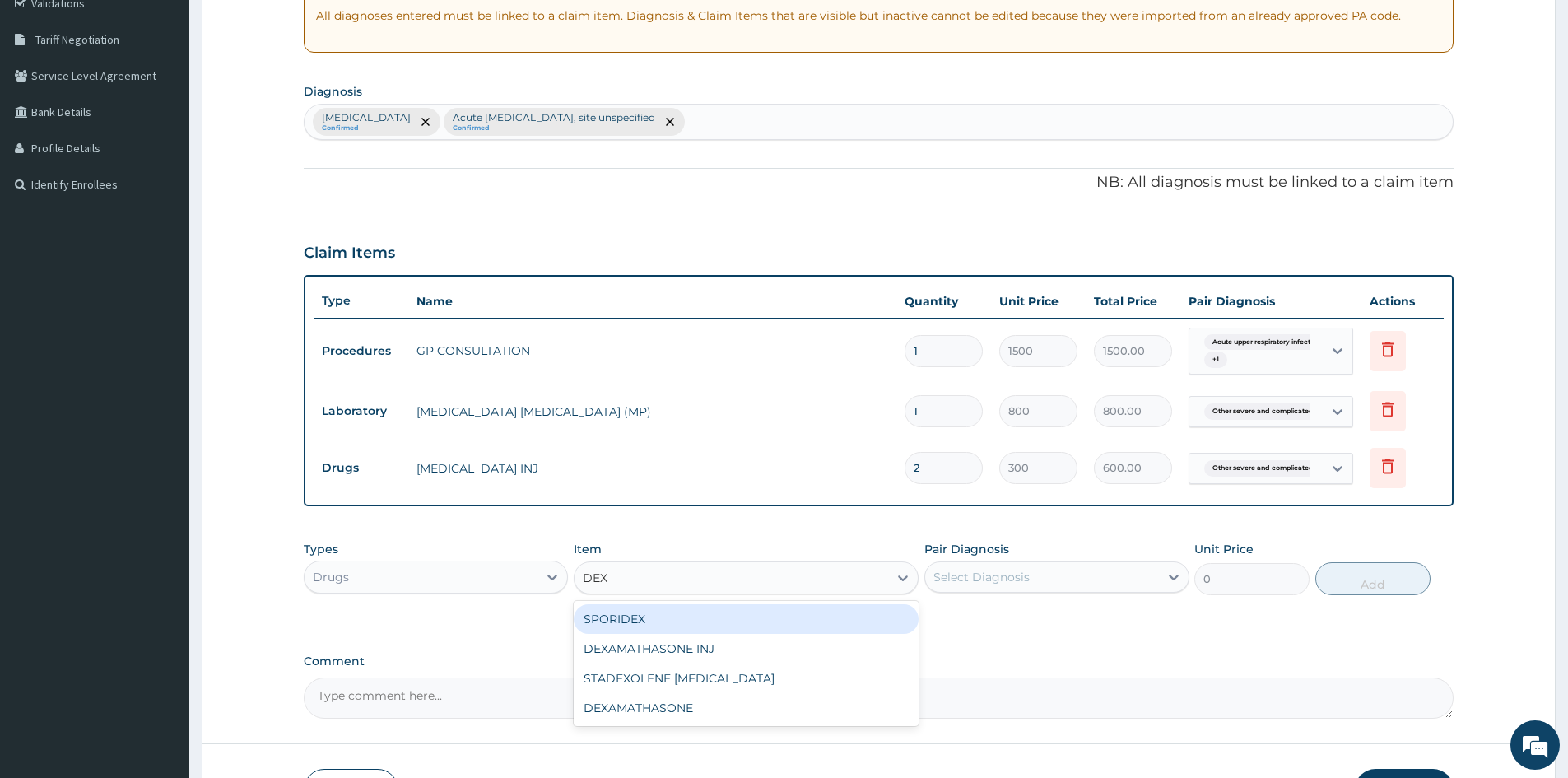
type input "DEXA"
click at [641, 626] on div "DEXAMATHASONE INJ" at bounding box center [745, 619] width 344 height 30
type input "300"
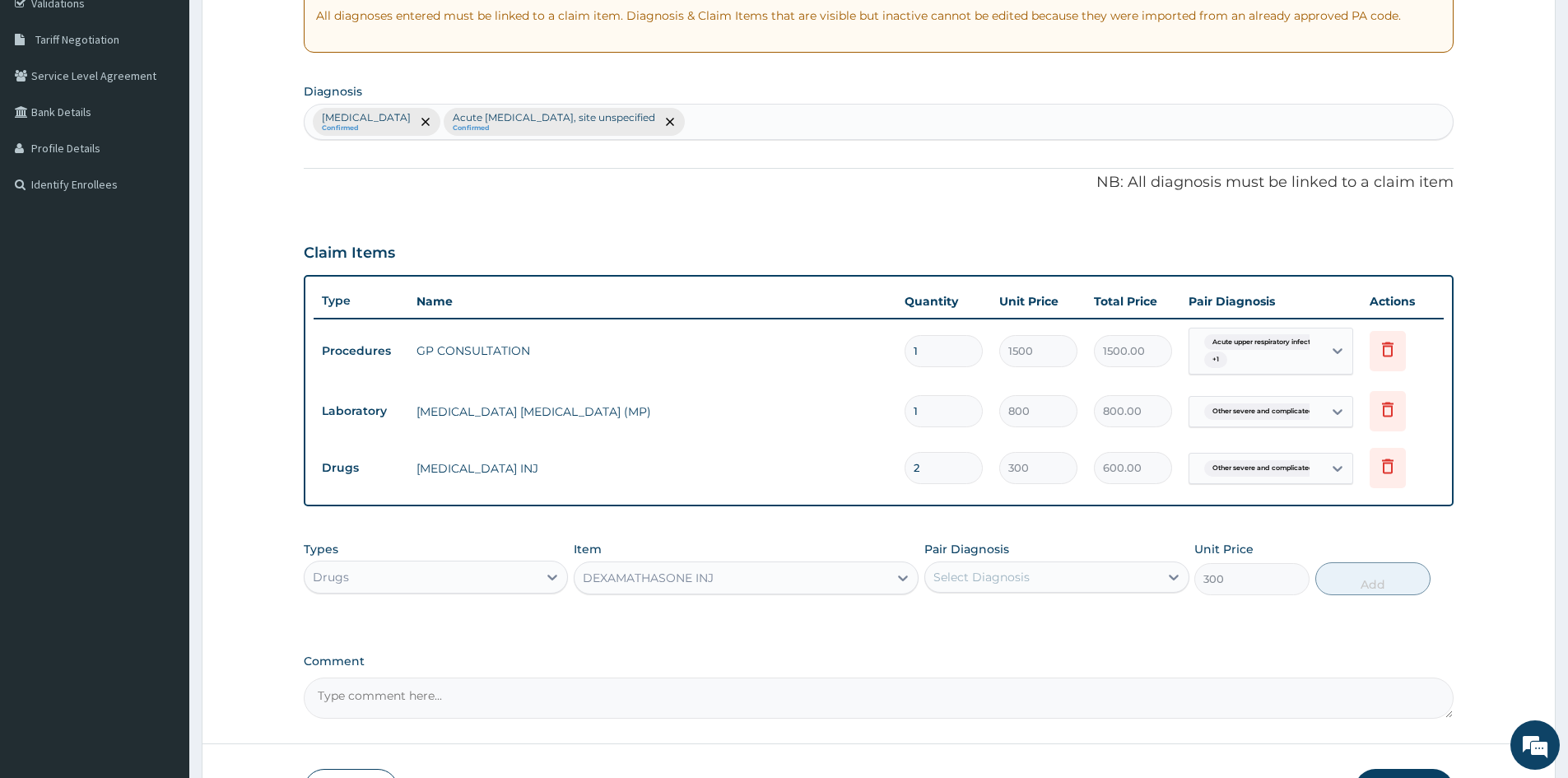
click at [1036, 579] on div "Select Diagnosis" at bounding box center [1042, 577] width 233 height 27
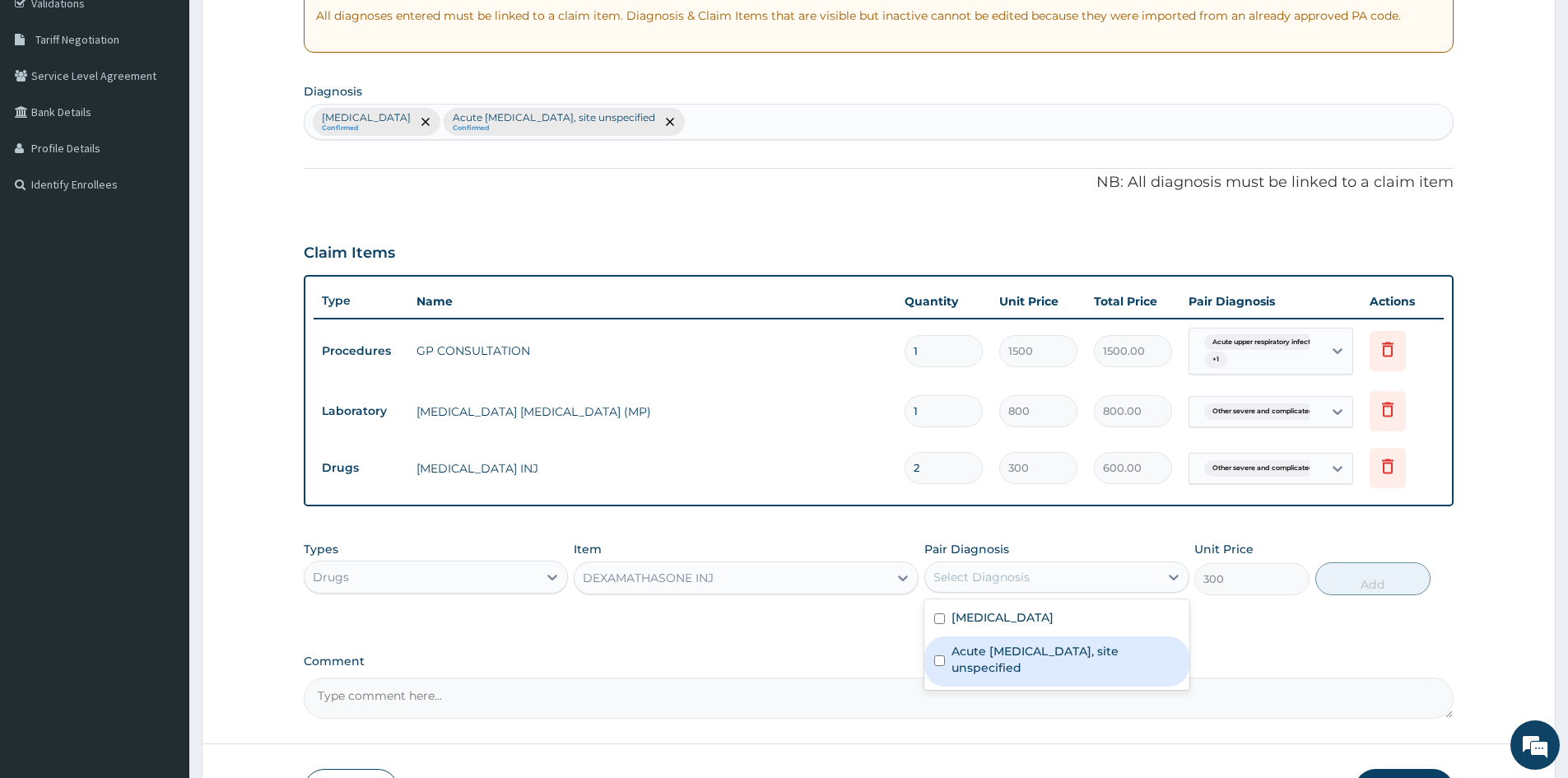
click at [938, 666] on input "checkbox" at bounding box center [940, 661] width 11 height 11
checkbox input "true"
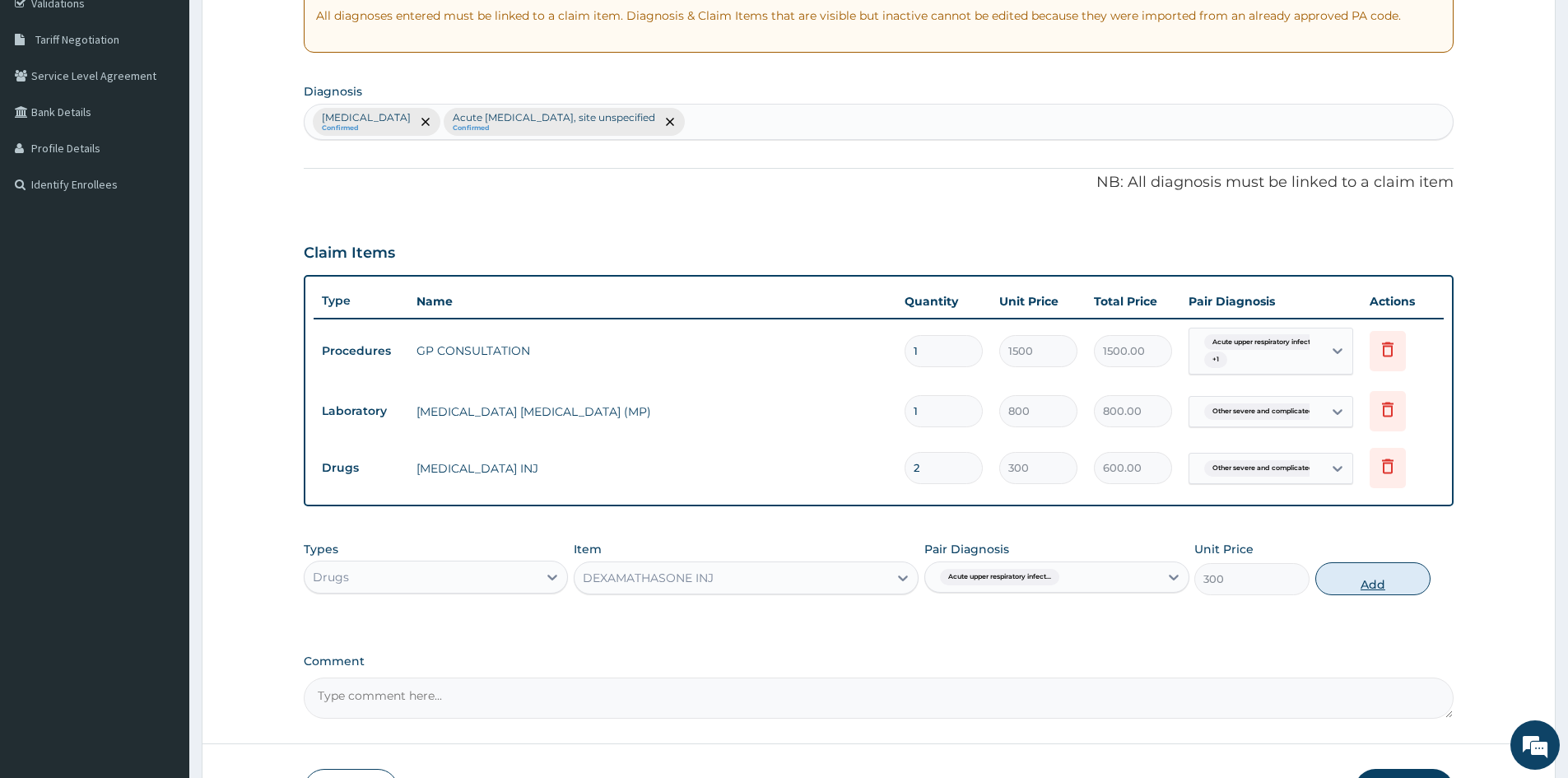
click at [1365, 583] on button "Add" at bounding box center [1372, 579] width 115 height 33
type input "0"
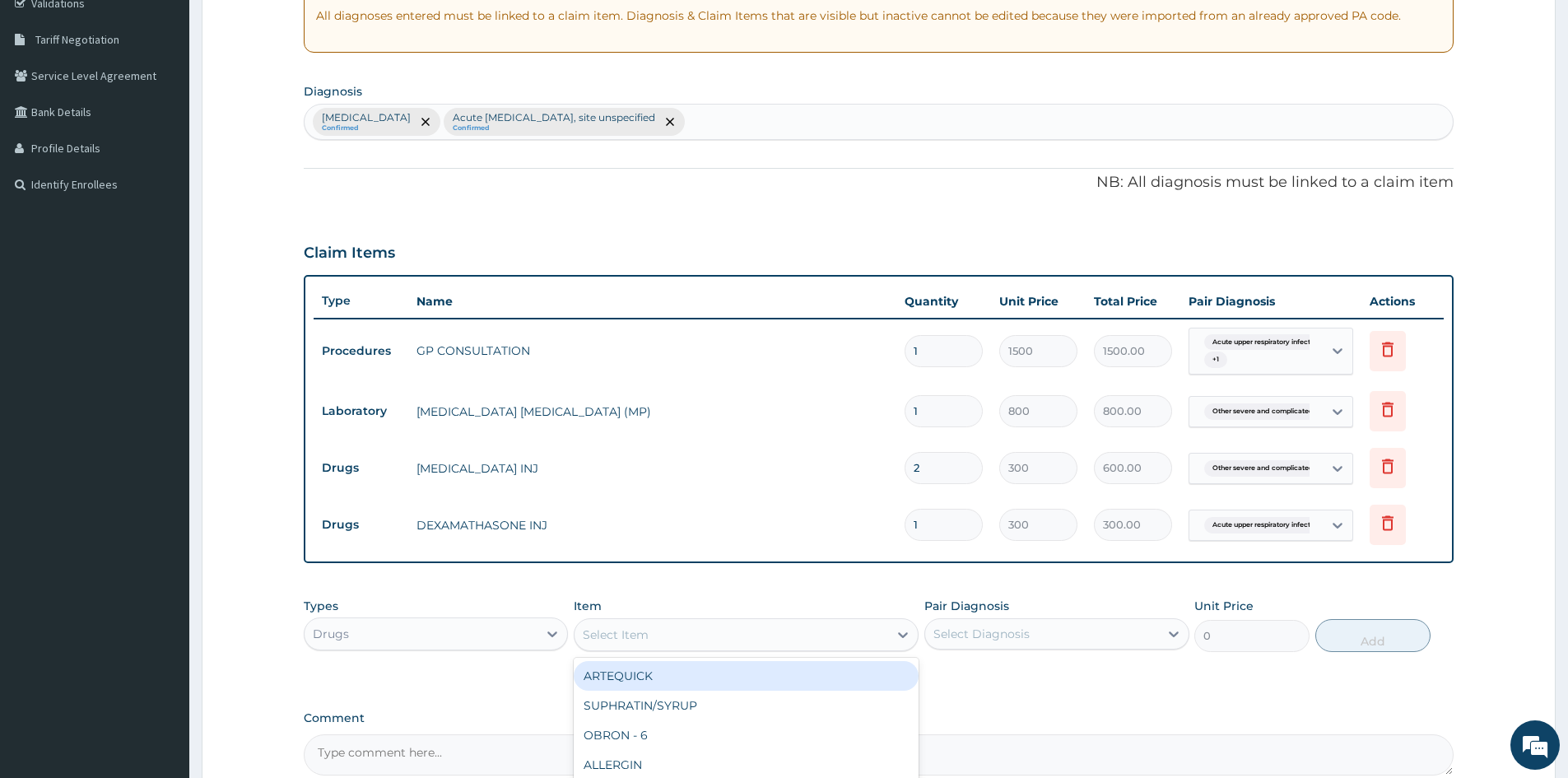
click at [595, 637] on div "Select Item" at bounding box center [615, 635] width 66 height 17
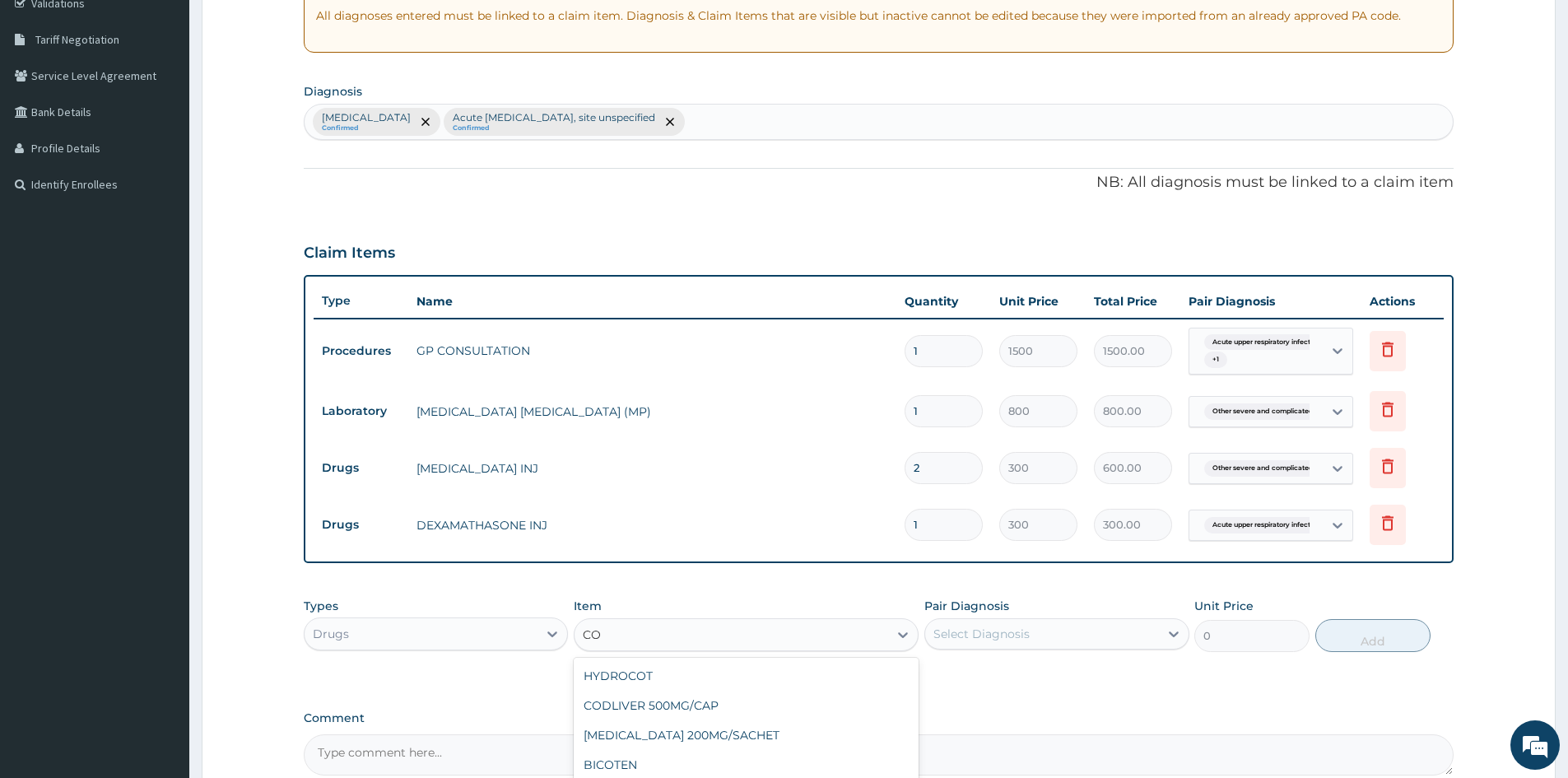
type input "C"
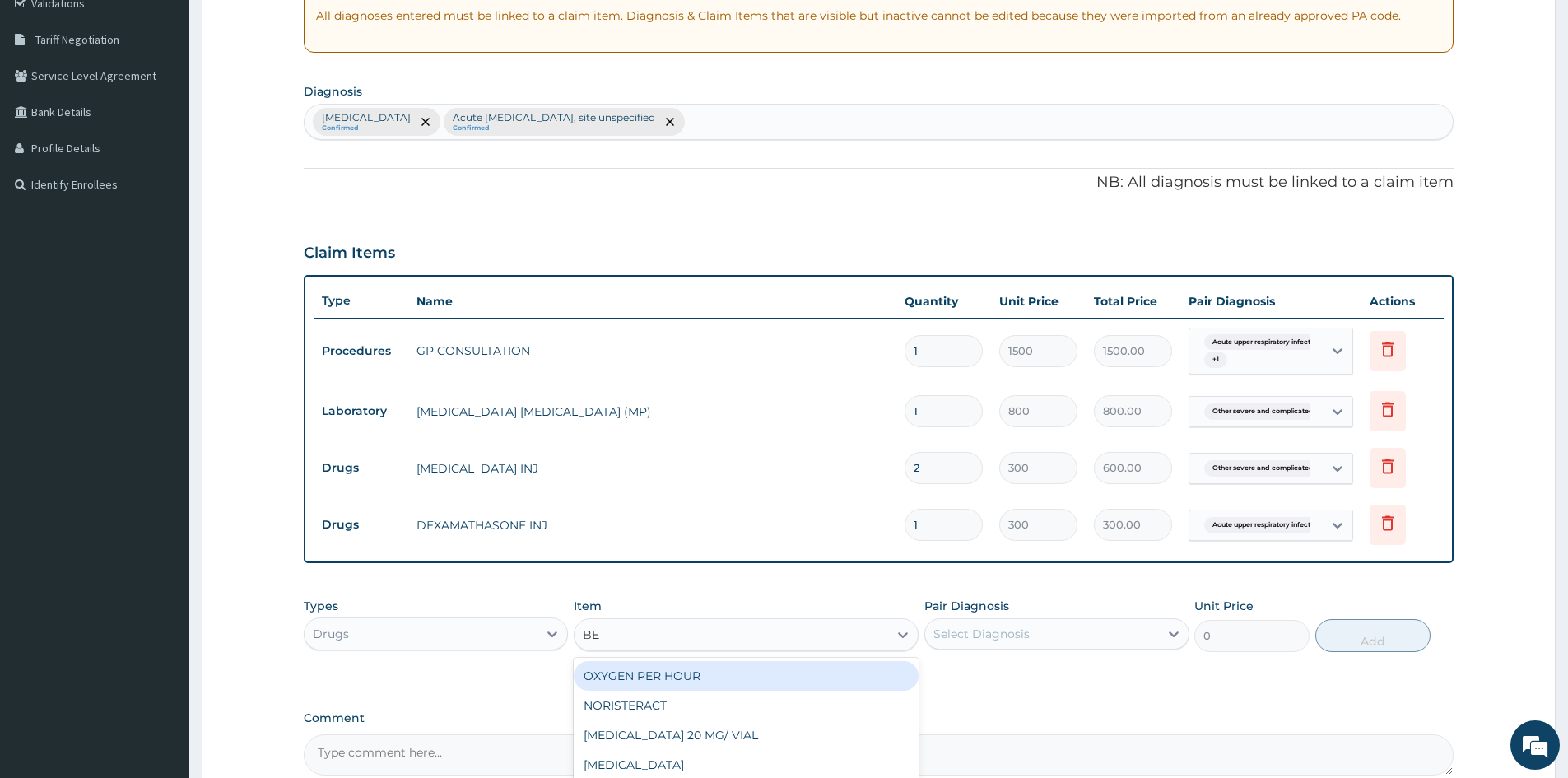
type input "BEN"
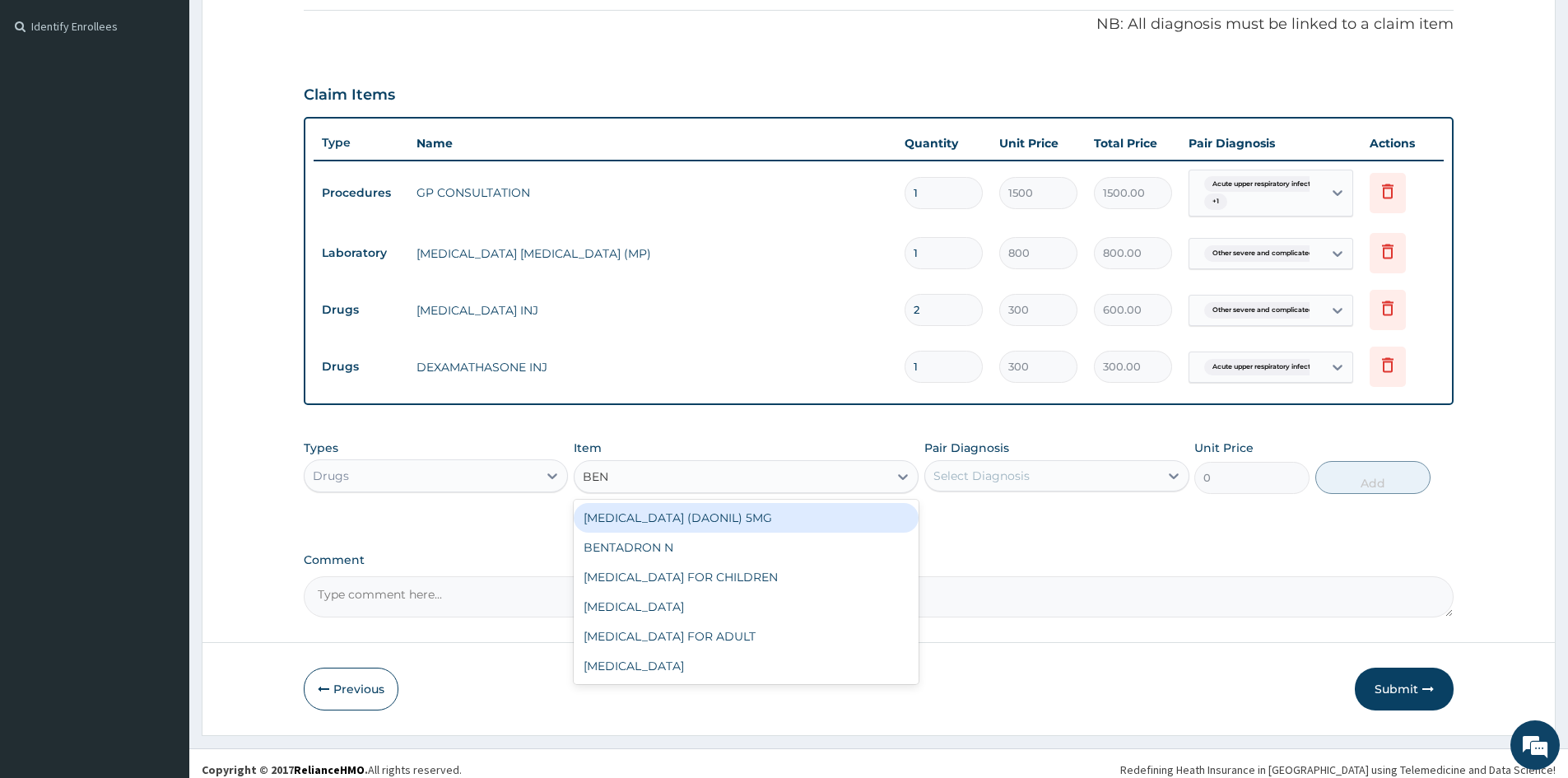
scroll to position [486, 0]
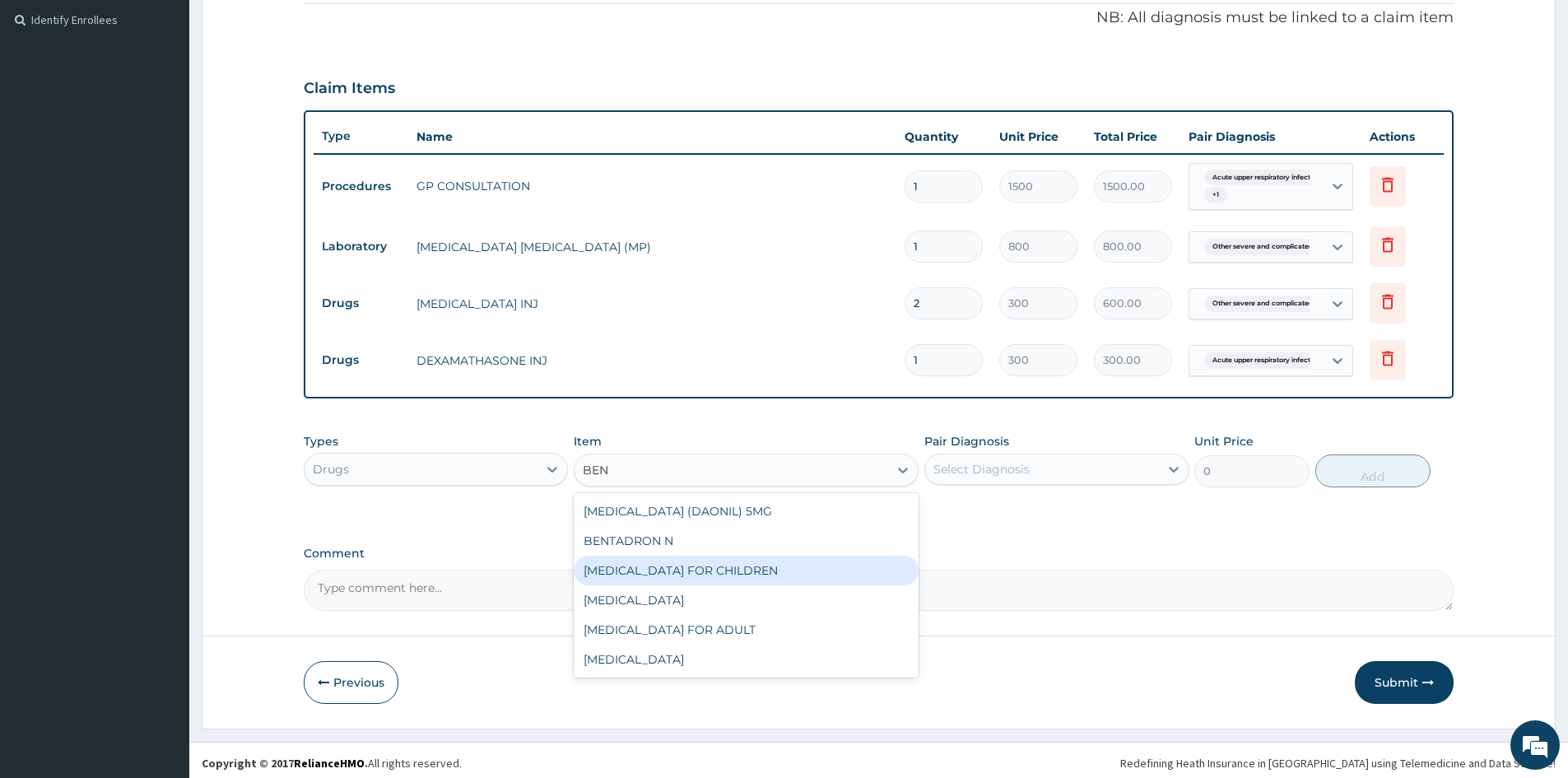
click at [654, 576] on div "BENYLIN FOR CHILDREN" at bounding box center [745, 571] width 344 height 30
type input "700"
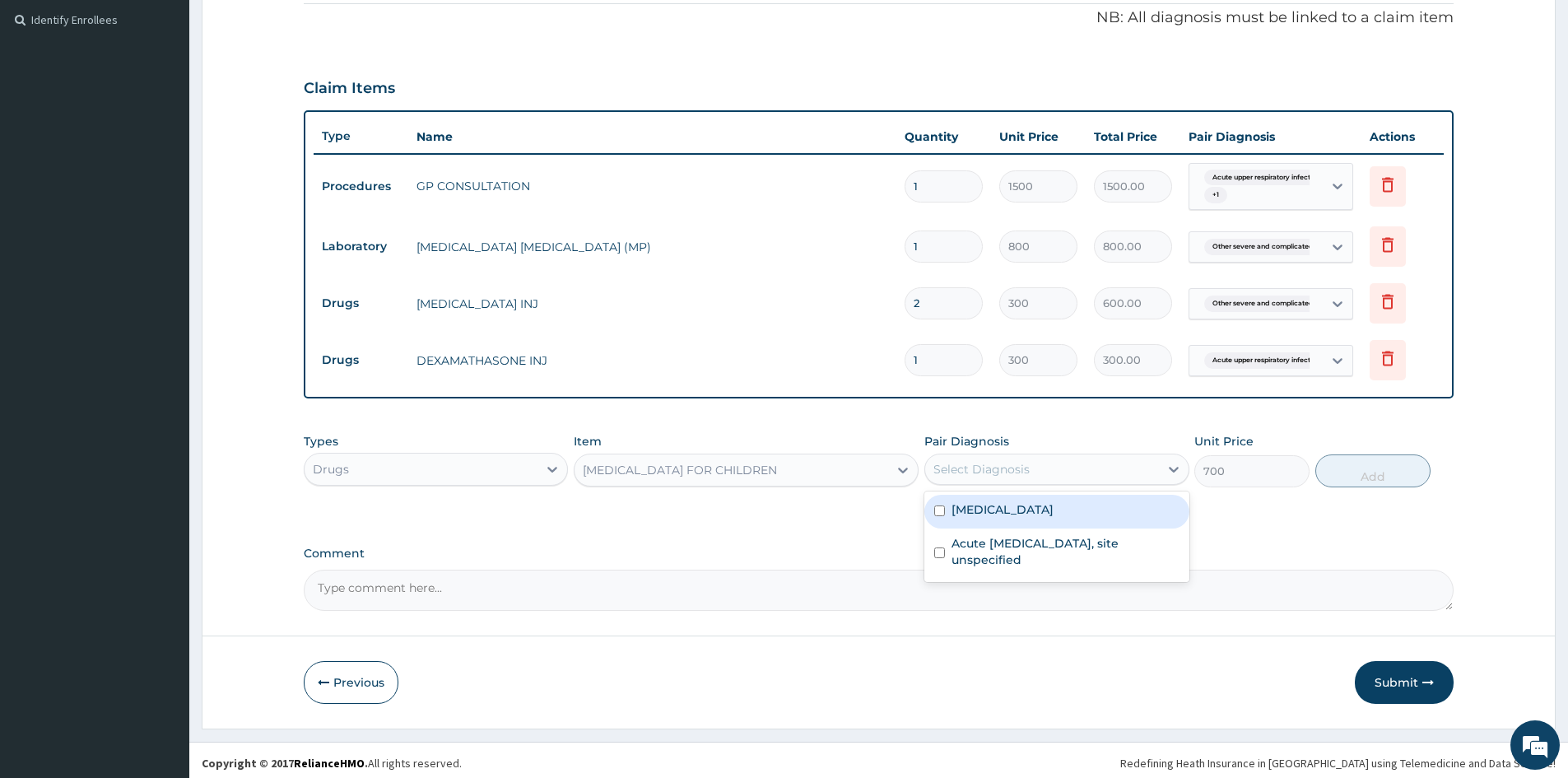
click at [1019, 468] on div "Select Diagnosis" at bounding box center [982, 469] width 96 height 17
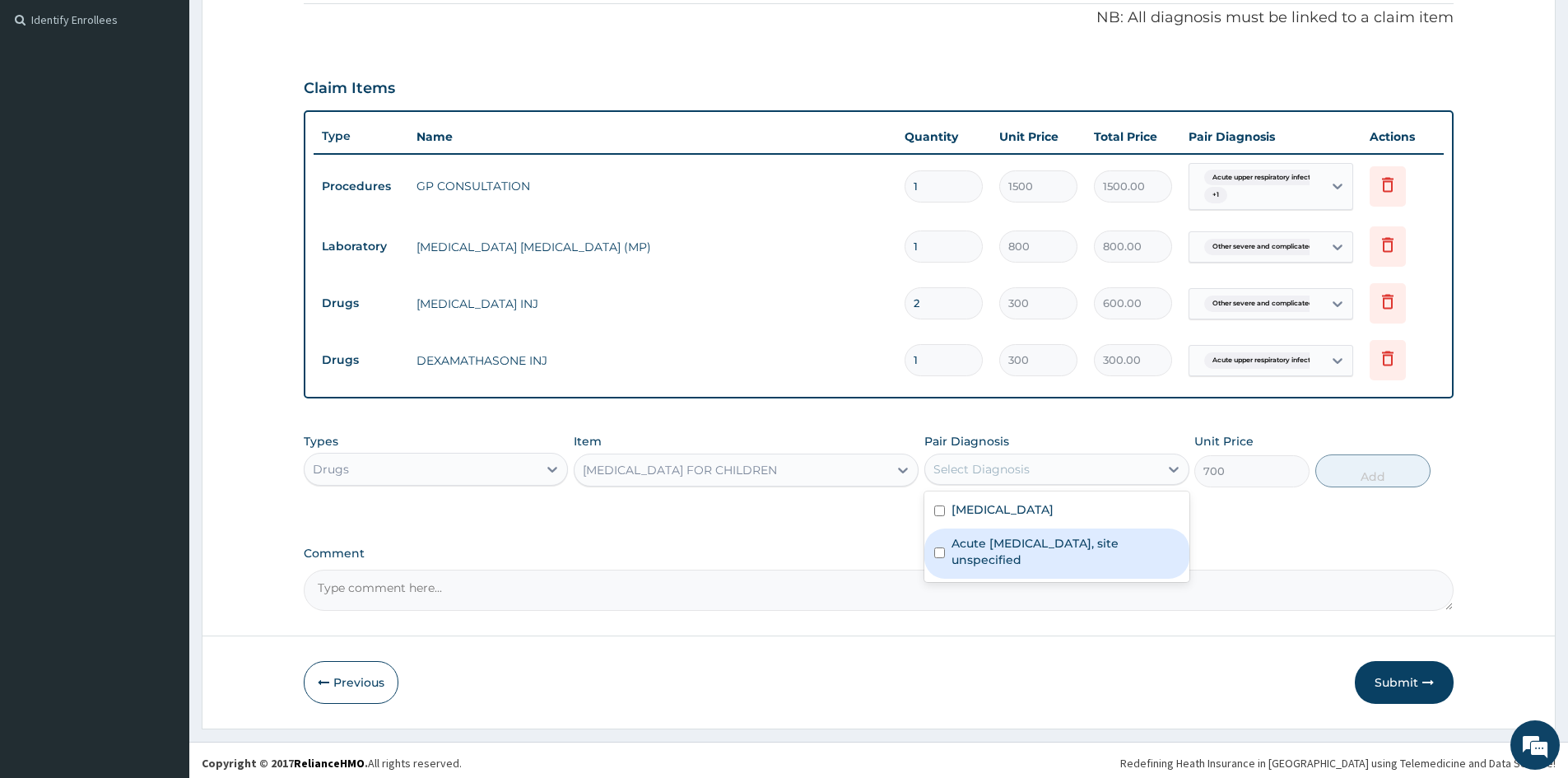
click at [942, 558] on input "checkbox" at bounding box center [940, 553] width 11 height 11
checkbox input "true"
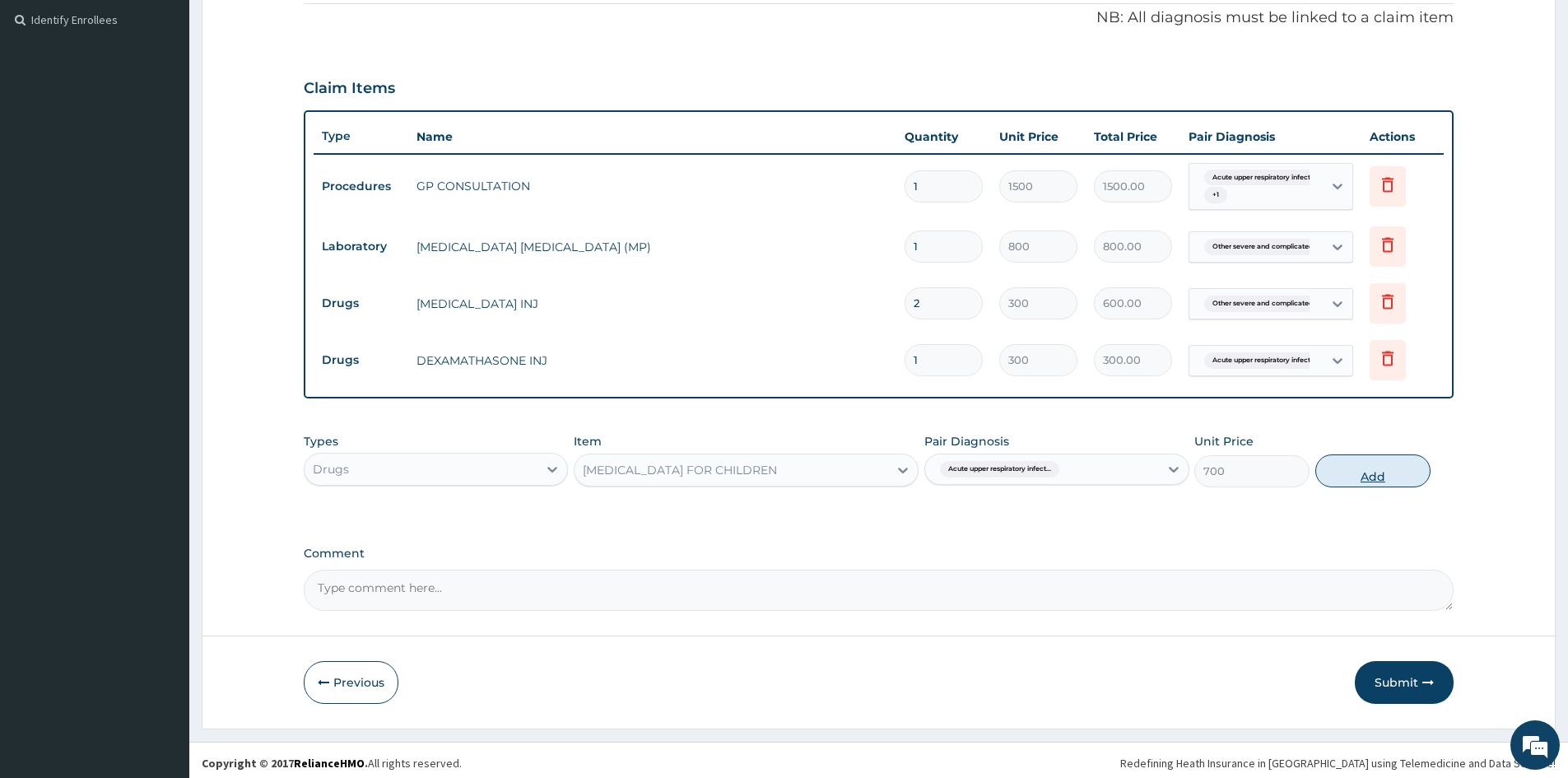
click at [1384, 475] on button "Add" at bounding box center [1372, 471] width 115 height 33
type input "0"
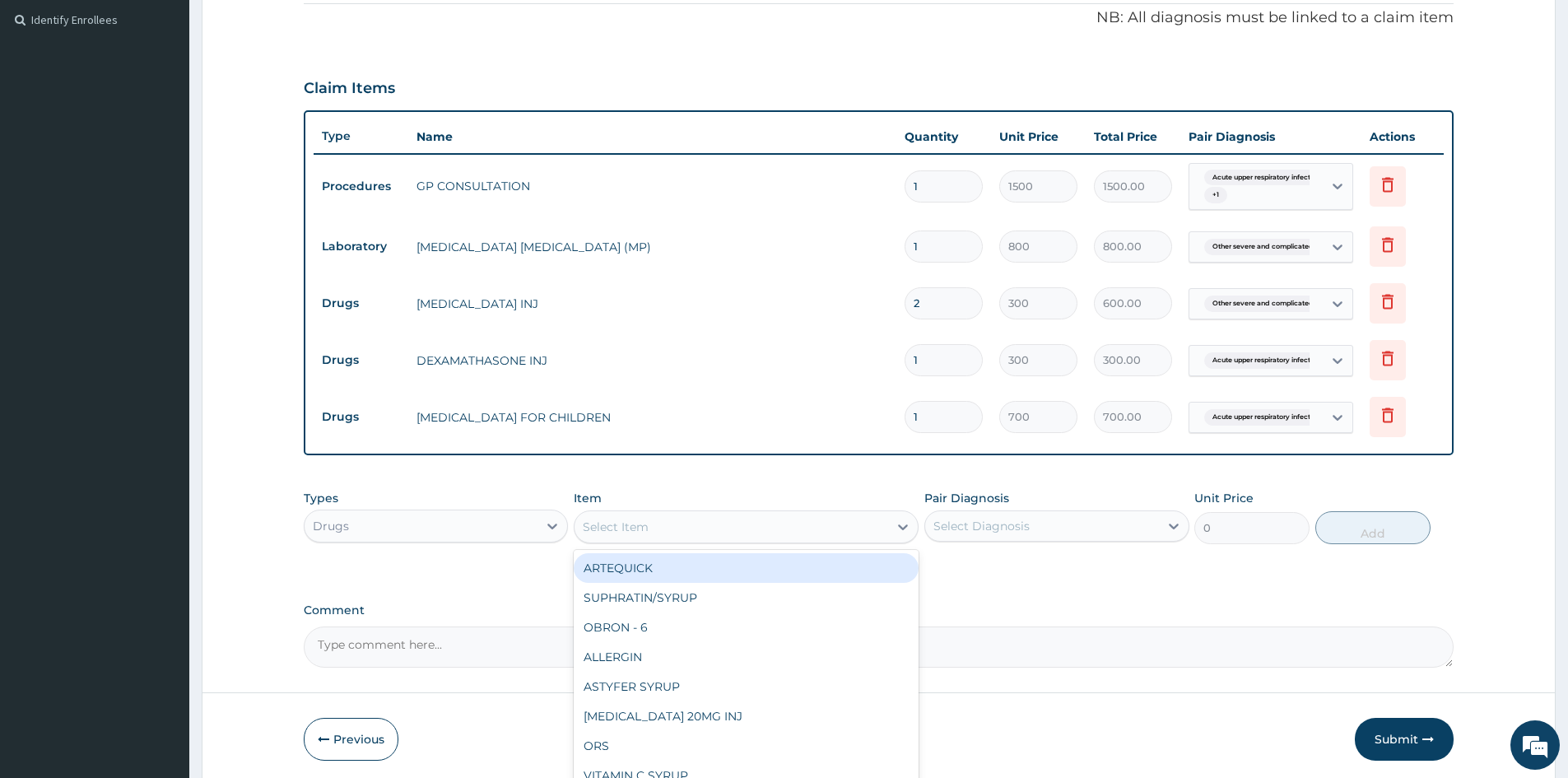
click at [683, 518] on div "Select Item" at bounding box center [731, 527] width 314 height 27
type input "COA"
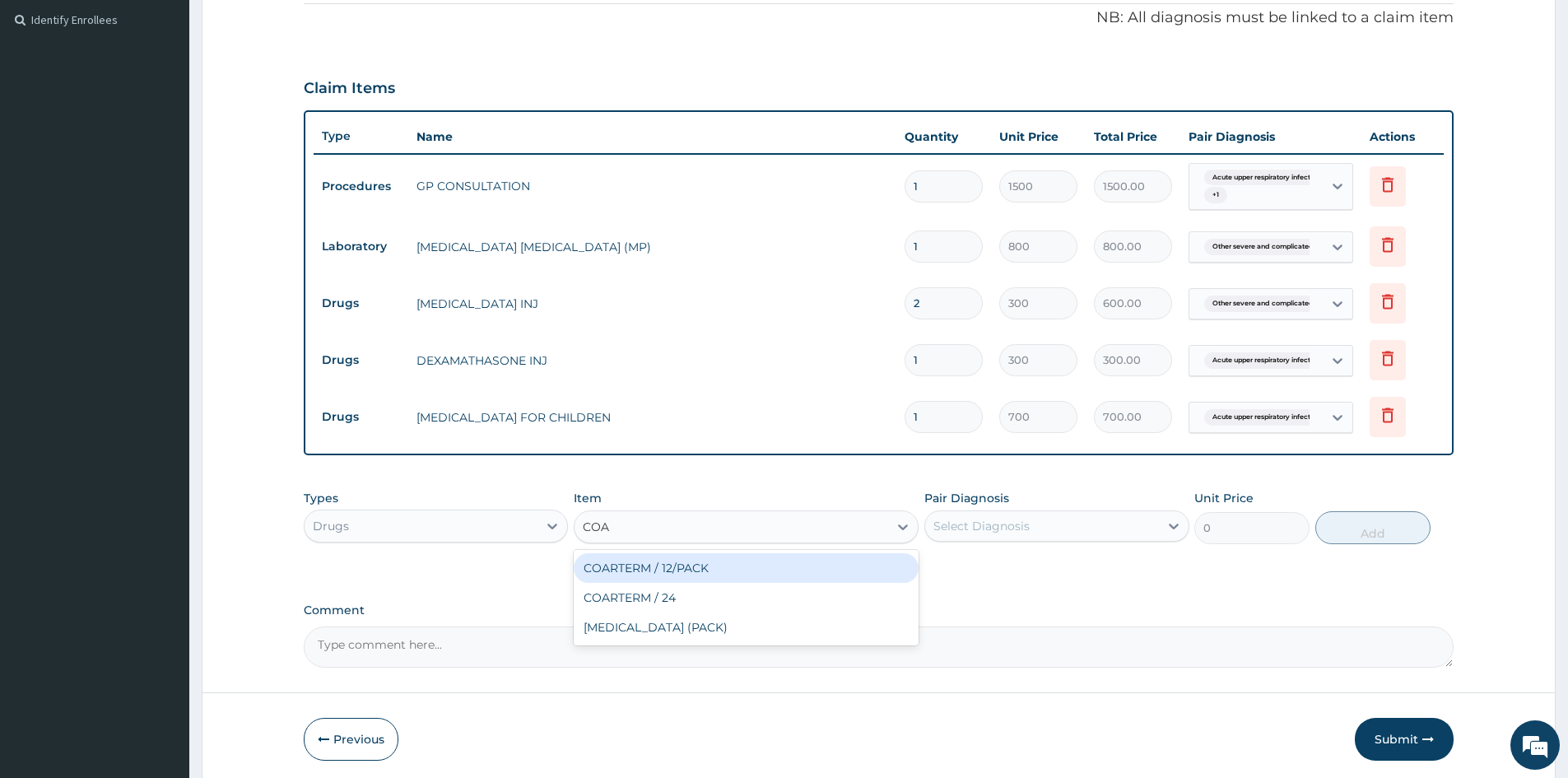
click at [680, 570] on div "COARTERM / 12/PACK" at bounding box center [745, 568] width 344 height 30
type input "1800"
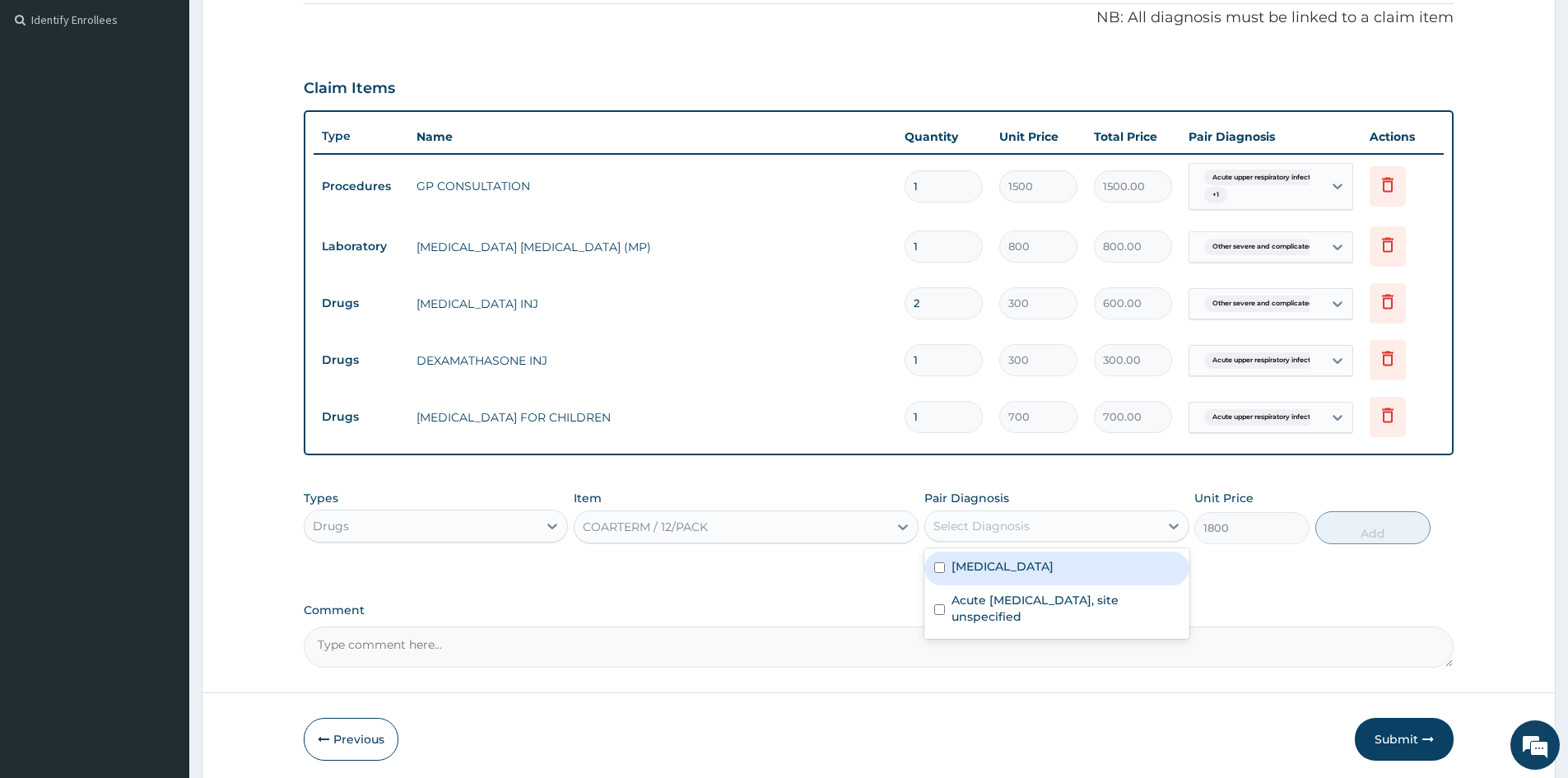
click at [941, 531] on div "Select Diagnosis" at bounding box center [982, 527] width 96 height 17
click at [956, 517] on div "Select Diagnosis" at bounding box center [1042, 526] width 233 height 27
click at [941, 573] on input "checkbox" at bounding box center [940, 568] width 11 height 11
checkbox input "true"
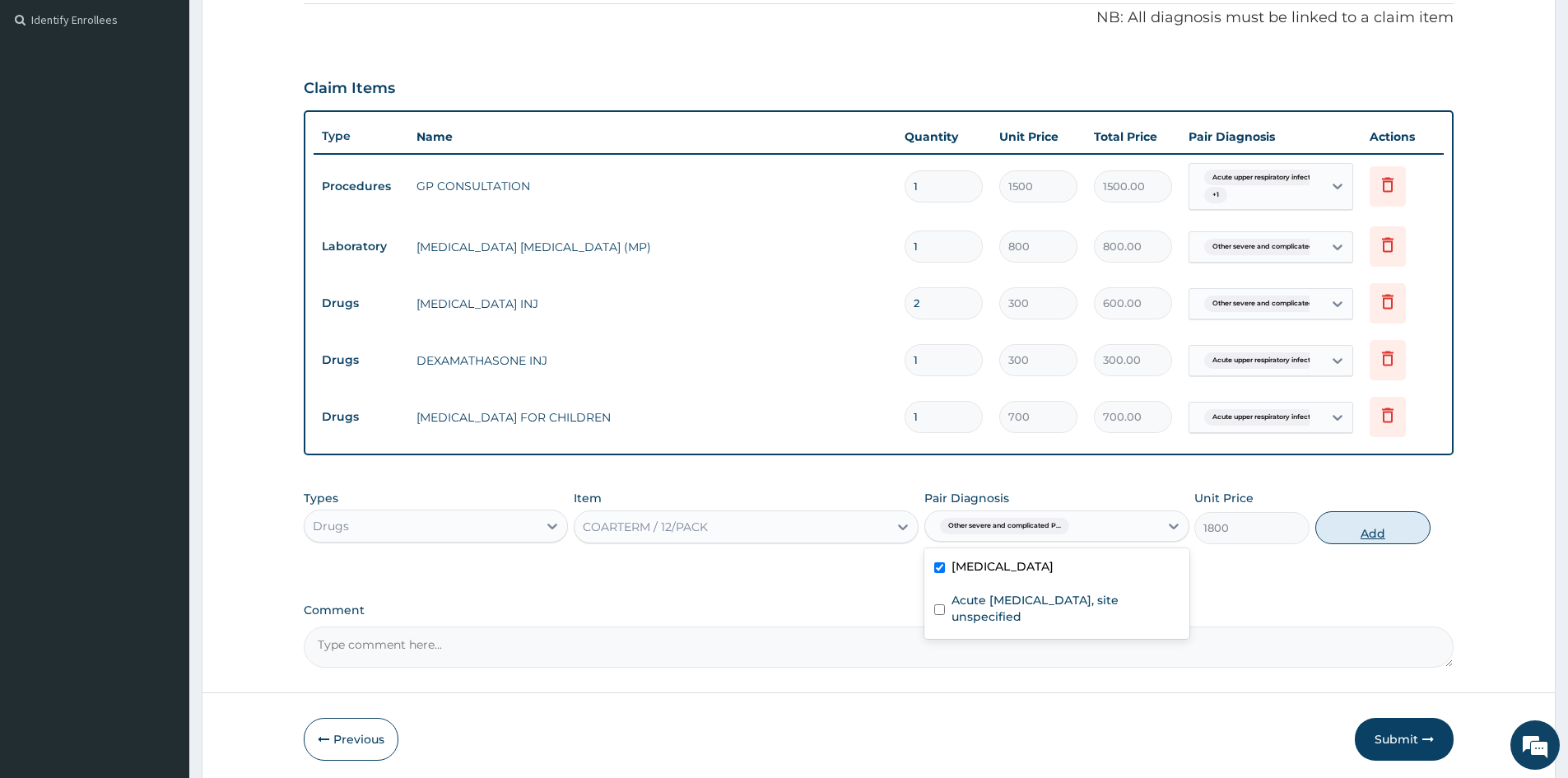
click at [1370, 528] on button "Add" at bounding box center [1372, 528] width 115 height 33
type input "0"
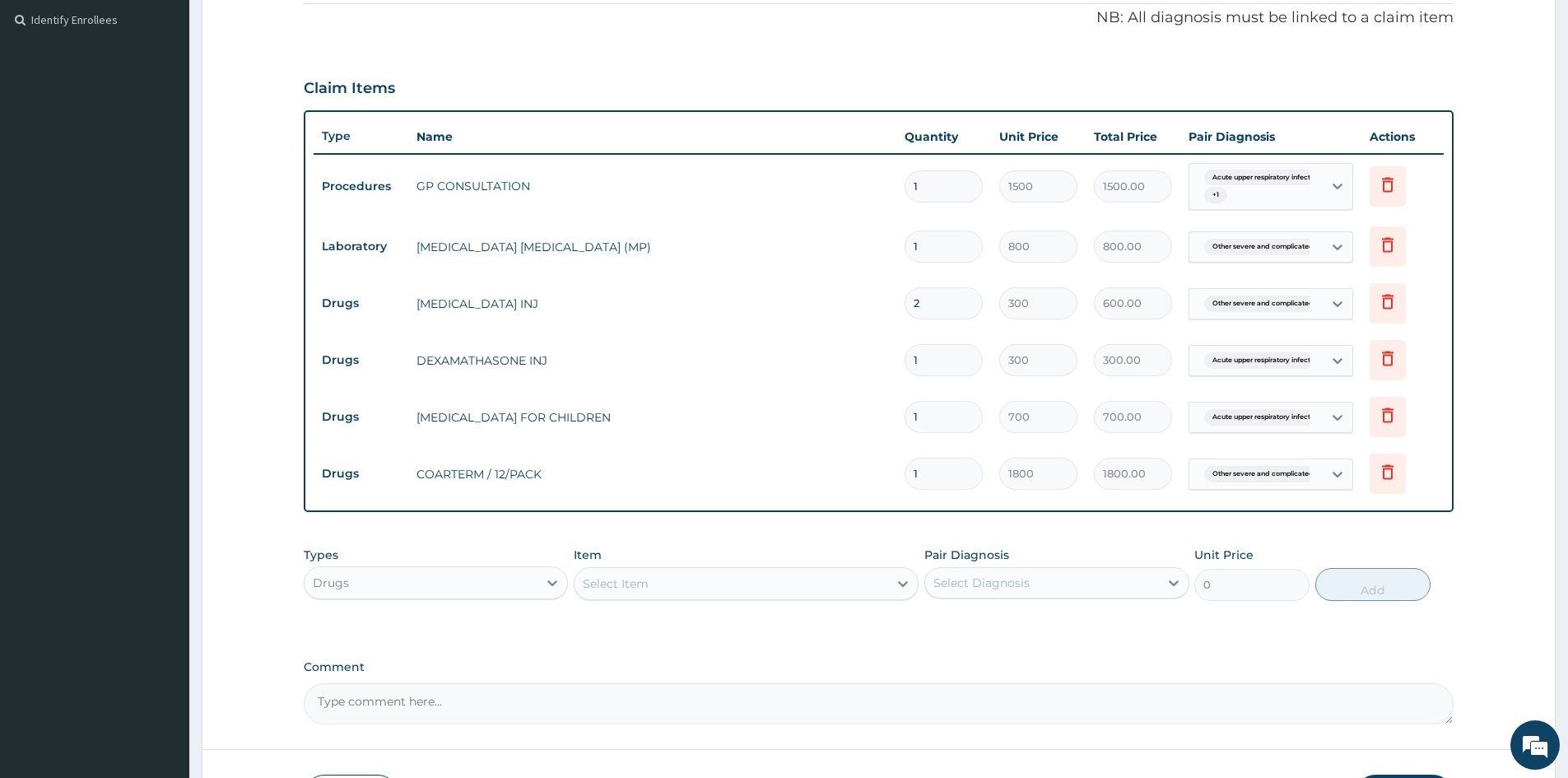
click at [621, 581] on div "Select Item" at bounding box center [615, 584] width 66 height 17
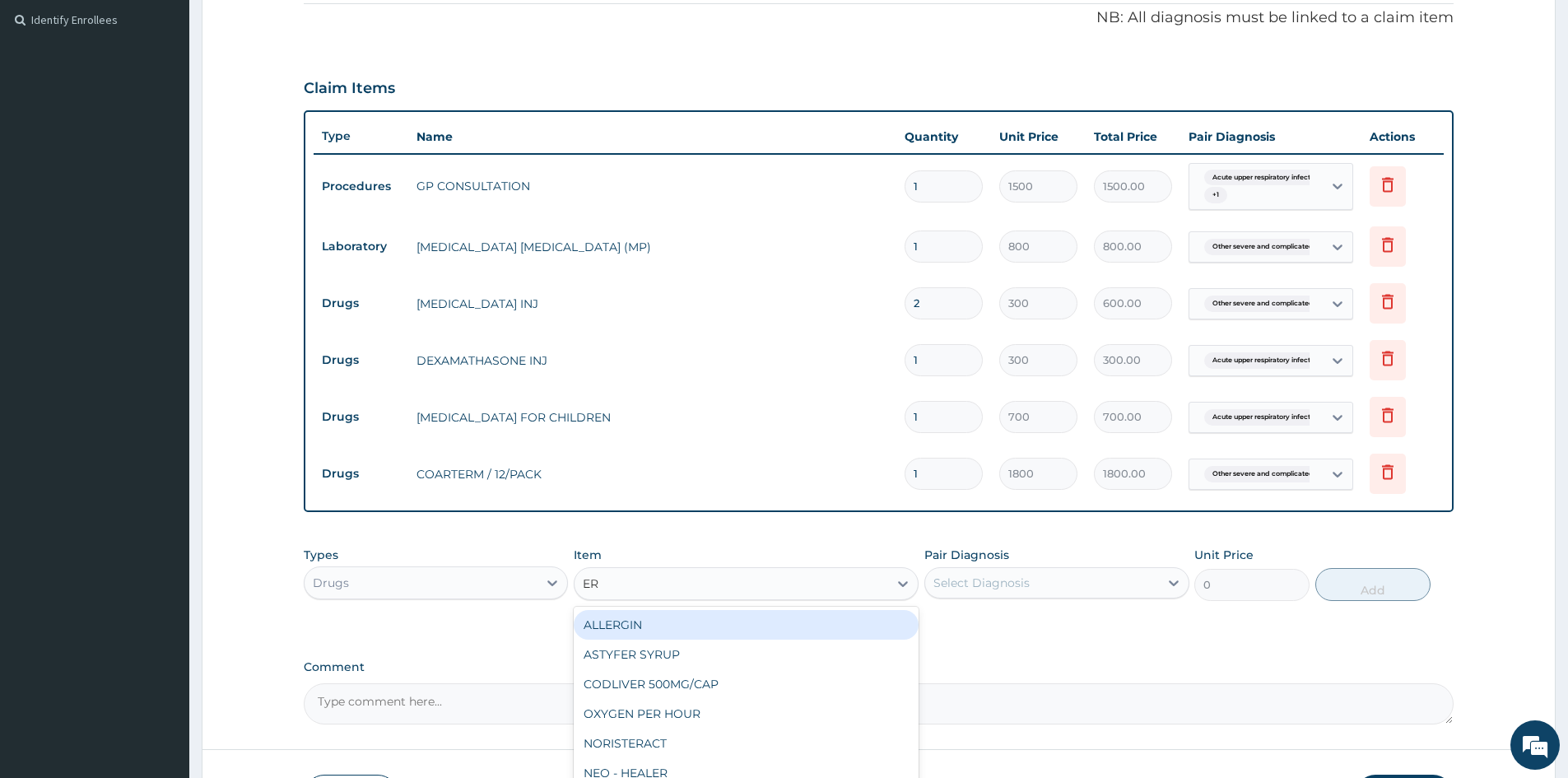
type input "ERY"
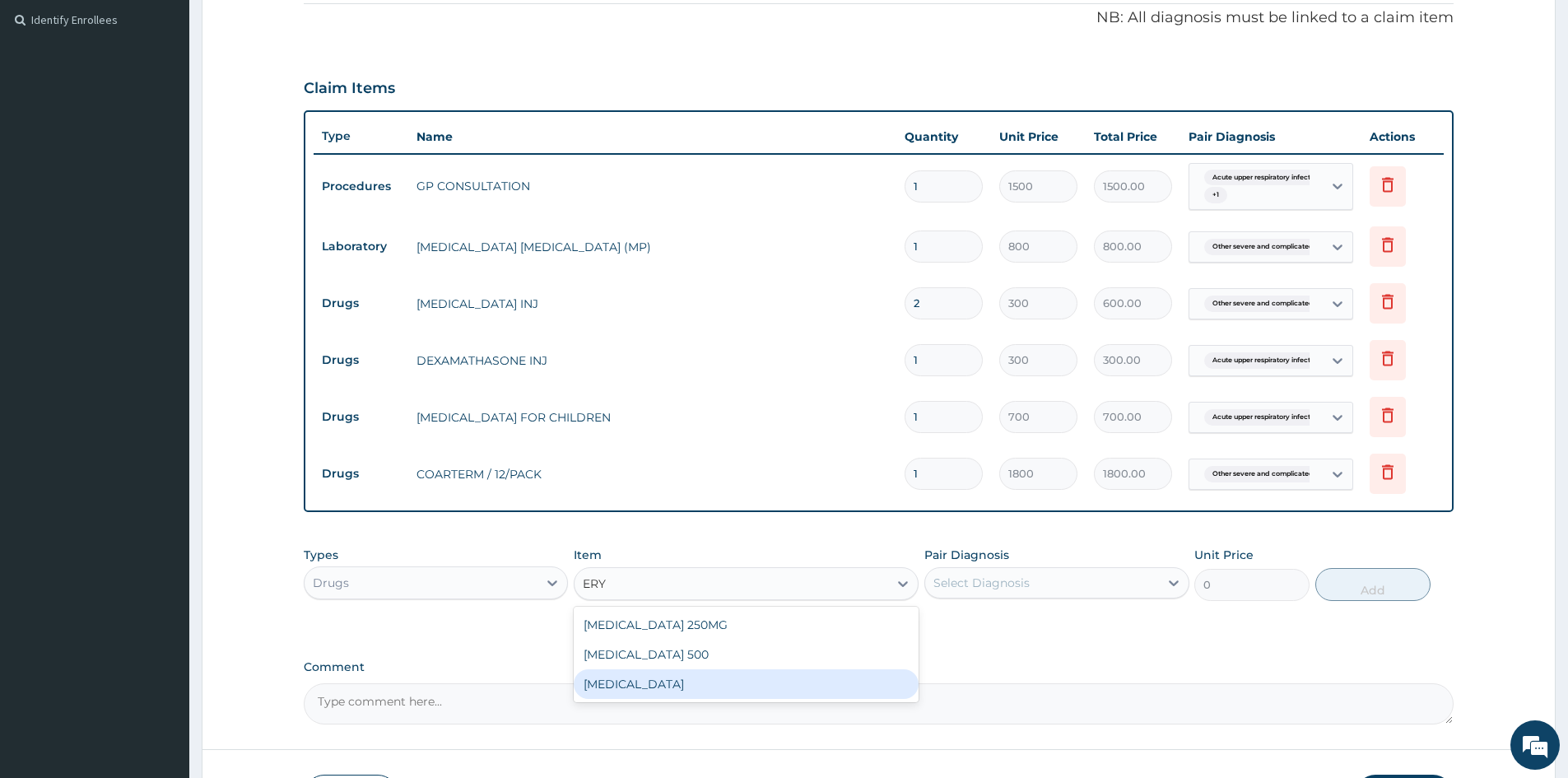
click at [652, 688] on div "ERYTHROMYCIN" at bounding box center [745, 685] width 344 height 30
type input "850"
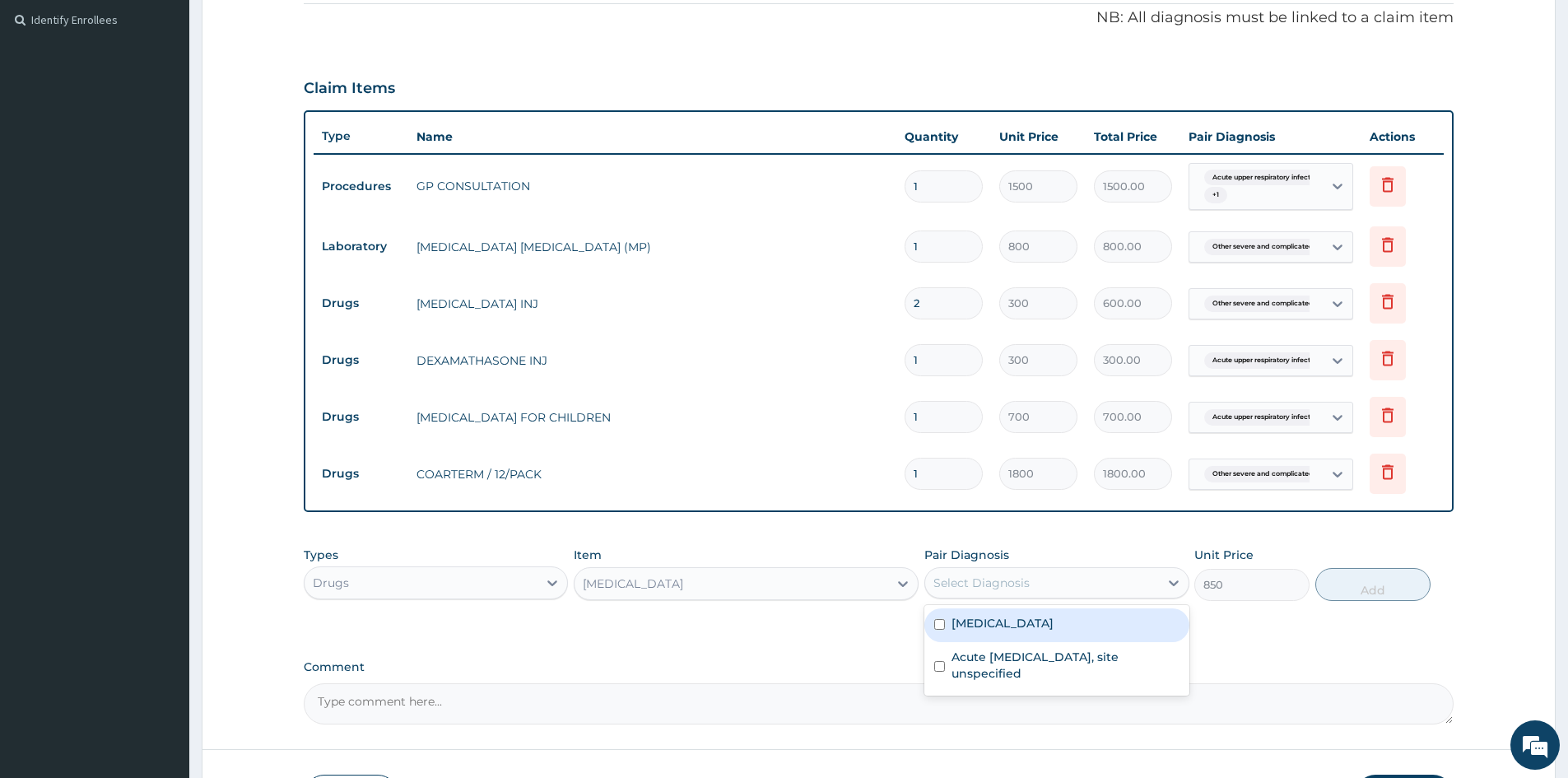
click at [963, 579] on div "Select Diagnosis" at bounding box center [982, 583] width 96 height 17
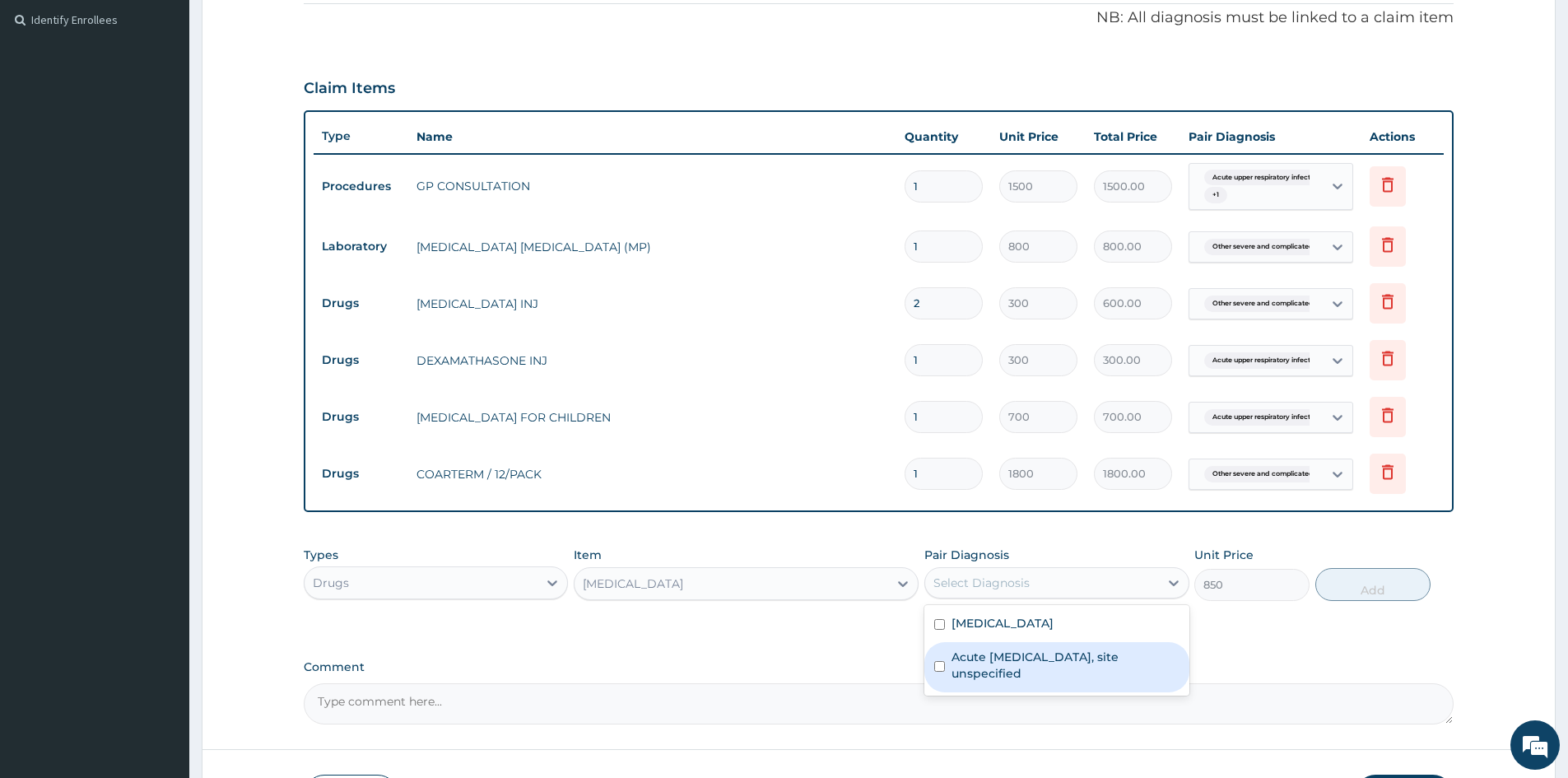
click at [936, 672] on input "checkbox" at bounding box center [940, 667] width 11 height 11
checkbox input "true"
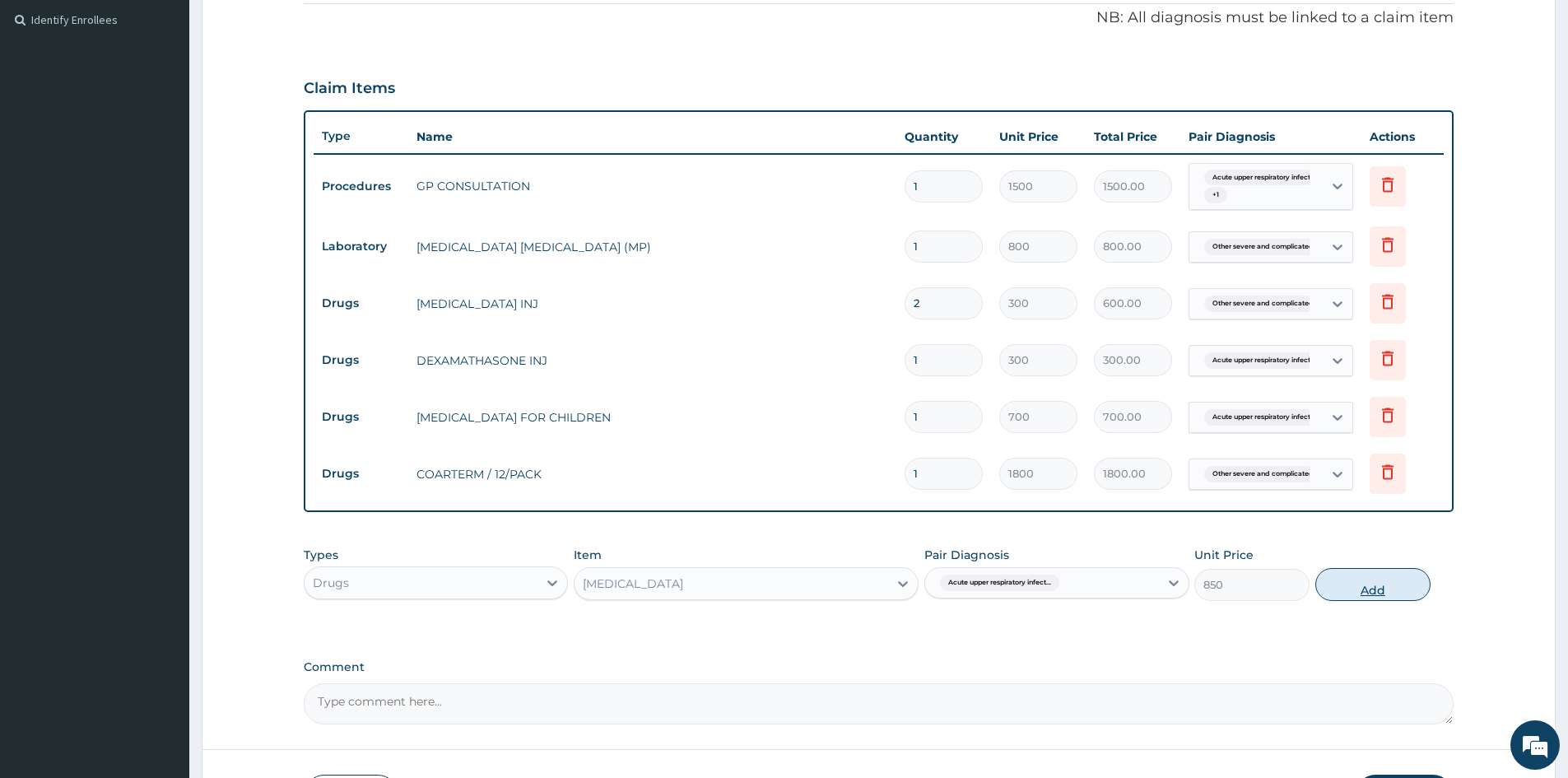
click at [1373, 587] on button "Add" at bounding box center [1372, 585] width 115 height 33
type input "0"
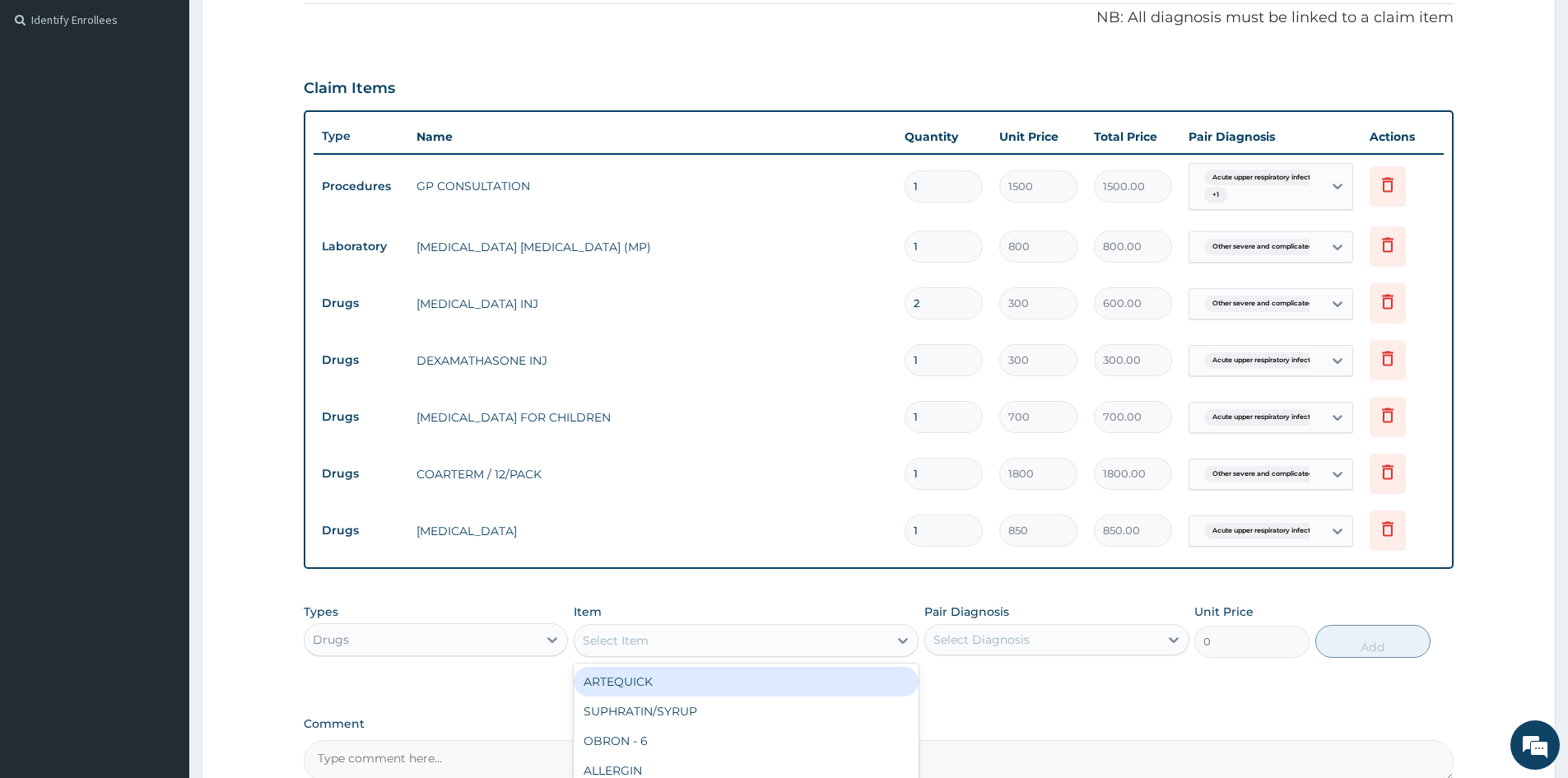
click at [676, 639] on div "Select Item" at bounding box center [731, 640] width 314 height 27
type input "PARAC"
click at [672, 679] on div "PARACETAMOL/ BOTTLE" at bounding box center [745, 682] width 344 height 30
type input "500"
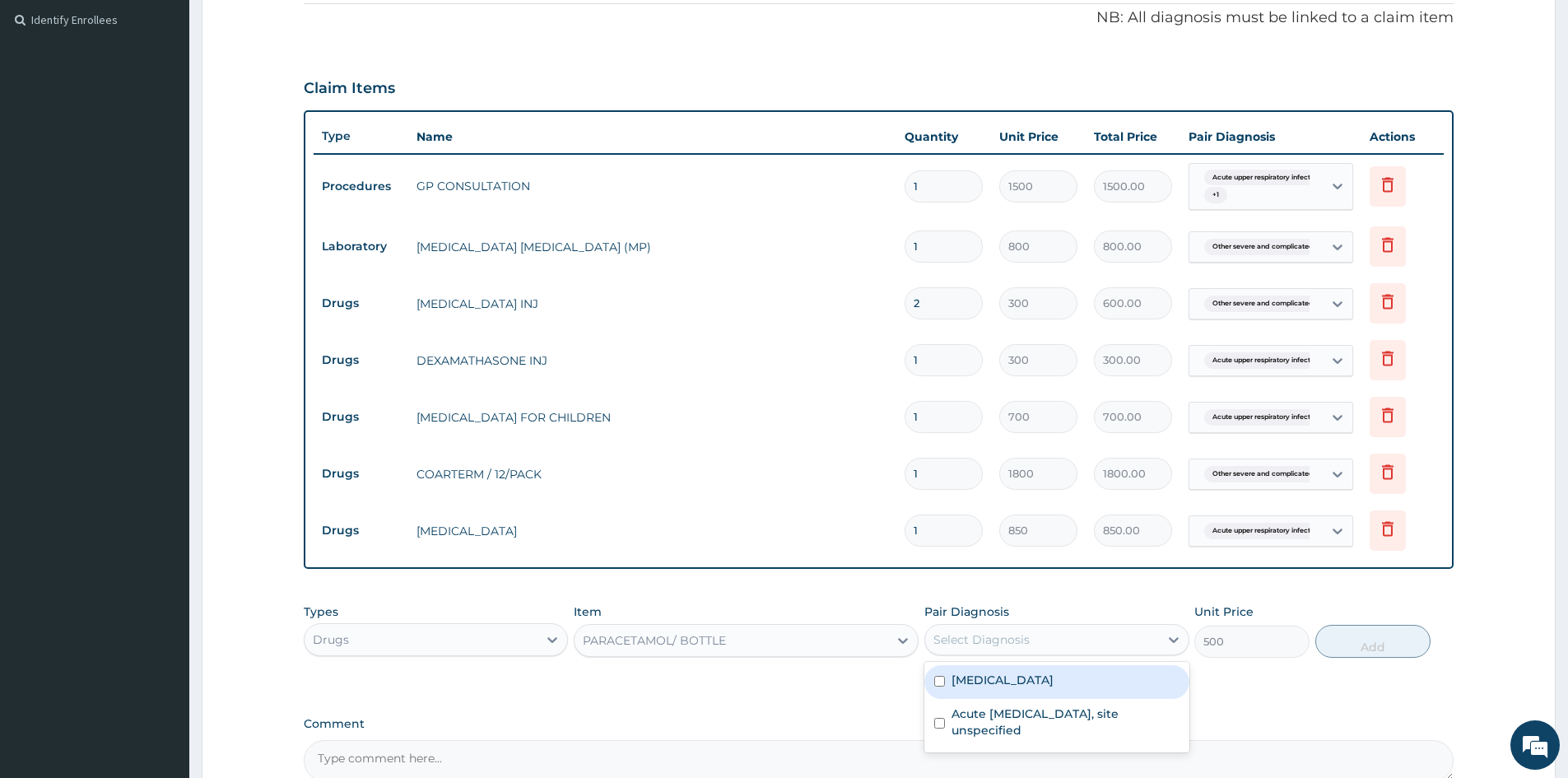
click at [980, 638] on div "Select Diagnosis" at bounding box center [982, 640] width 96 height 17
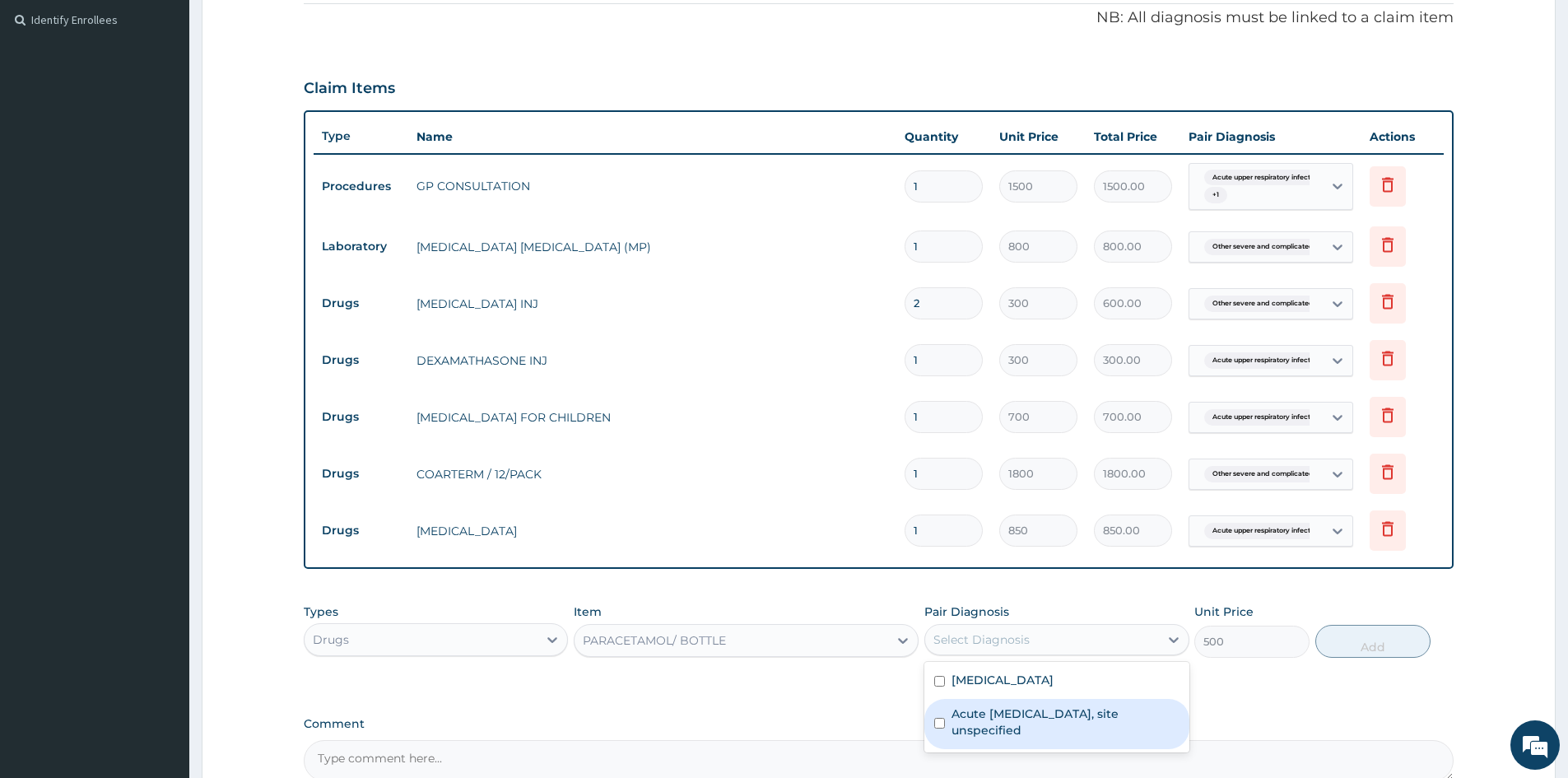
click at [935, 729] on input "checkbox" at bounding box center [940, 723] width 11 height 11
checkbox input "true"
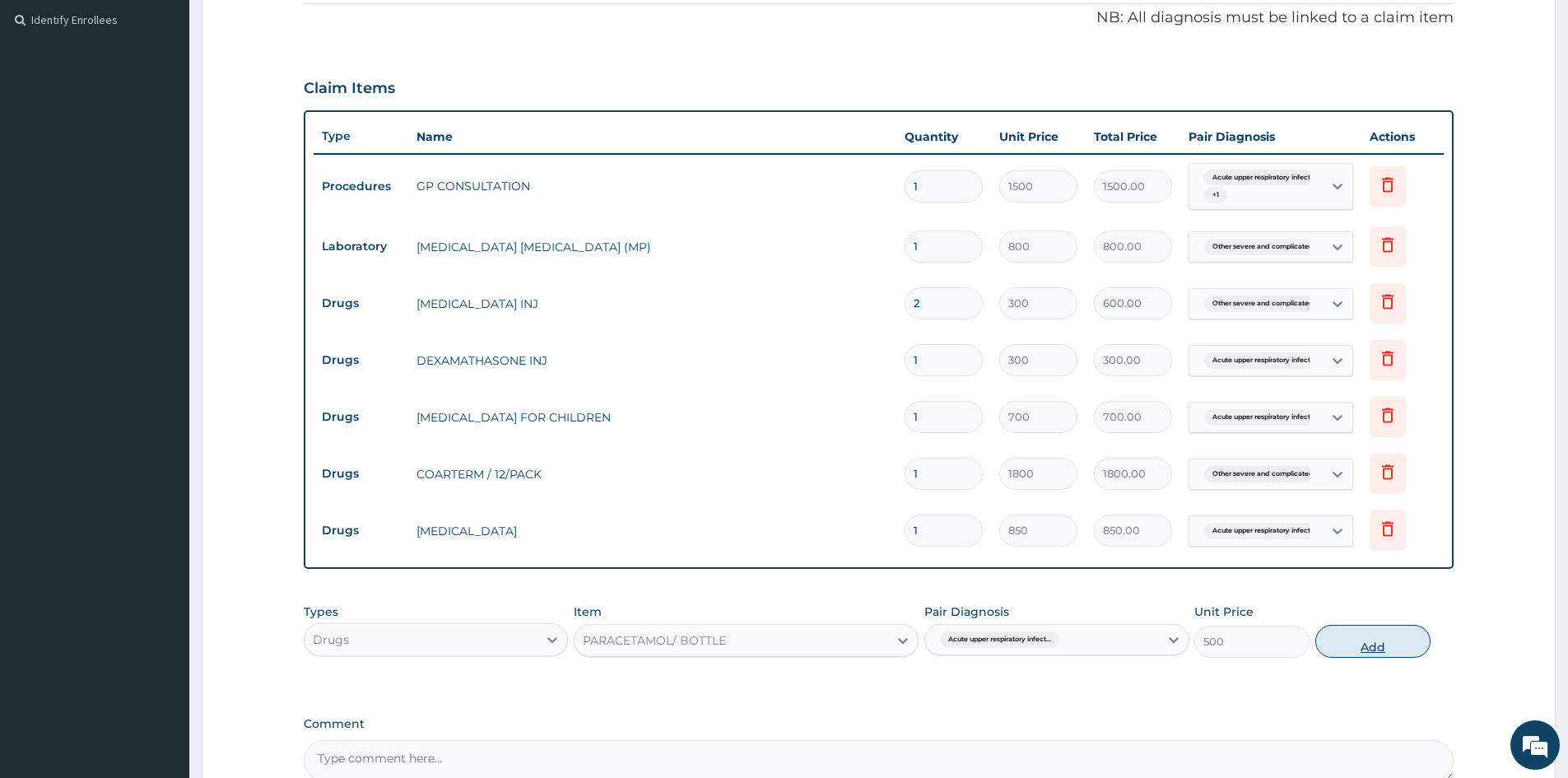
click at [1372, 646] on button "Add" at bounding box center [1372, 641] width 115 height 33
type input "0"
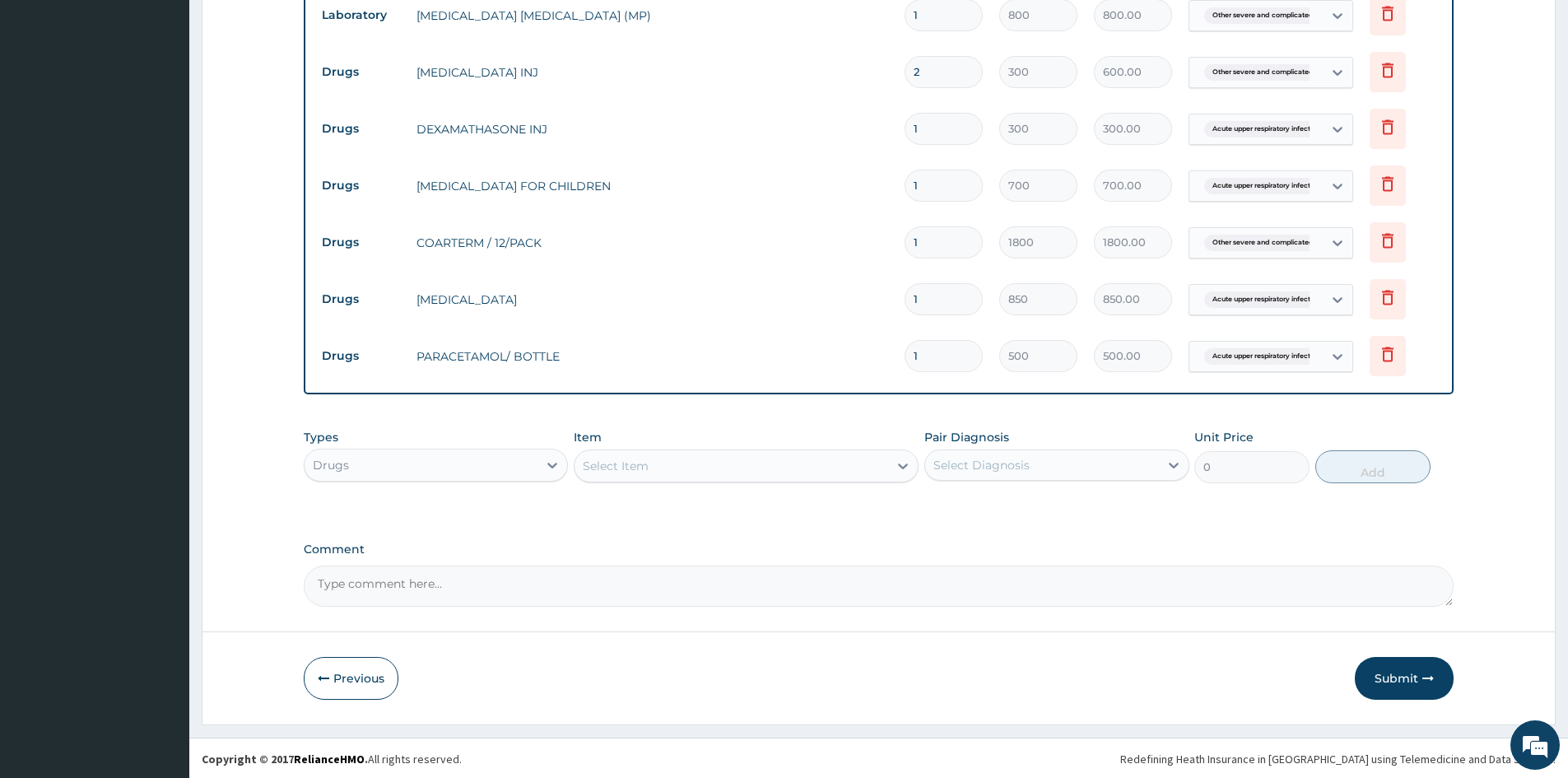
scroll to position [719, 0]
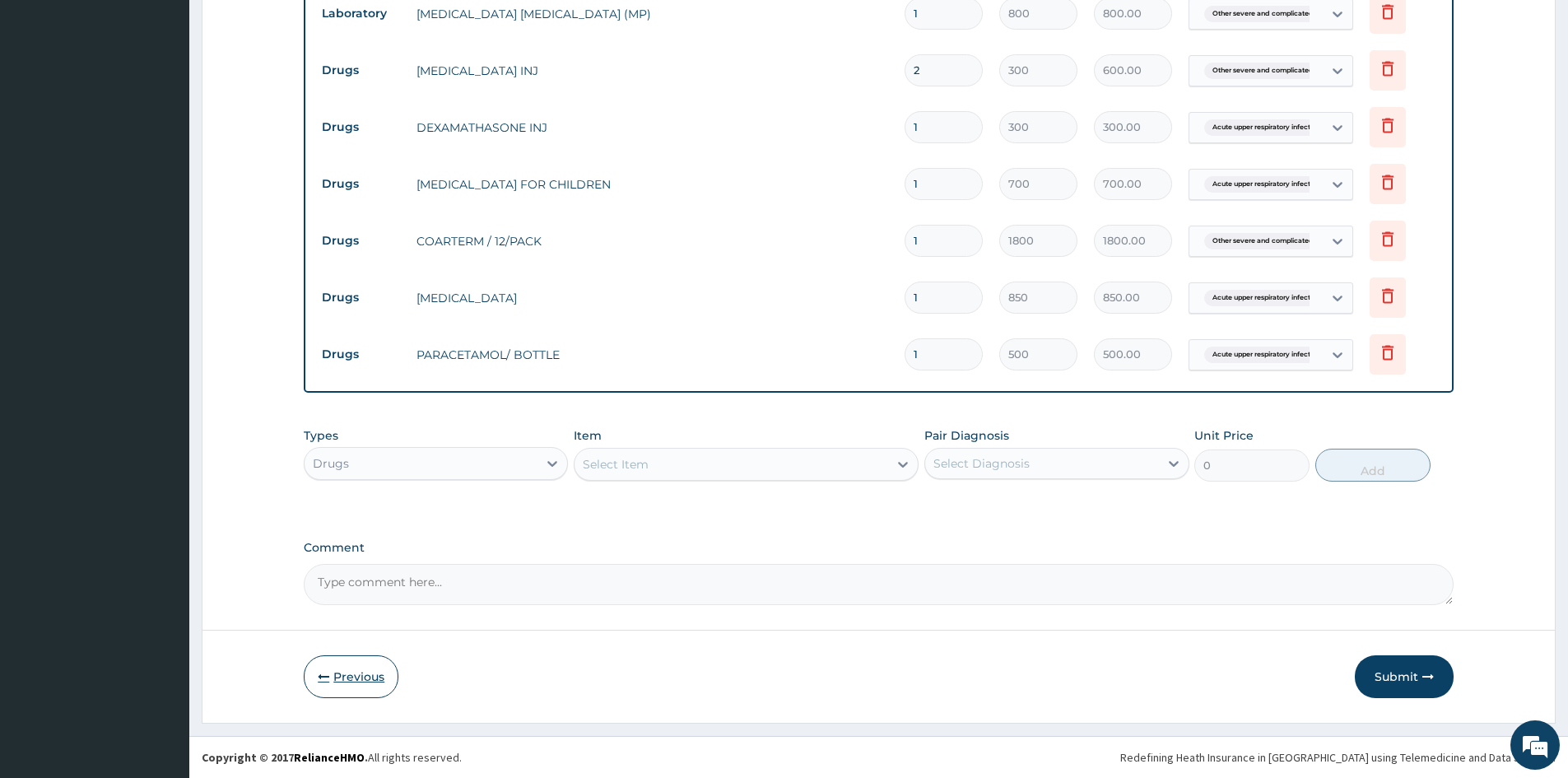
click at [354, 674] on button "Previous" at bounding box center [351, 676] width 94 height 43
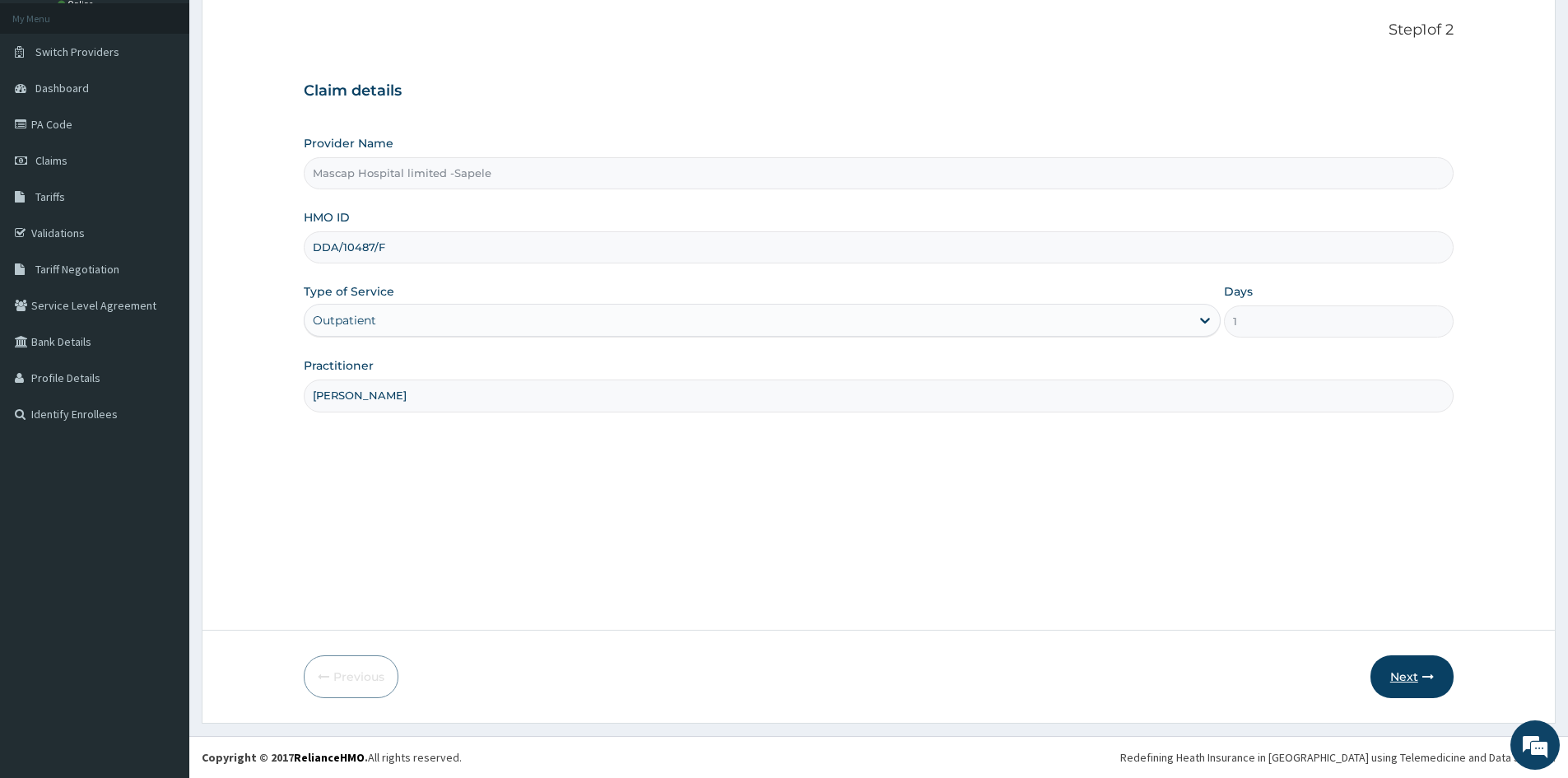
click at [1419, 685] on button "Next" at bounding box center [1412, 676] width 83 height 43
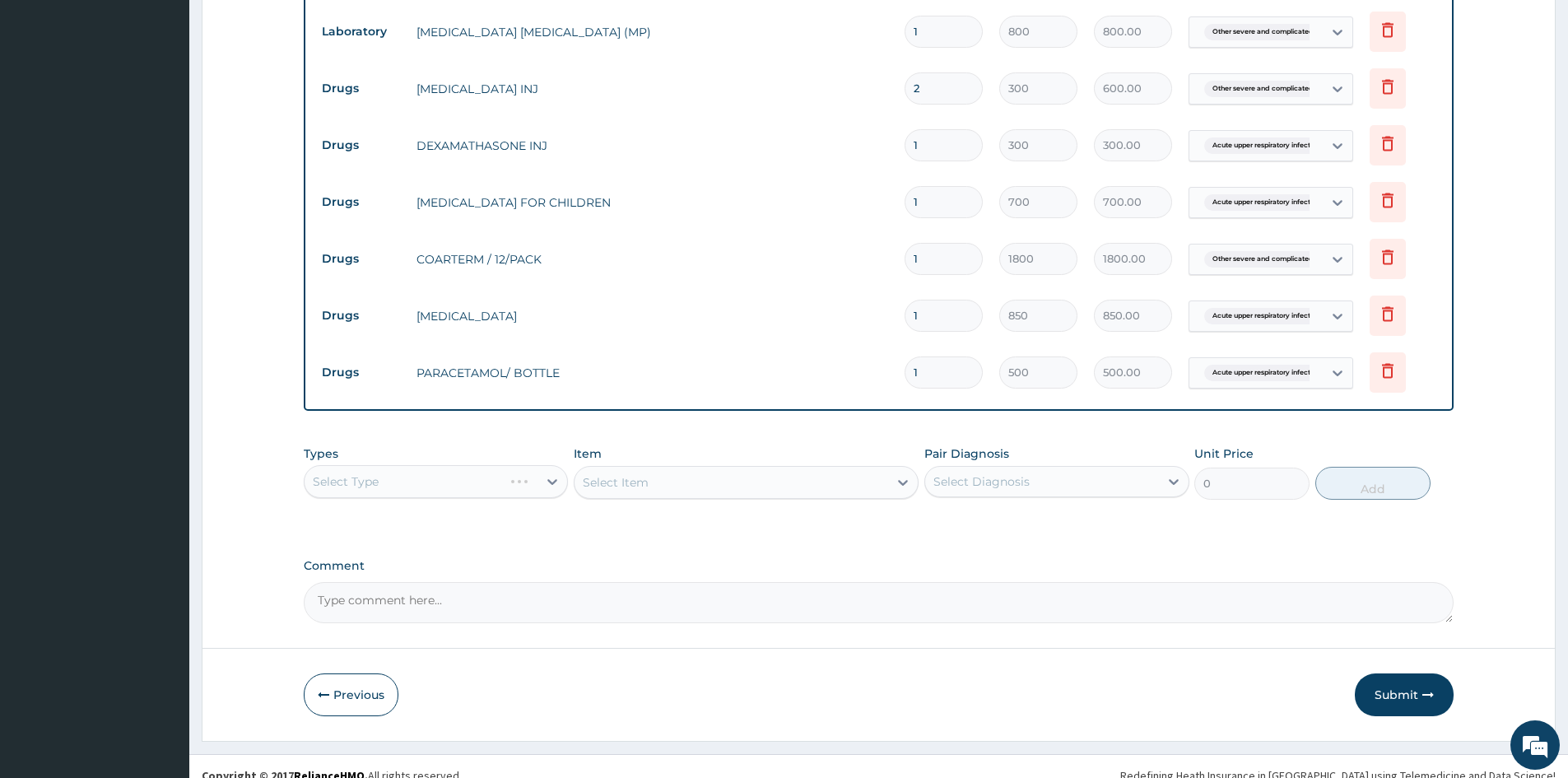
scroll to position [719, 0]
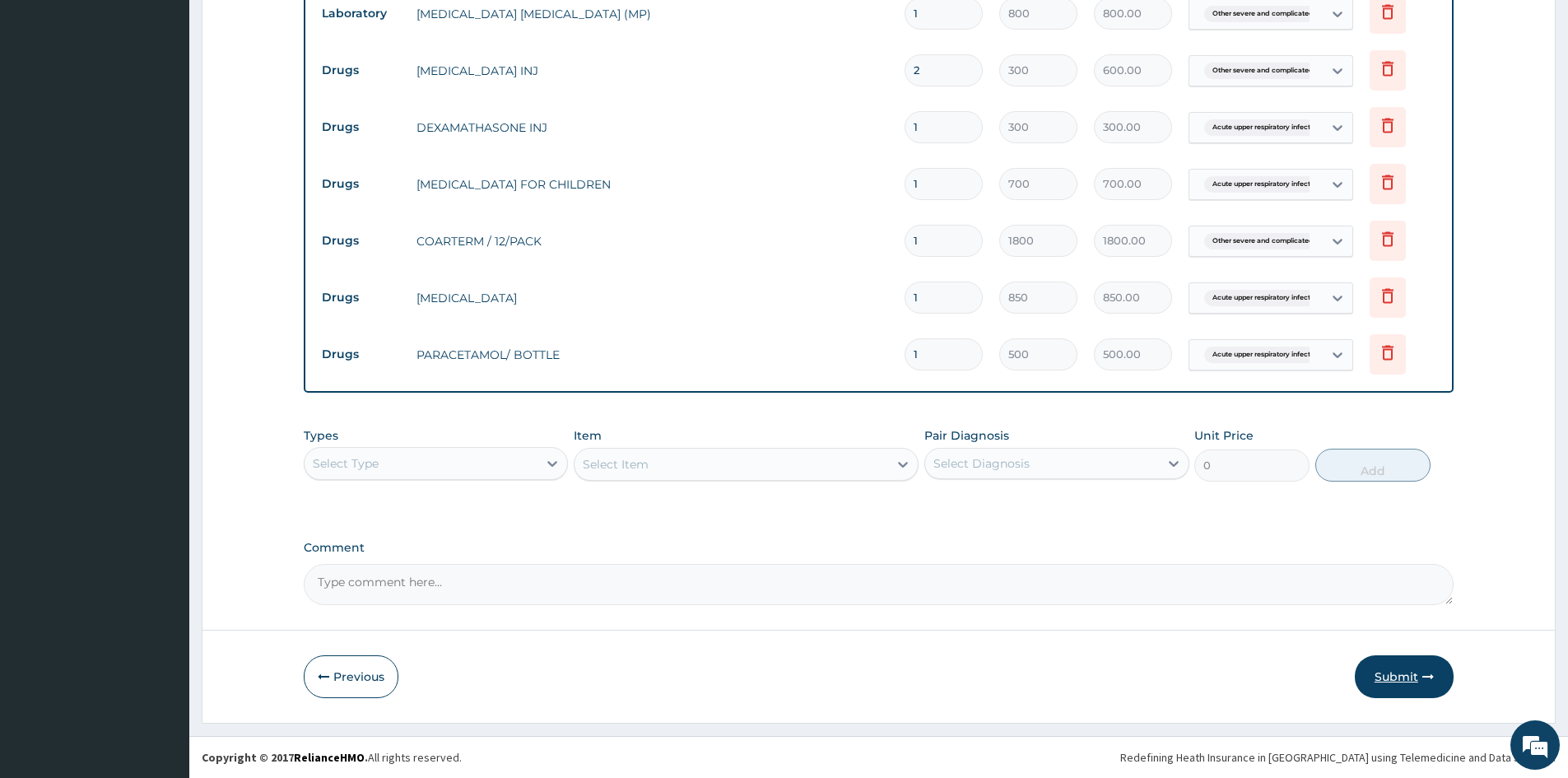
click at [1393, 676] on button "Submit" at bounding box center [1404, 676] width 99 height 43
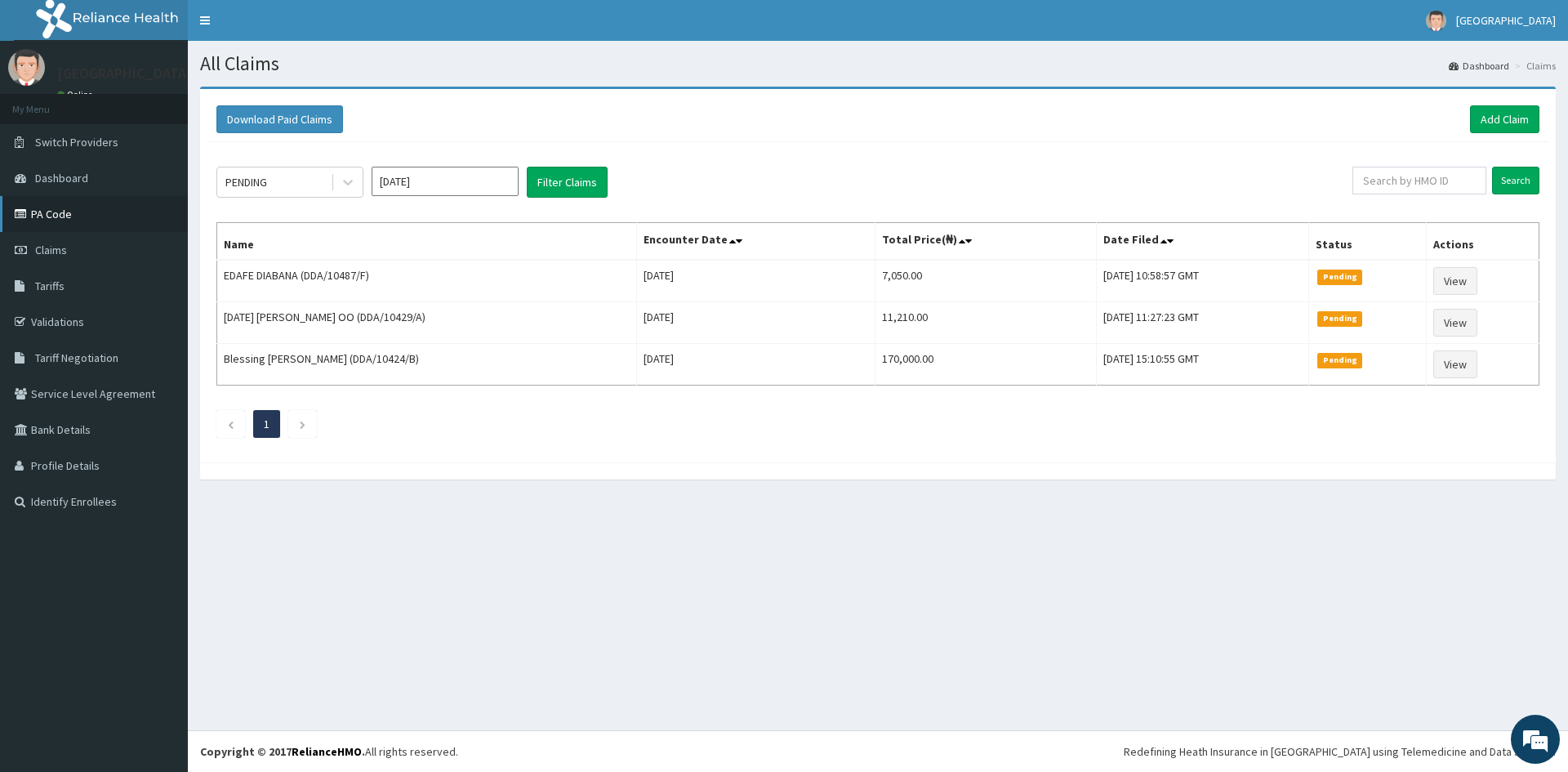
click at [51, 221] on link "PA Code" at bounding box center [93, 214] width 188 height 36
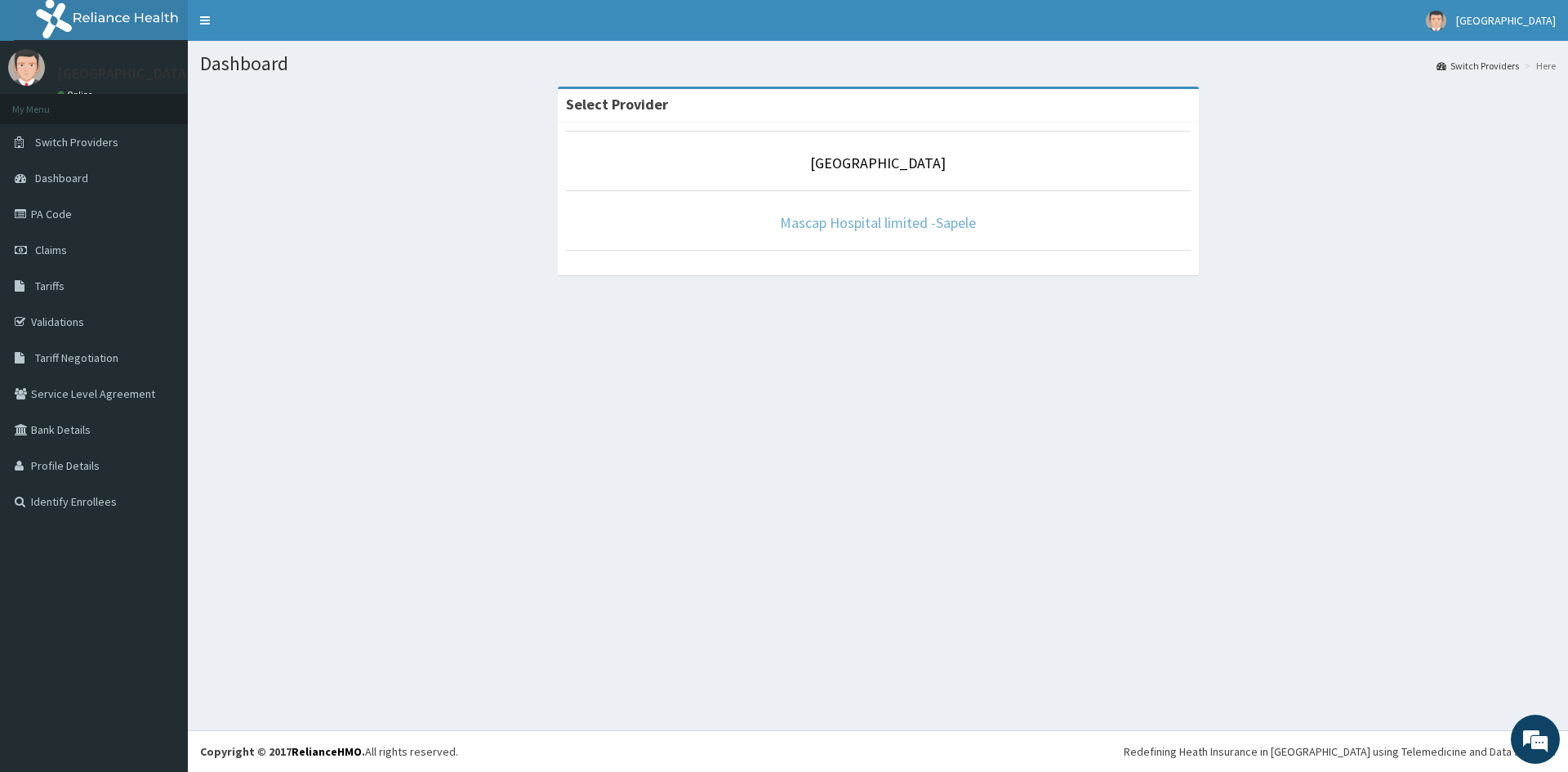
click at [806, 224] on link "Mascap Hospital limited -Sapele" at bounding box center [878, 223] width 196 height 18
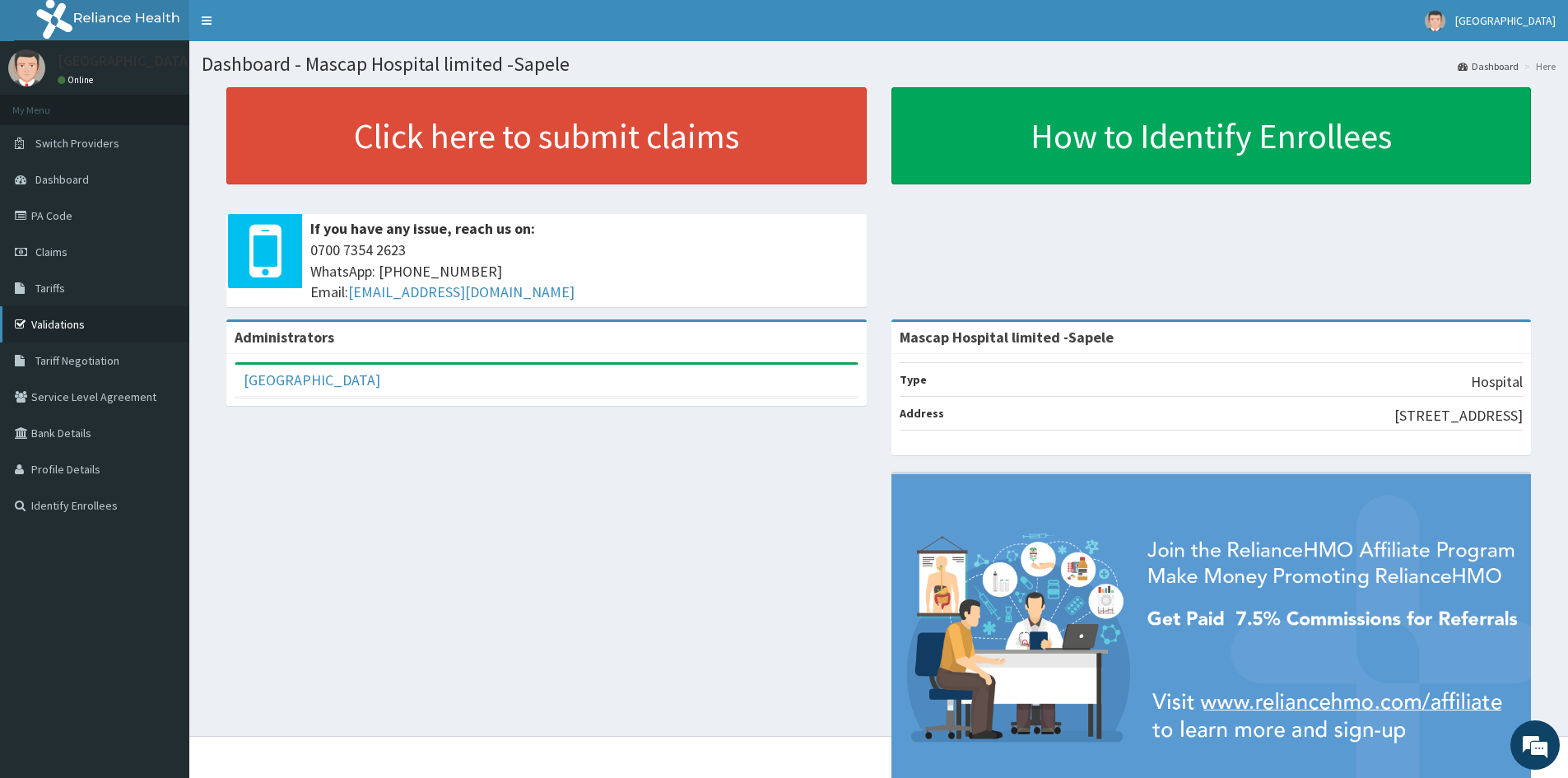
click at [54, 321] on link "Validations" at bounding box center [94, 324] width 189 height 36
